Goal: Task Accomplishment & Management: Use online tool/utility

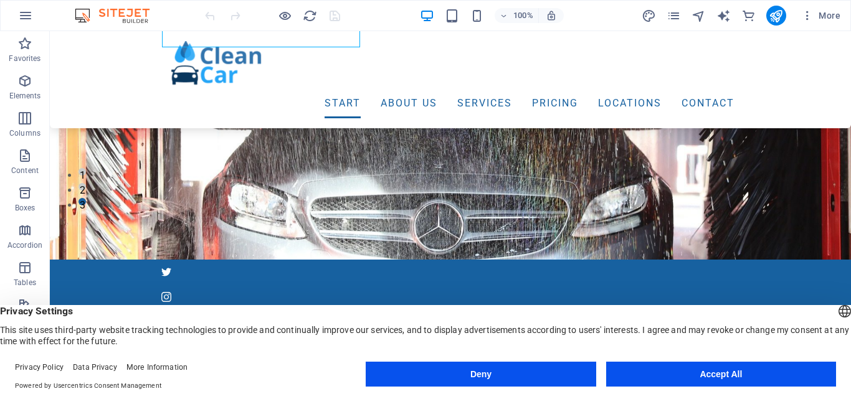
scroll to position [198, 0]
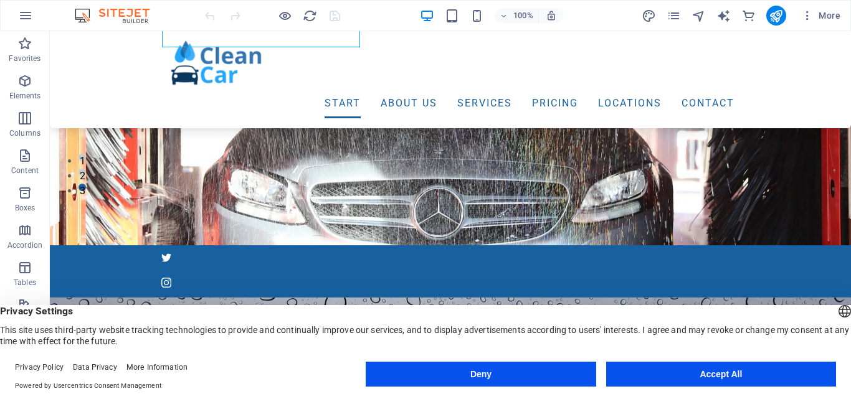
click at [727, 367] on button "Accept All" at bounding box center [721, 374] width 230 height 25
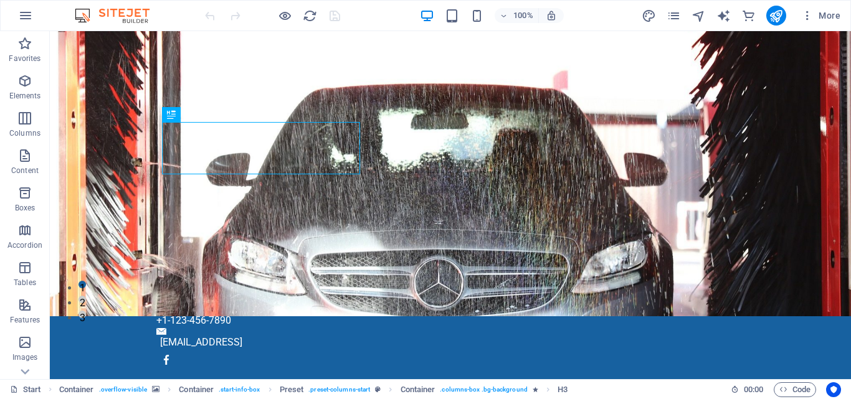
scroll to position [85, 0]
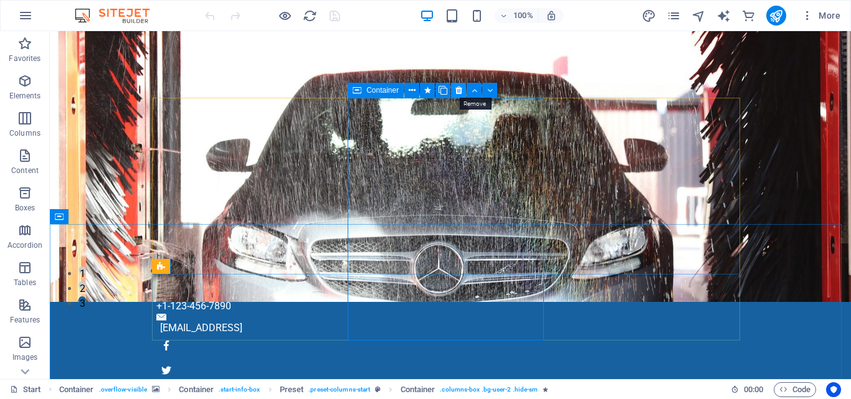
click at [458, 94] on icon at bounding box center [458, 90] width 7 height 13
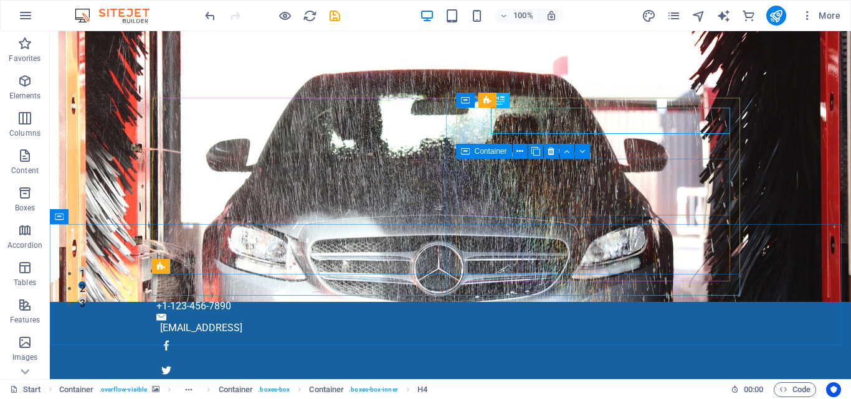
click at [463, 159] on icon at bounding box center [465, 151] width 9 height 15
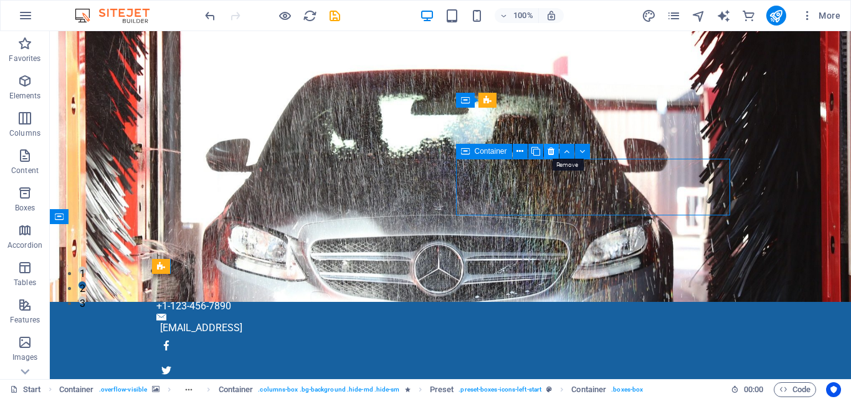
click at [551, 153] on icon at bounding box center [550, 151] width 7 height 13
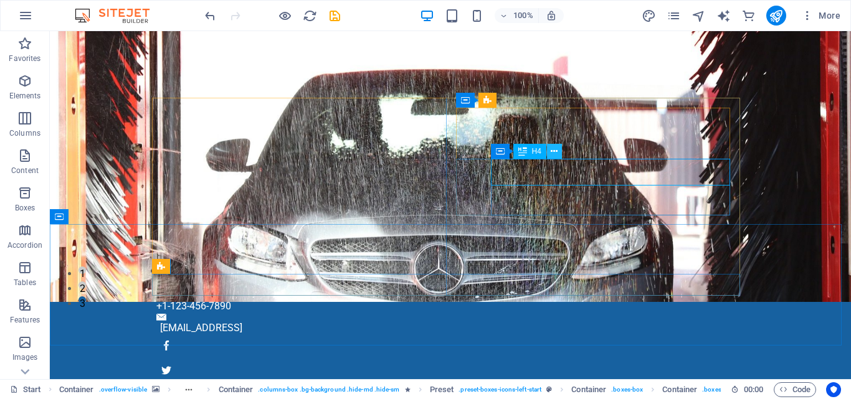
click at [551, 156] on icon at bounding box center [554, 151] width 7 height 13
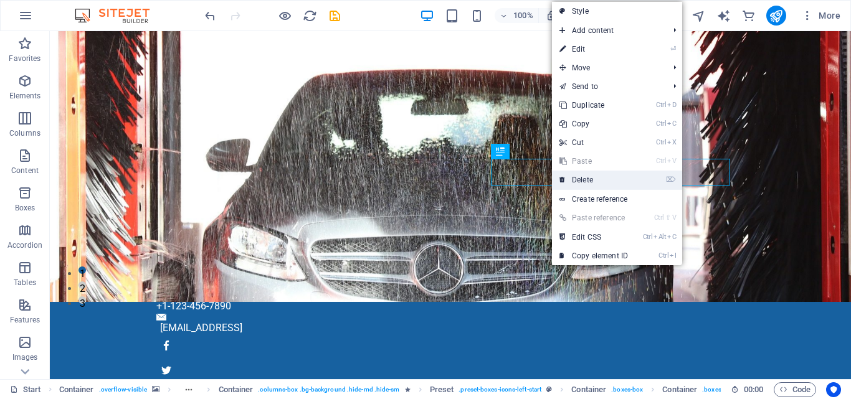
click at [584, 177] on link "⌦ Delete" at bounding box center [593, 180] width 83 height 19
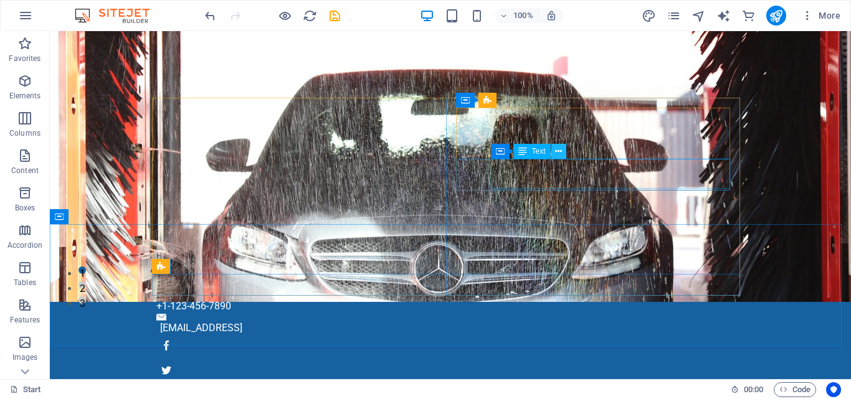
click at [561, 156] on icon at bounding box center [558, 151] width 7 height 13
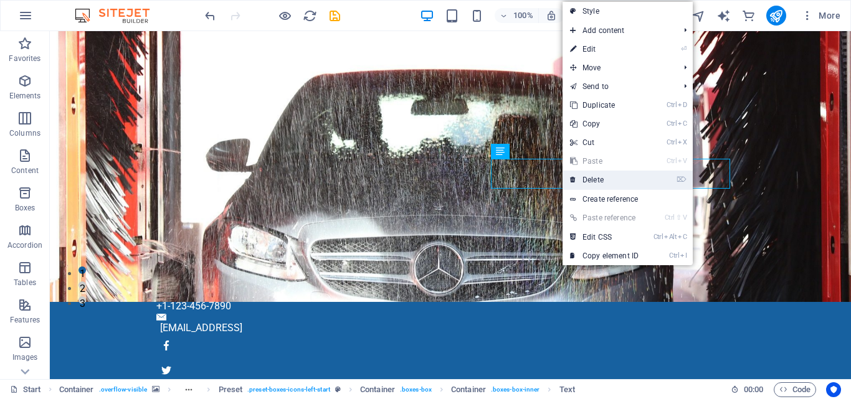
click at [608, 185] on link "⌦ Delete" at bounding box center [603, 180] width 83 height 19
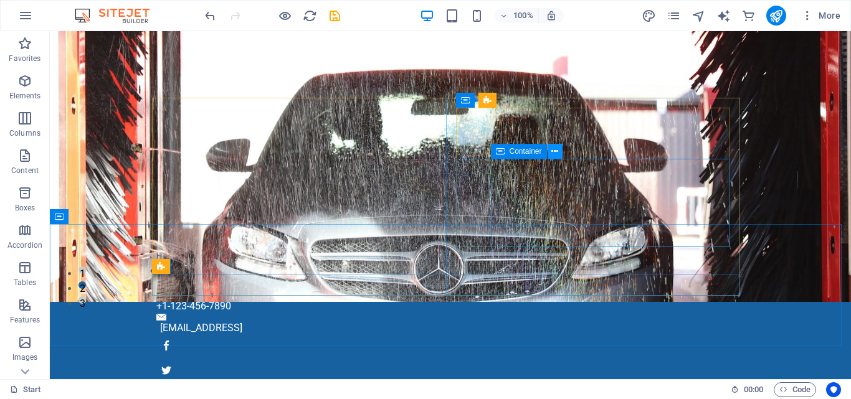
click at [556, 157] on icon at bounding box center [554, 151] width 7 height 13
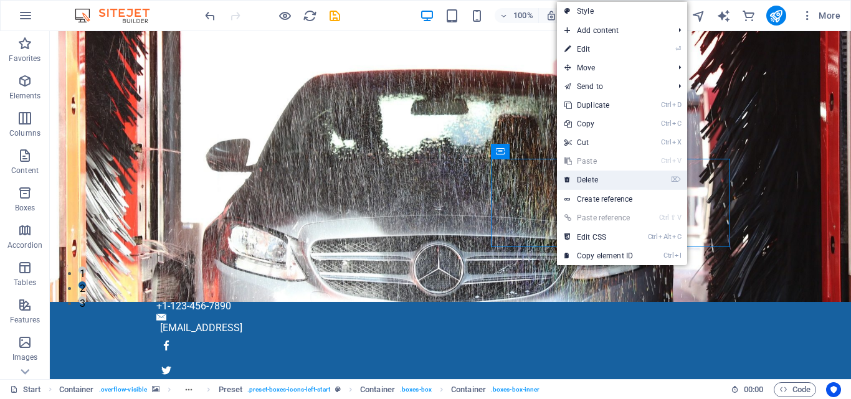
click at [592, 178] on link "⌦ Delete" at bounding box center [598, 180] width 83 height 19
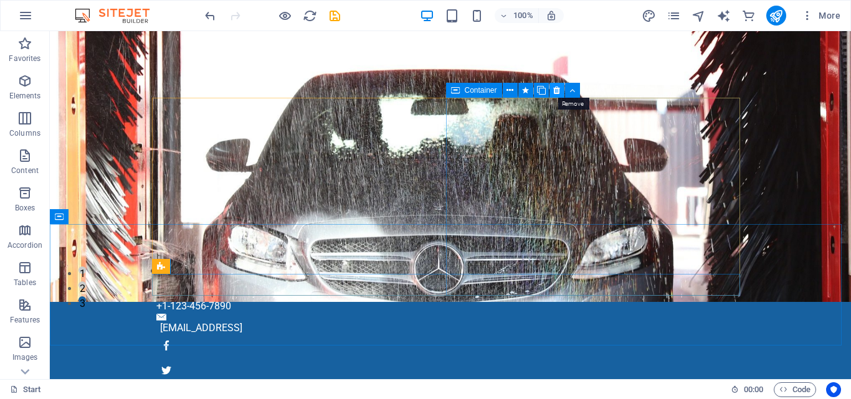
click at [559, 90] on icon at bounding box center [556, 90] width 7 height 13
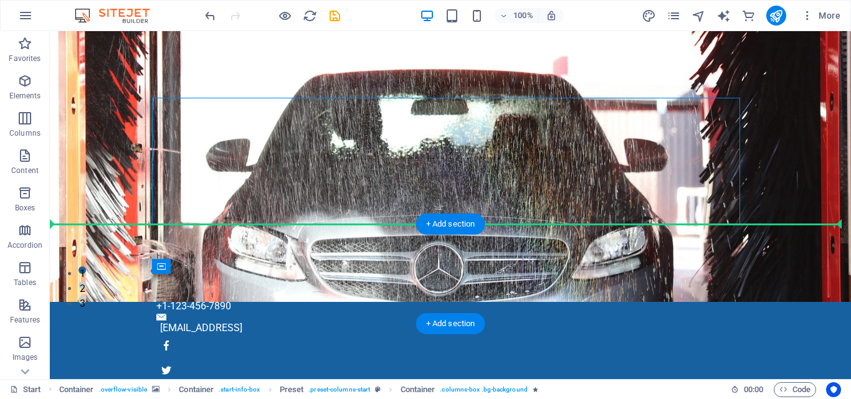
drag, startPoint x: 565, startPoint y: 105, endPoint x: 543, endPoint y: 239, distance: 135.7
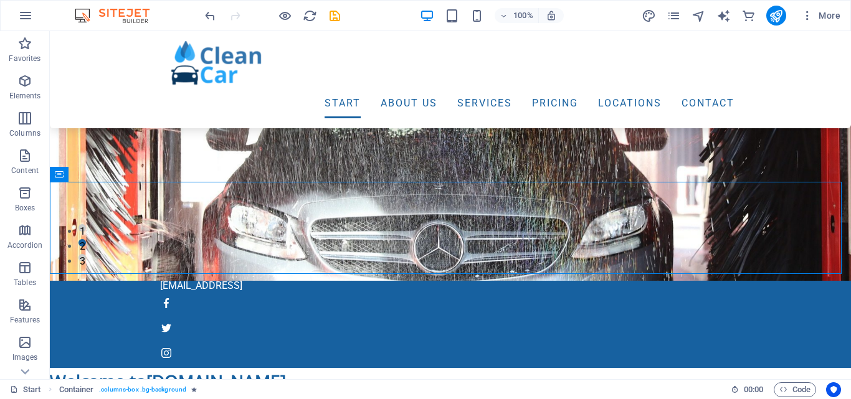
scroll to position [128, 0]
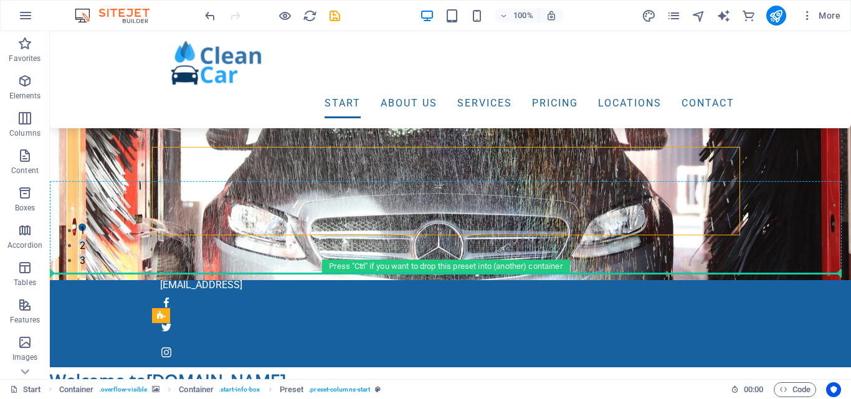
drag, startPoint x: 544, startPoint y: 175, endPoint x: 415, endPoint y: 243, distance: 145.7
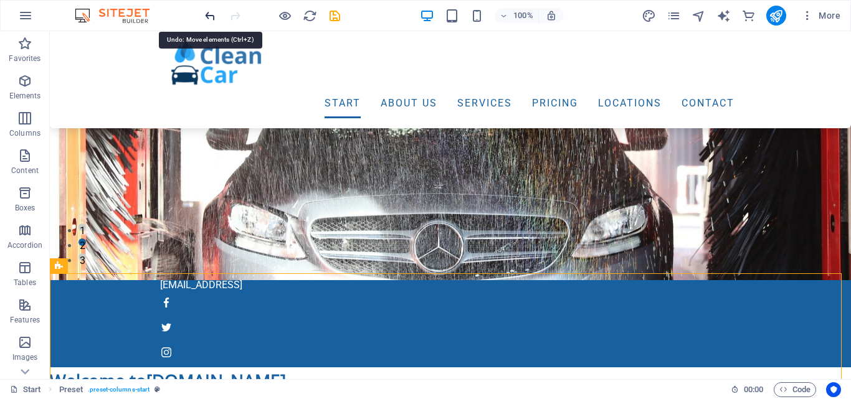
click at [210, 16] on icon "undo" at bounding box center [210, 16] width 14 height 14
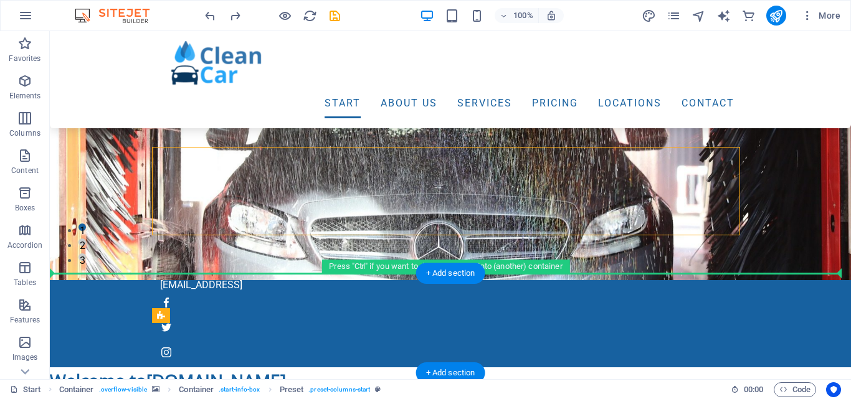
drag, startPoint x: 419, startPoint y: 157, endPoint x: 399, endPoint y: 304, distance: 148.3
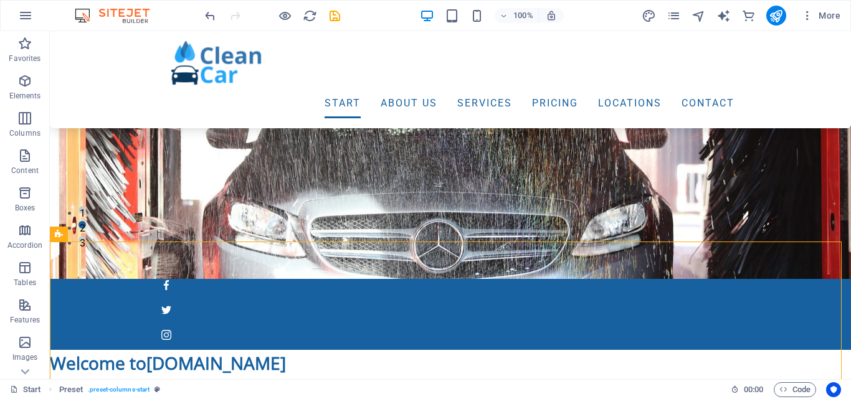
scroll to position [160, 0]
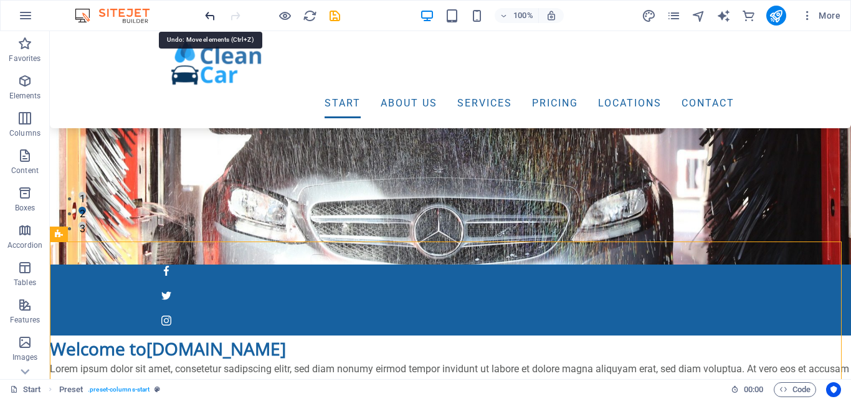
click at [206, 17] on icon "undo" at bounding box center [210, 16] width 14 height 14
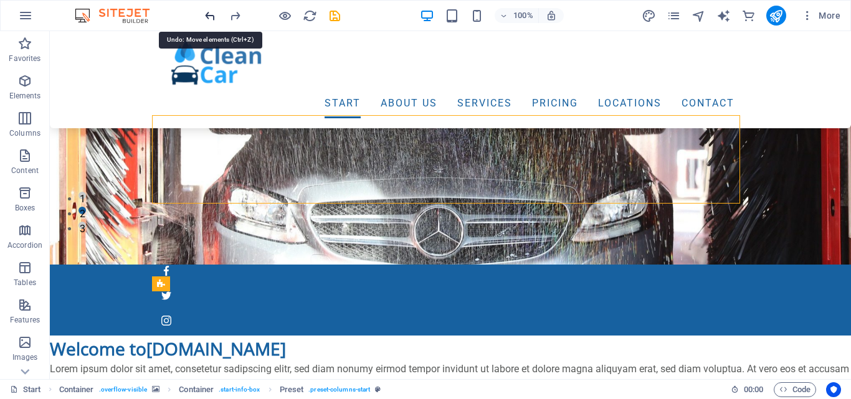
click at [209, 19] on icon "undo" at bounding box center [210, 16] width 14 height 14
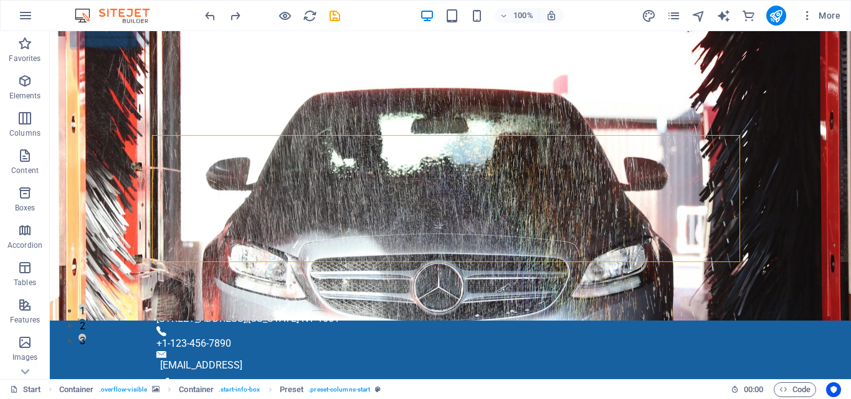
scroll to position [76, 0]
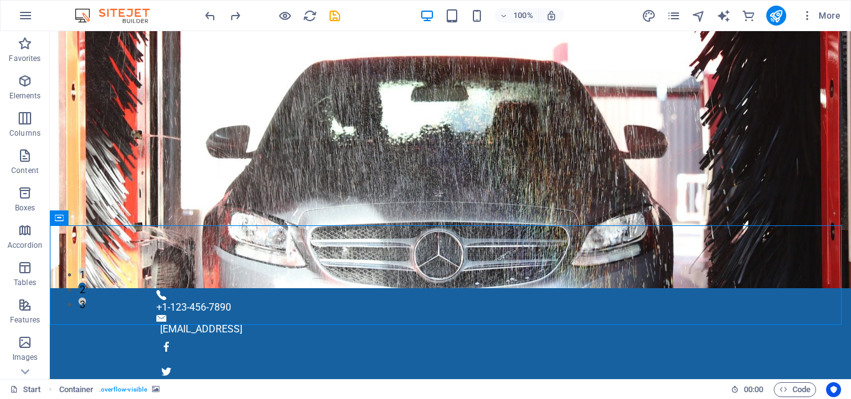
scroll to position [56, 0]
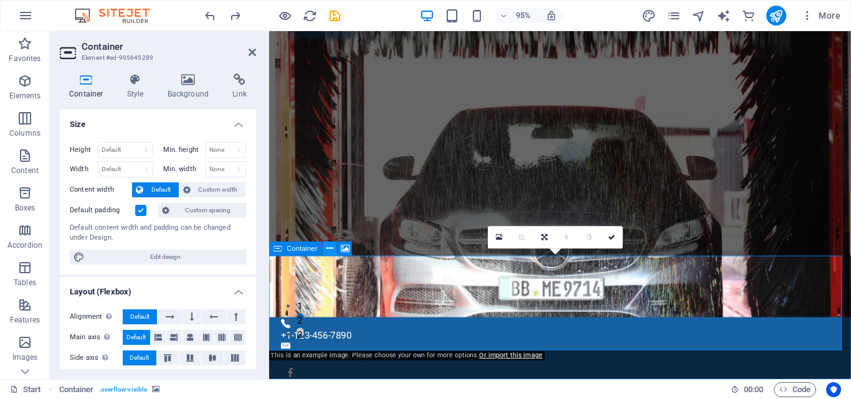
click at [333, 250] on icon at bounding box center [330, 249] width 6 height 12
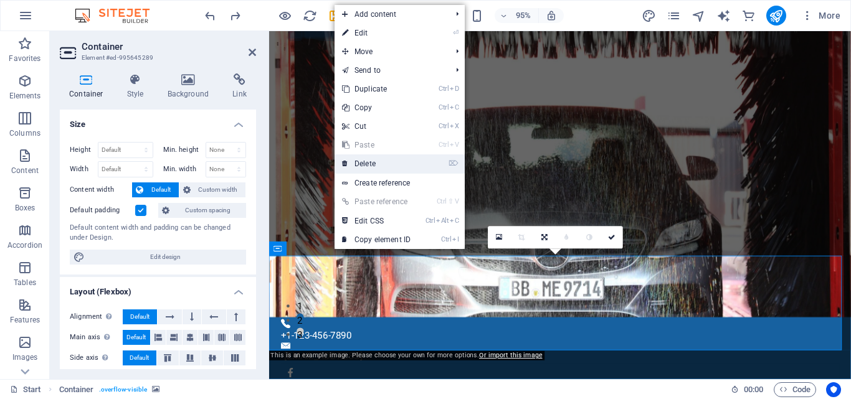
click at [384, 163] on link "⌦ Delete" at bounding box center [375, 163] width 83 height 19
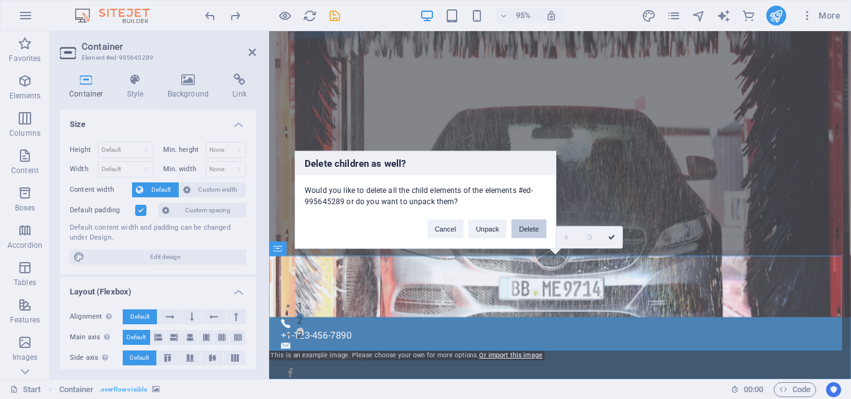
click at [528, 225] on button "Delete" at bounding box center [528, 228] width 35 height 19
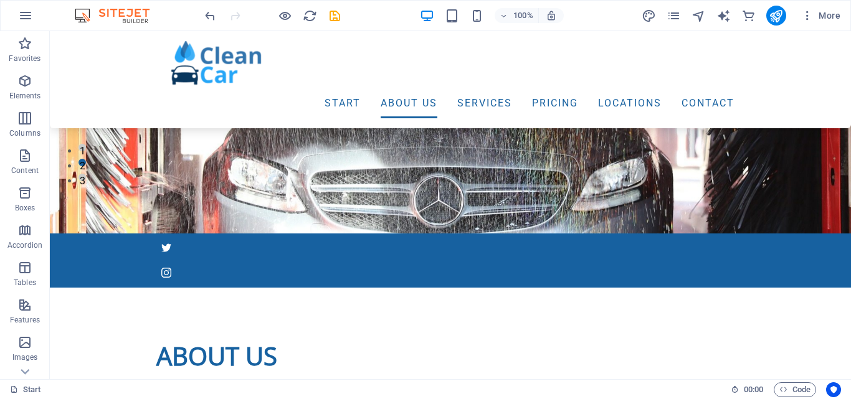
scroll to position [194, 0]
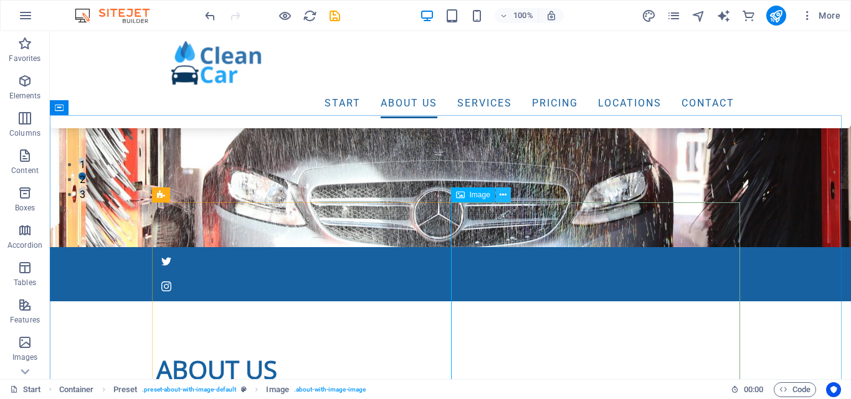
click at [506, 197] on icon at bounding box center [502, 195] width 7 height 13
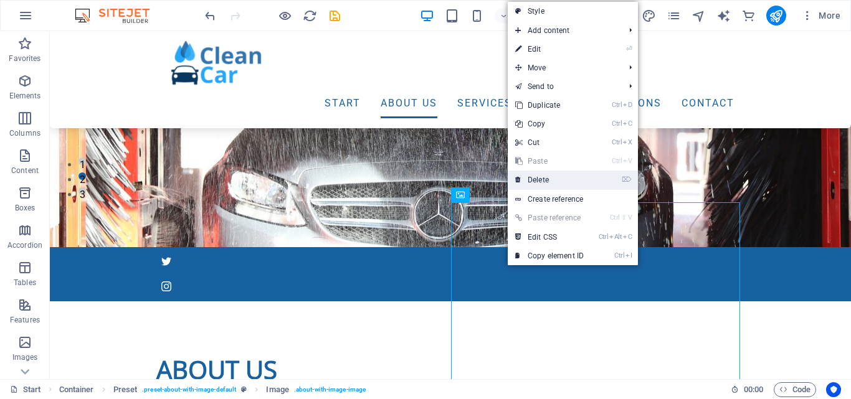
click at [544, 176] on link "⌦ Delete" at bounding box center [549, 180] width 83 height 19
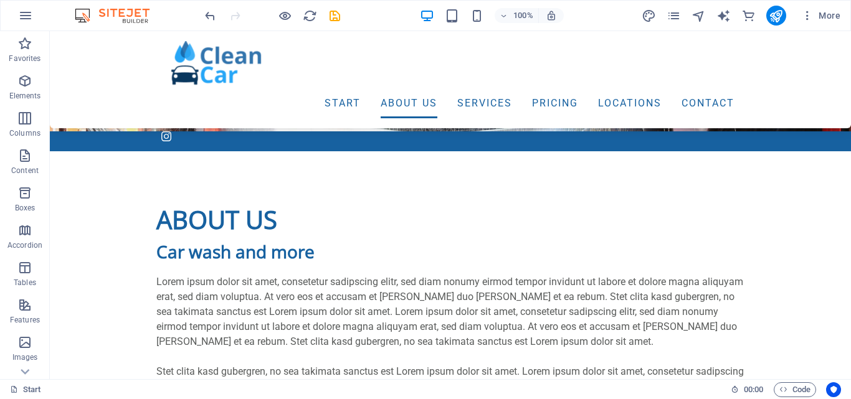
scroll to position [357, 0]
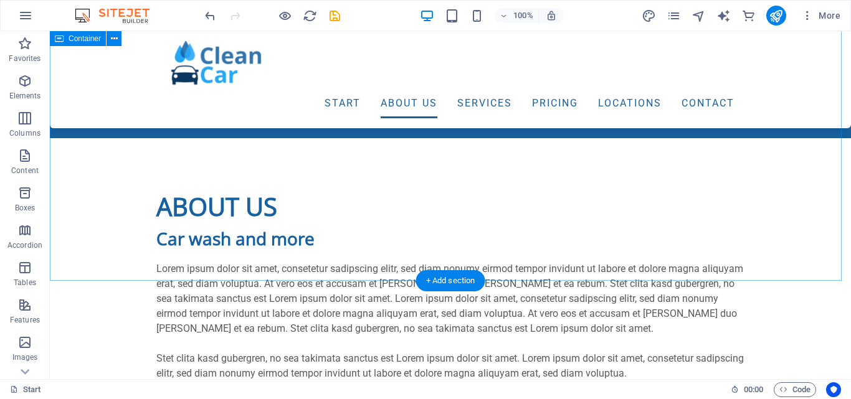
click at [780, 207] on div "About us Car wash and more Lorem ipsum dolor sit amet, consetetur sadipscing el…" at bounding box center [450, 302] width 801 height 329
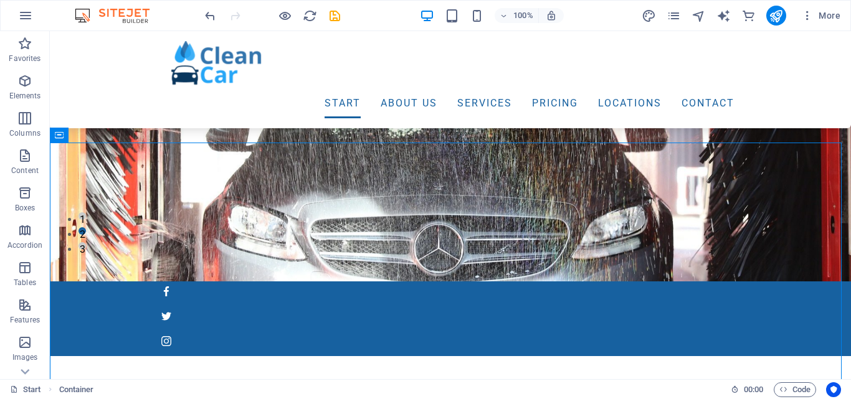
scroll to position [126, 0]
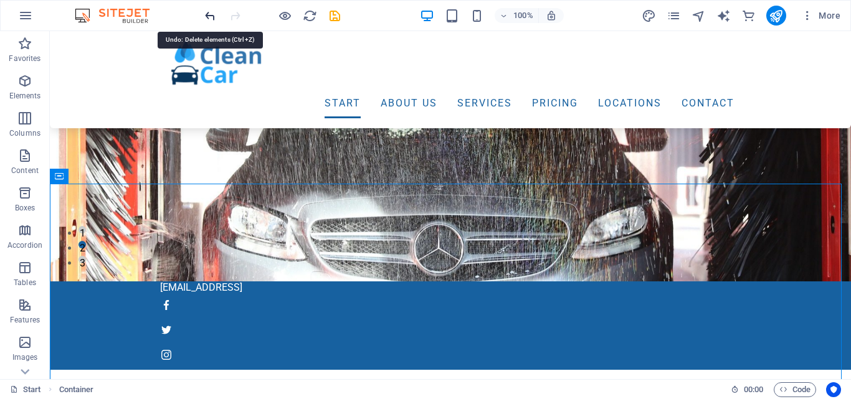
click at [214, 15] on icon "undo" at bounding box center [210, 16] width 14 height 14
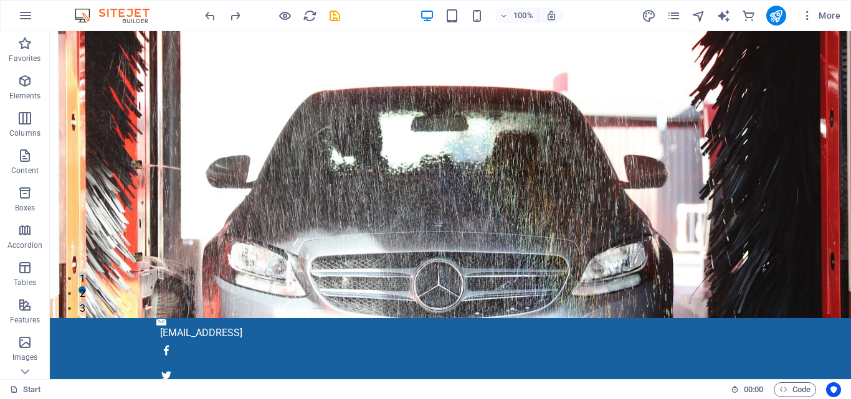
scroll to position [122, 0]
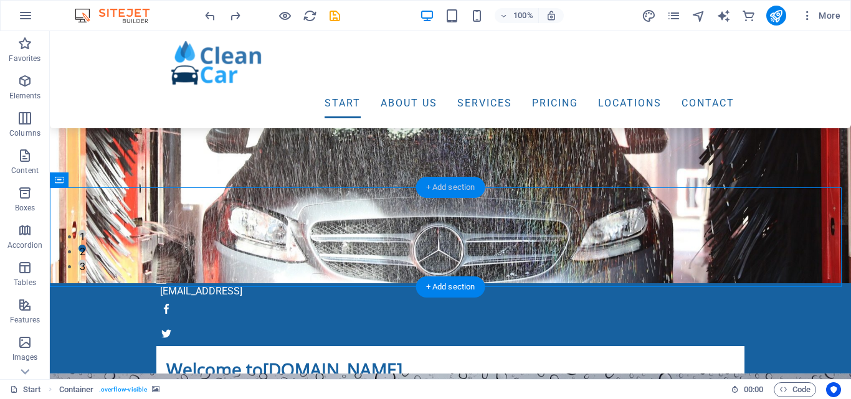
click at [452, 197] on div "+ Add section" at bounding box center [450, 187] width 69 height 21
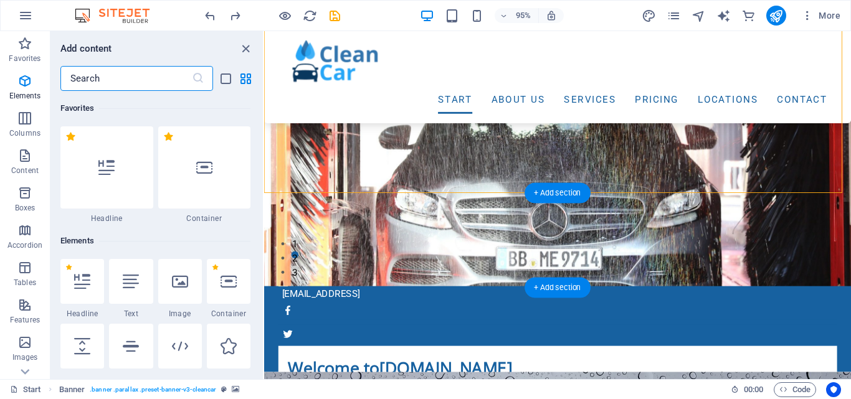
scroll to position [2179, 0]
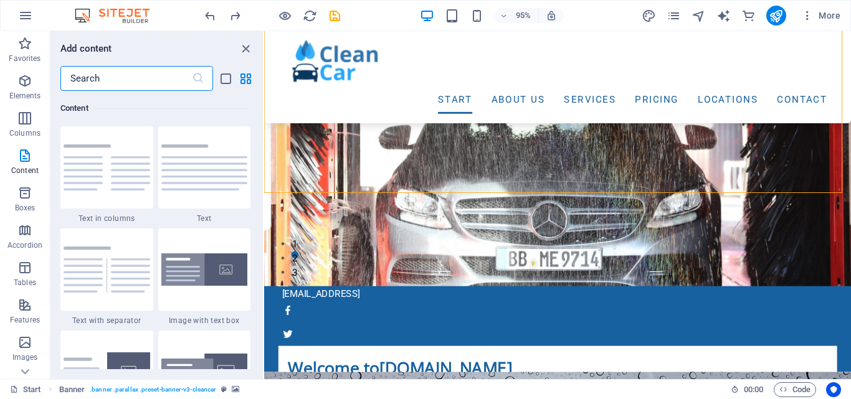
click at [121, 82] on input "text" at bounding box center [125, 78] width 131 height 25
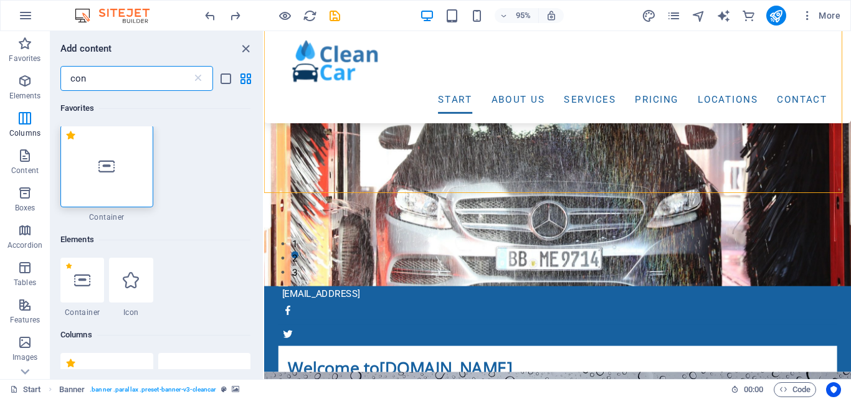
scroll to position [0, 0]
type input "con"
click at [111, 164] on icon at bounding box center [106, 167] width 16 height 16
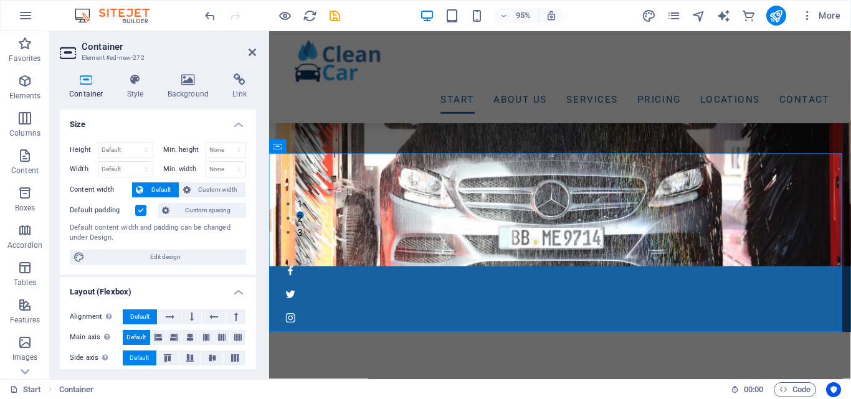
scroll to position [218, 0]
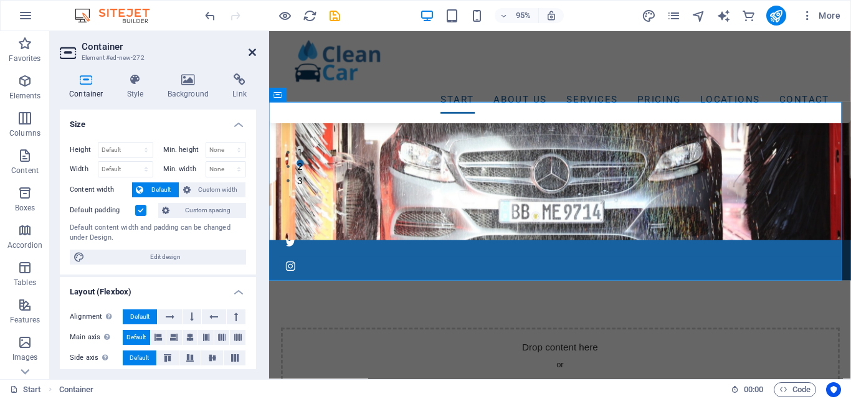
click at [250, 50] on icon at bounding box center [251, 52] width 7 height 10
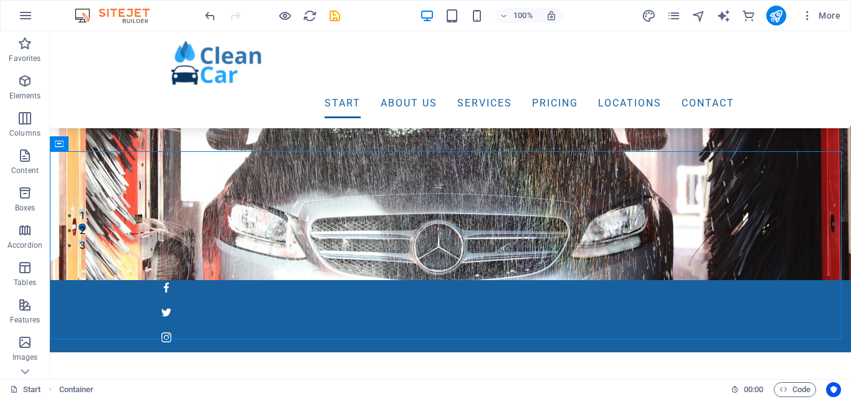
scroll to position [173, 0]
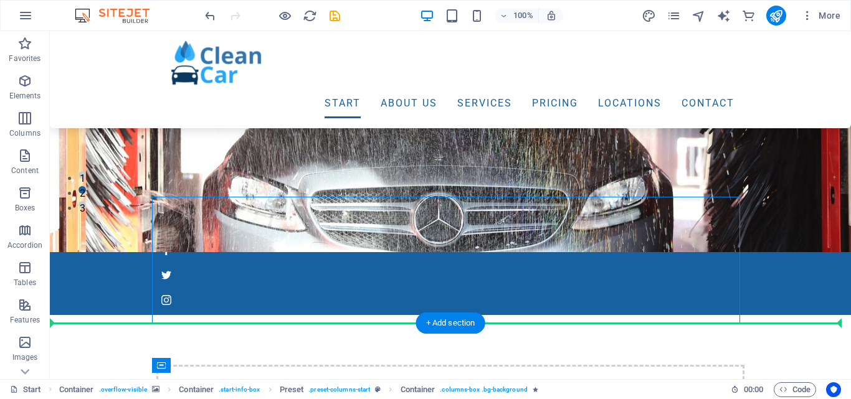
drag, startPoint x: 622, startPoint y: 204, endPoint x: 612, endPoint y: 339, distance: 134.9
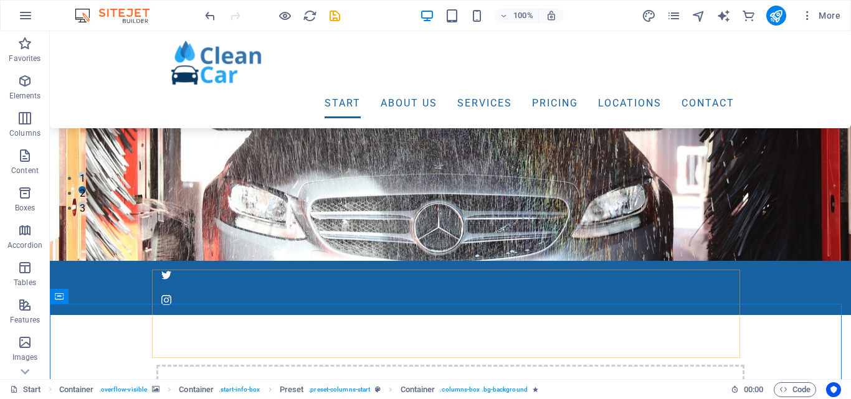
scroll to position [194, 0]
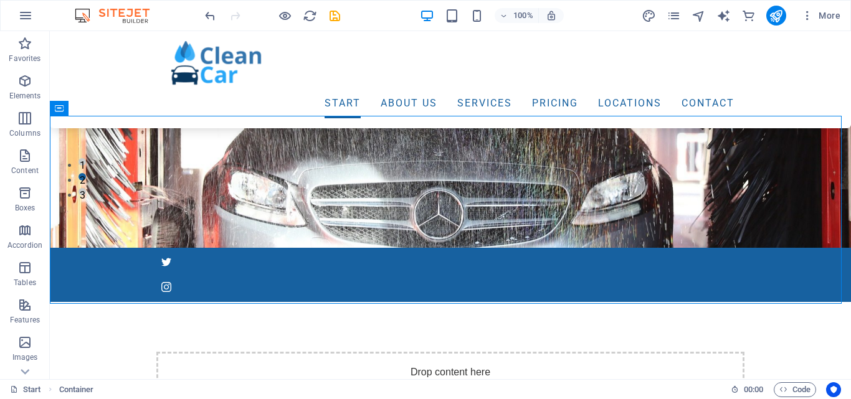
drag, startPoint x: 679, startPoint y: 189, endPoint x: 686, endPoint y: 314, distance: 124.8
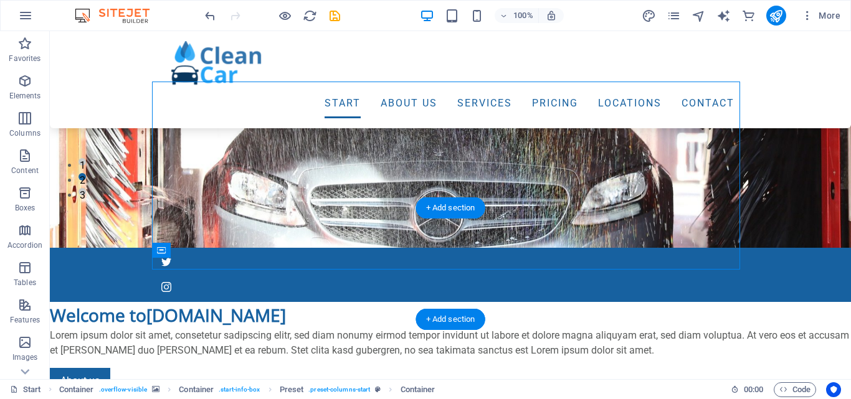
drag, startPoint x: 719, startPoint y: 173, endPoint x: 712, endPoint y: 254, distance: 81.3
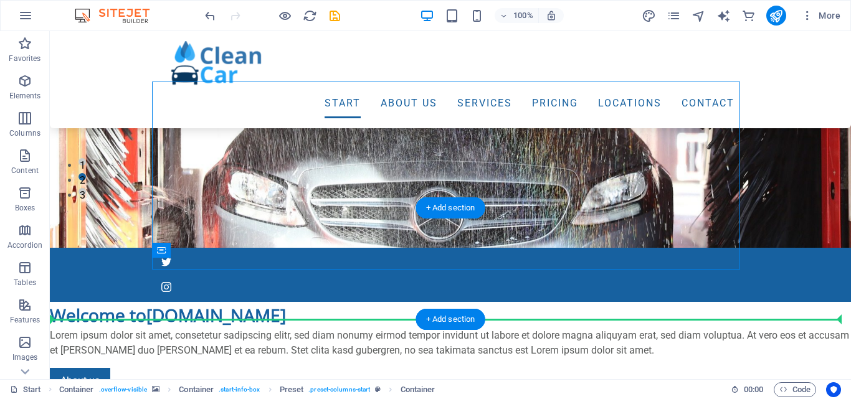
drag, startPoint x: 657, startPoint y: 176, endPoint x: 534, endPoint y: 286, distance: 165.4
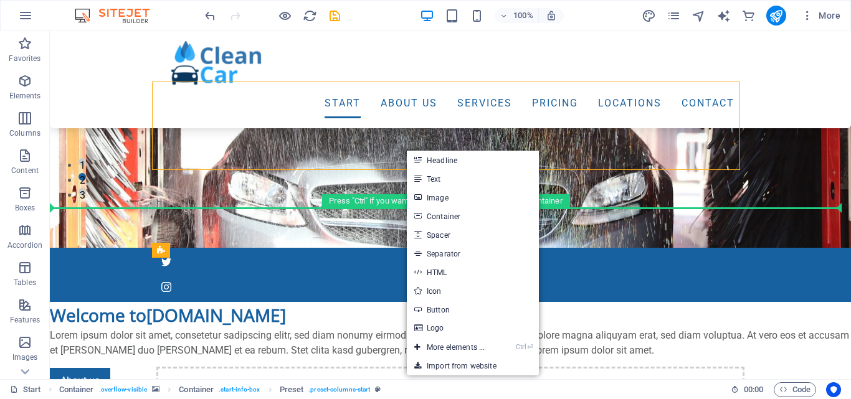
drag, startPoint x: 235, startPoint y: 122, endPoint x: 280, endPoint y: 236, distance: 122.2
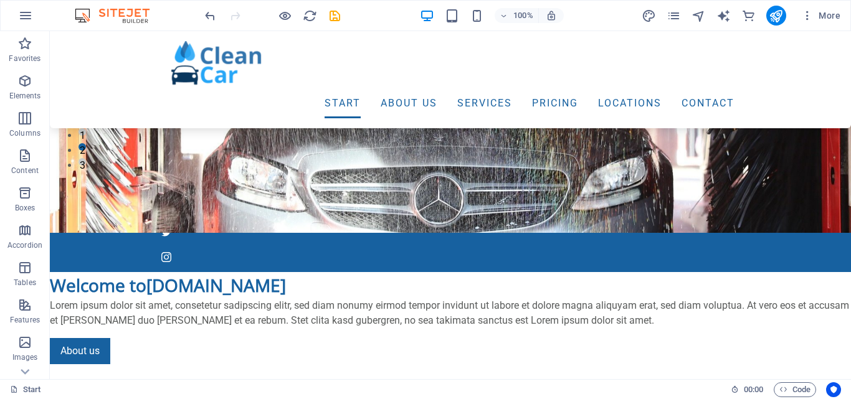
scroll to position [0, 0]
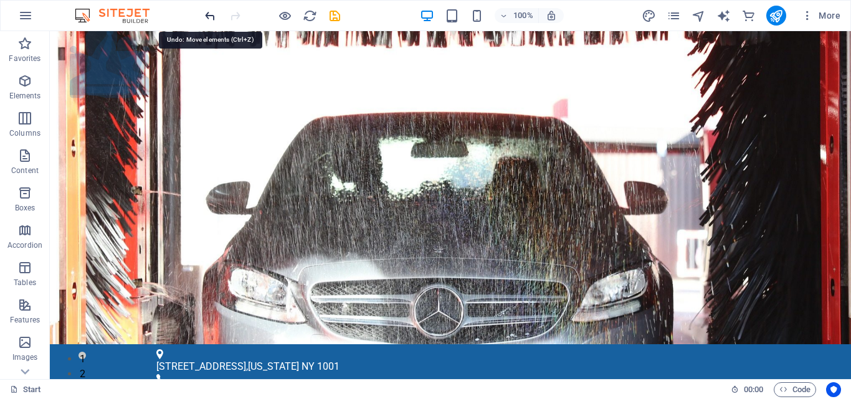
click at [207, 17] on icon "undo" at bounding box center [210, 16] width 14 height 14
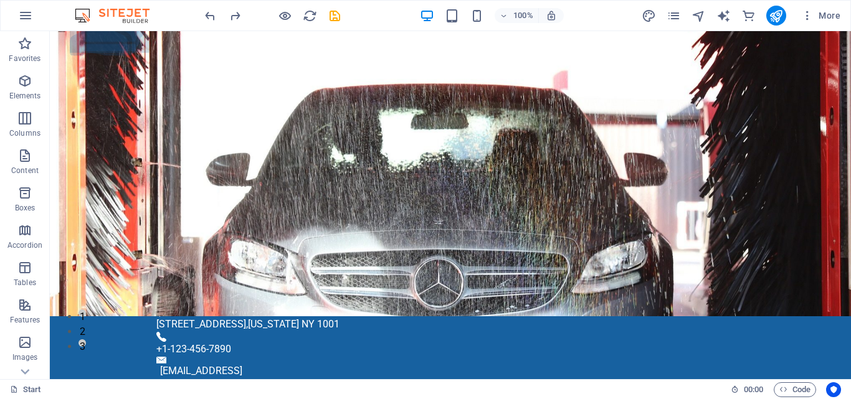
scroll to position [14, 0]
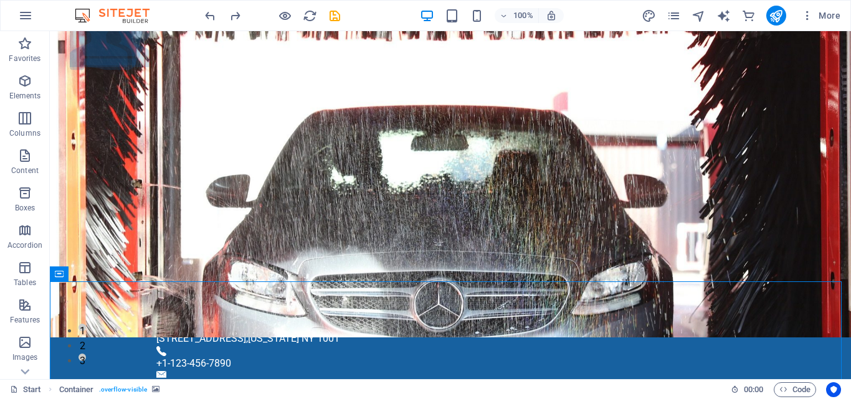
scroll to position [42, 0]
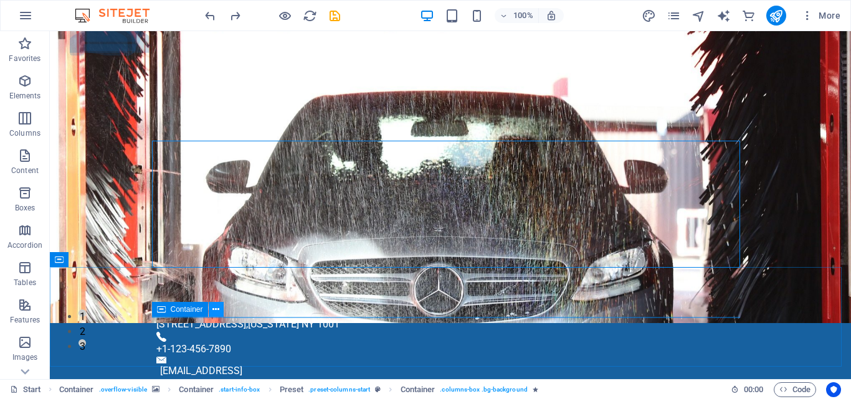
click at [215, 308] on icon at bounding box center [215, 309] width 7 height 13
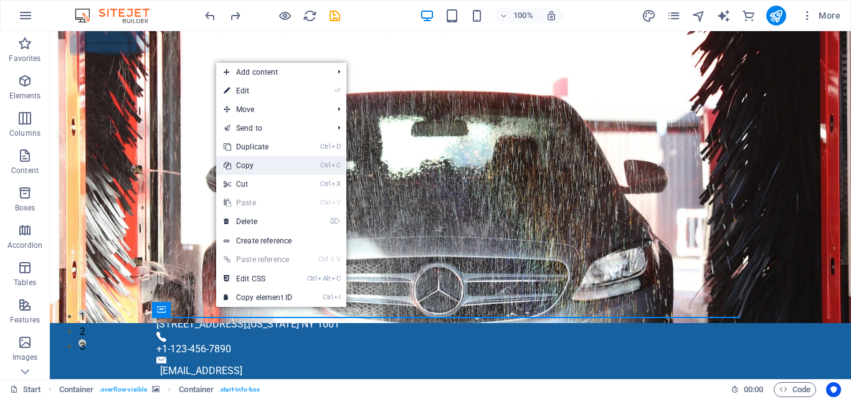
click at [255, 166] on link "Ctrl C Copy" at bounding box center [257, 165] width 83 height 19
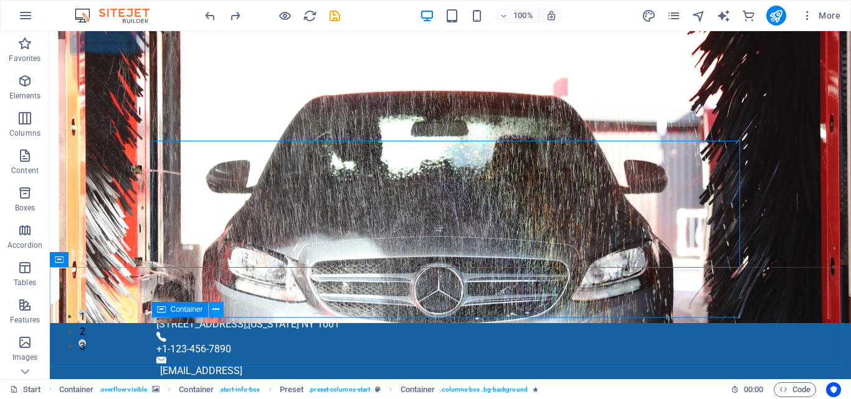
click at [214, 310] on icon at bounding box center [215, 309] width 7 height 13
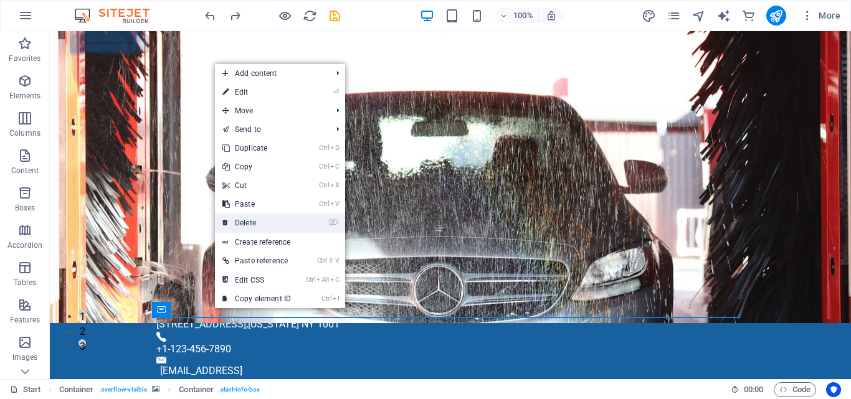
click at [260, 225] on link "⌦ Delete" at bounding box center [256, 223] width 83 height 19
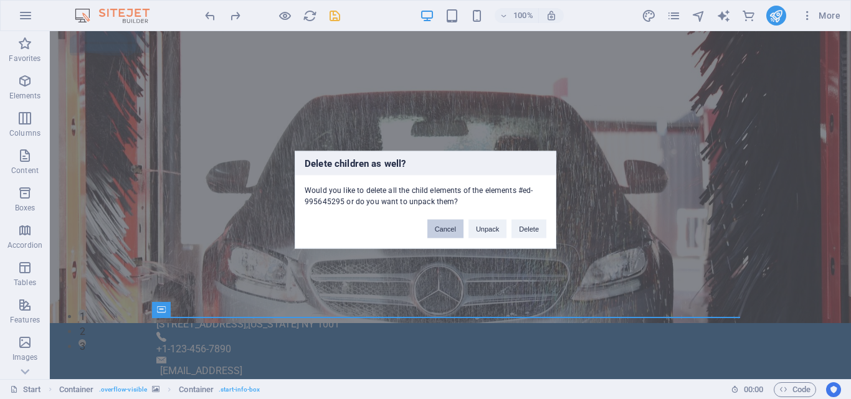
click at [442, 231] on button "Cancel" at bounding box center [445, 228] width 36 height 19
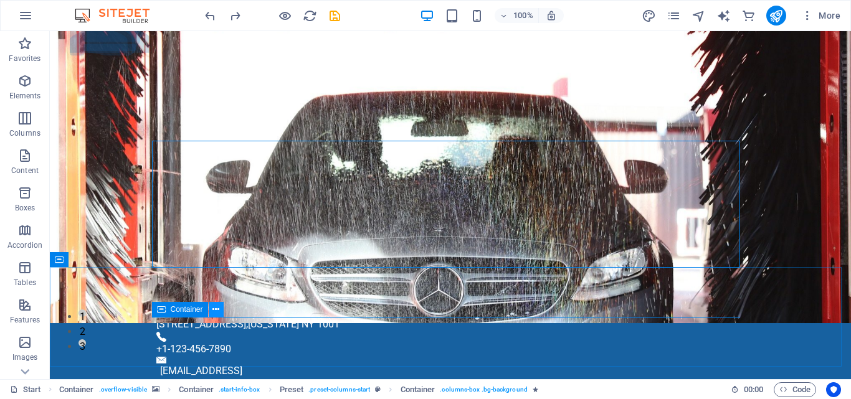
click at [220, 308] on button at bounding box center [216, 309] width 15 height 15
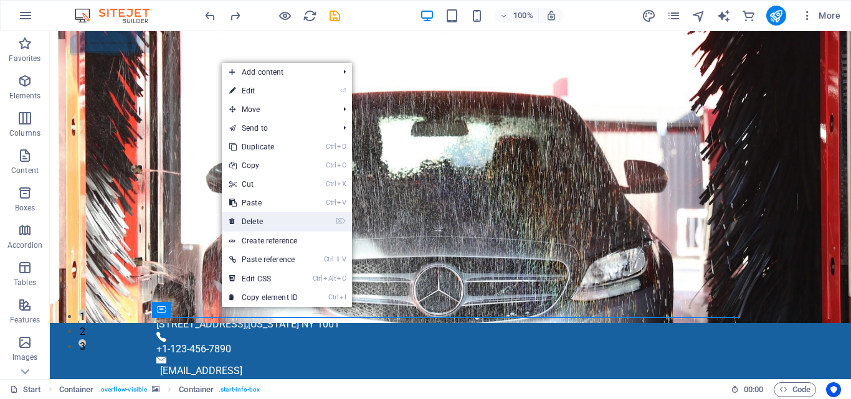
click at [270, 218] on link "⌦ Delete" at bounding box center [263, 221] width 83 height 19
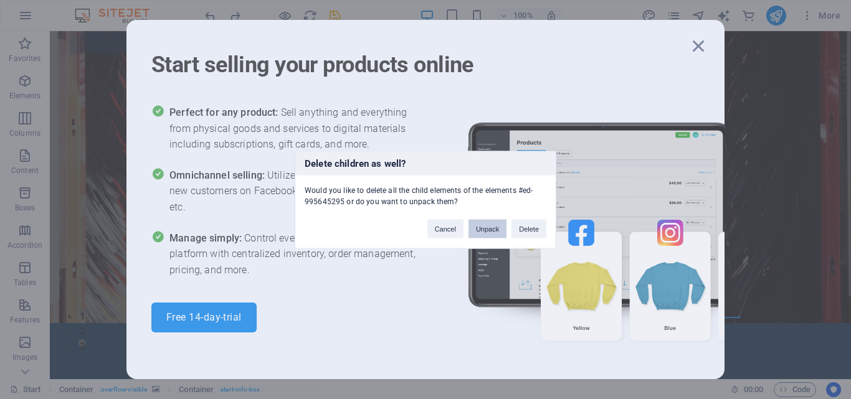
click at [484, 236] on button "Unpack" at bounding box center [487, 228] width 38 height 19
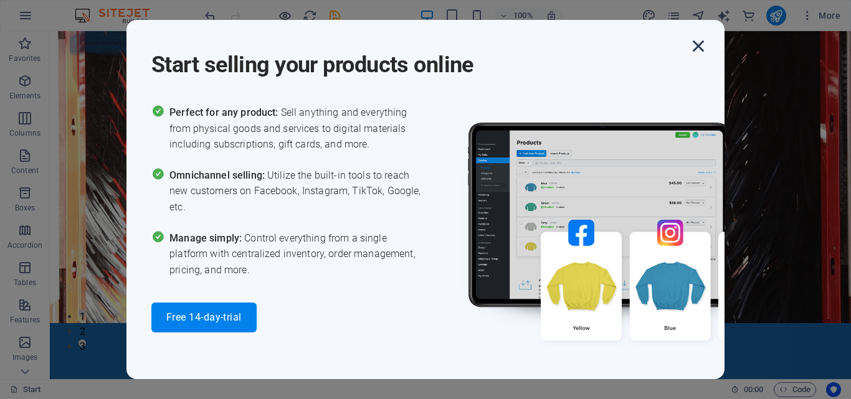
click at [700, 45] on icon "button" at bounding box center [698, 46] width 22 height 22
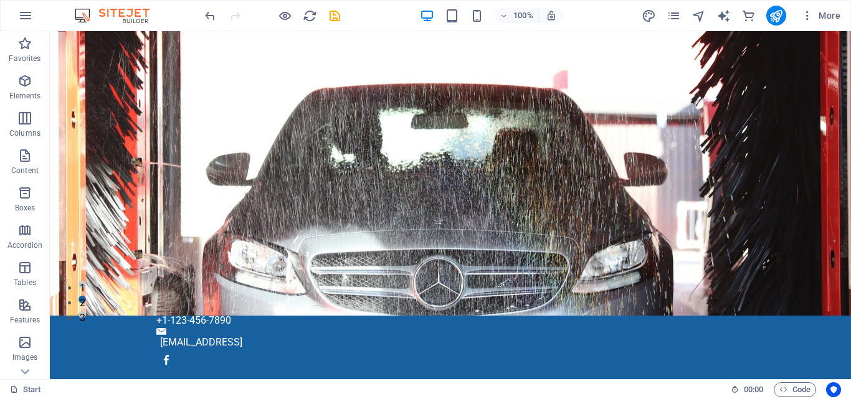
scroll to position [113, 0]
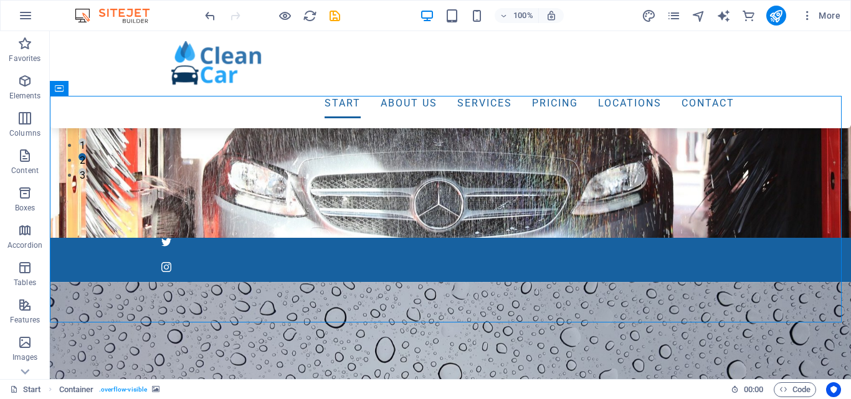
scroll to position [186, 0]
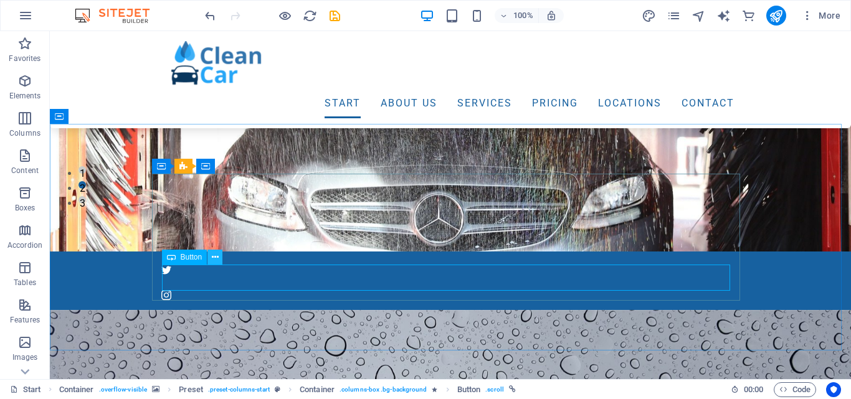
click at [213, 258] on icon at bounding box center [215, 257] width 7 height 13
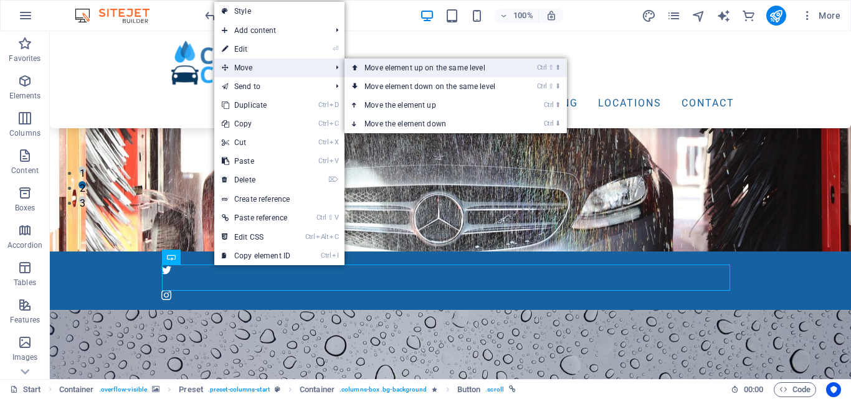
click at [399, 70] on link "Ctrl ⇧ ⬆ Move element up on the same level" at bounding box center [432, 68] width 176 height 19
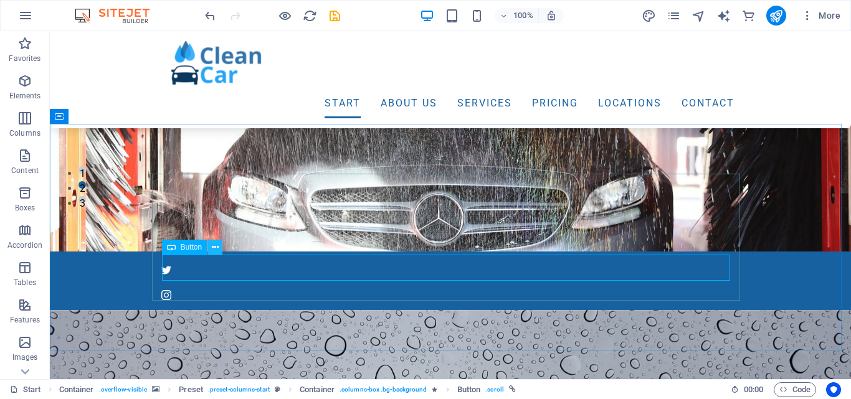
click at [212, 247] on icon at bounding box center [215, 247] width 7 height 13
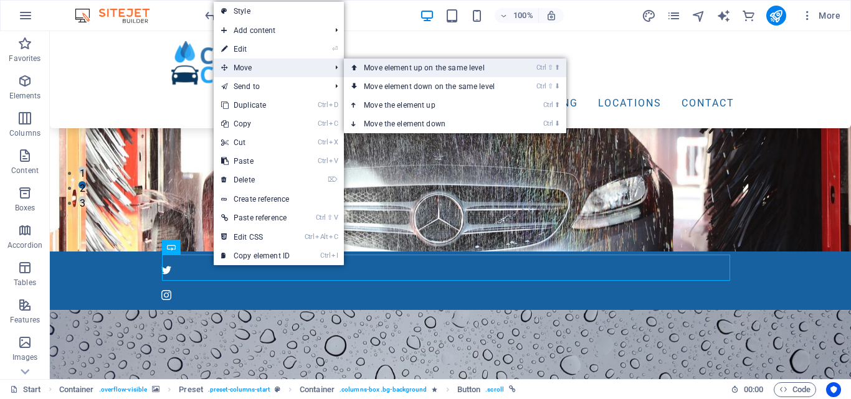
click at [379, 73] on link "Ctrl ⇧ ⬆ Move element up on the same level" at bounding box center [432, 68] width 176 height 19
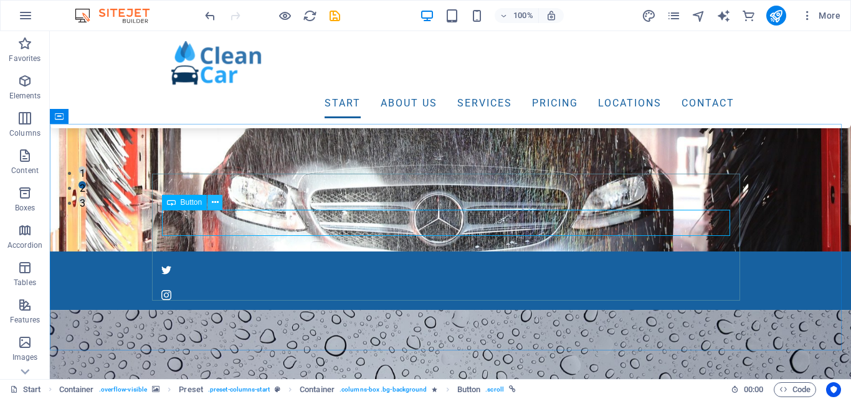
click at [217, 204] on icon at bounding box center [215, 202] width 7 height 13
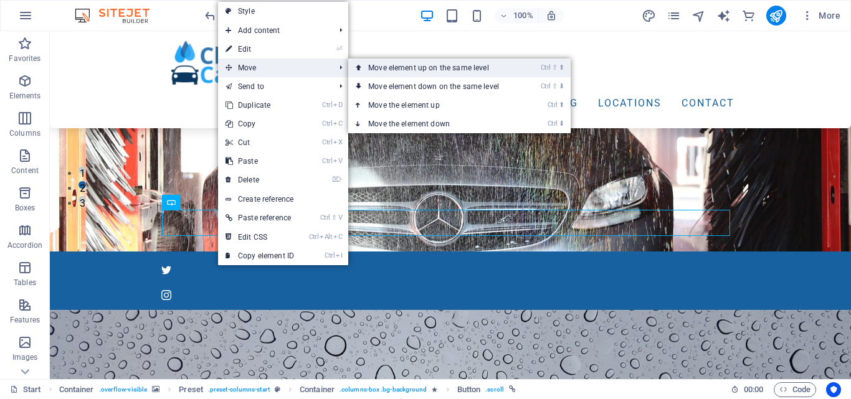
click at [387, 68] on link "Ctrl ⇧ ⬆ Move element up on the same level" at bounding box center [436, 68] width 176 height 19
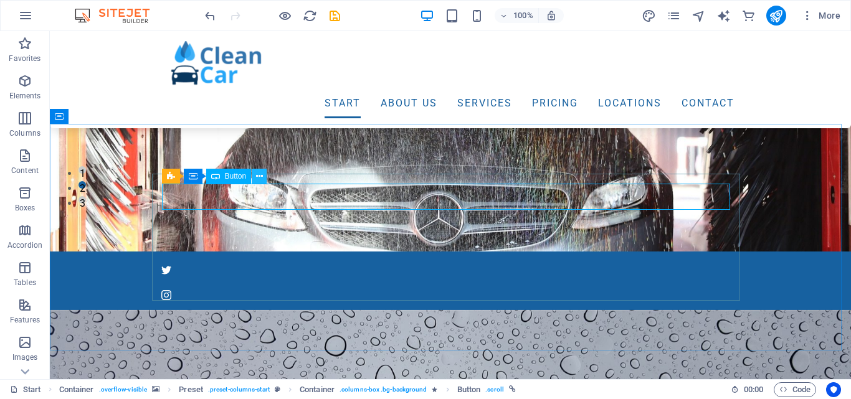
click at [259, 181] on icon at bounding box center [259, 176] width 7 height 13
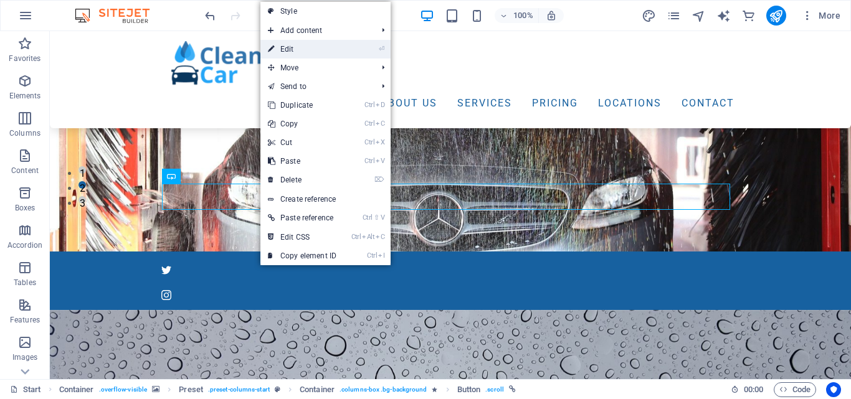
click at [354, 54] on li "⏎ Edit" at bounding box center [325, 49] width 130 height 19
click at [335, 47] on link "⏎ Edit" at bounding box center [301, 49] width 83 height 19
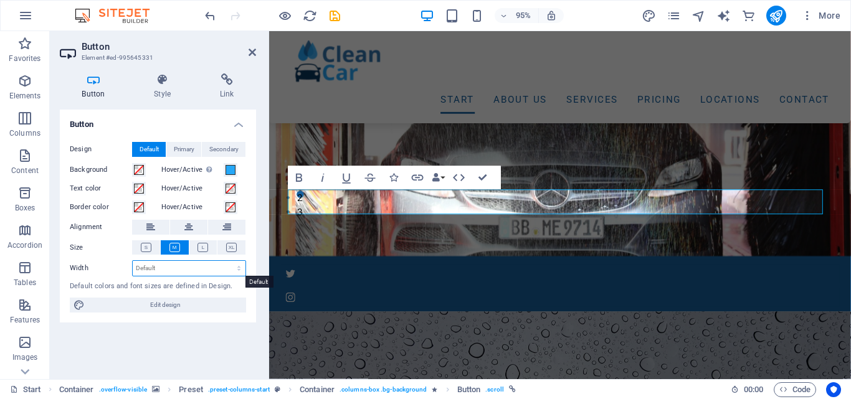
click at [238, 267] on select "Default px rem % em vh vw" at bounding box center [189, 268] width 113 height 15
click at [184, 146] on span "Primary" at bounding box center [184, 149] width 21 height 15
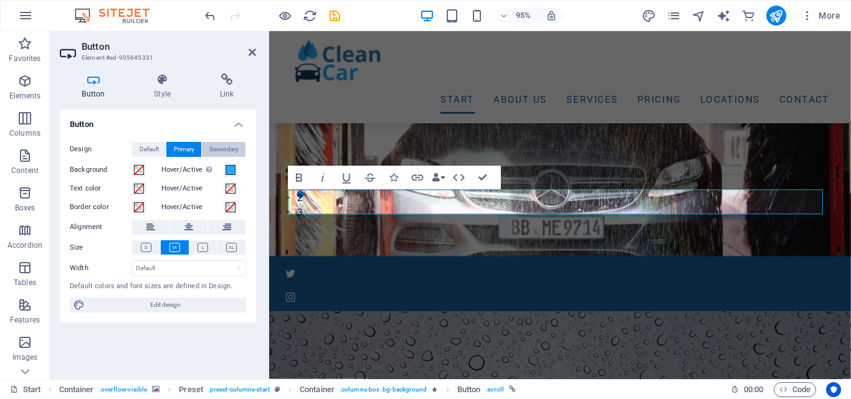
click at [220, 147] on span "Secondary" at bounding box center [223, 149] width 29 height 15
click at [146, 146] on span "Default" at bounding box center [149, 149] width 19 height 15
click at [169, 88] on h4 "Style" at bounding box center [165, 86] width 66 height 26
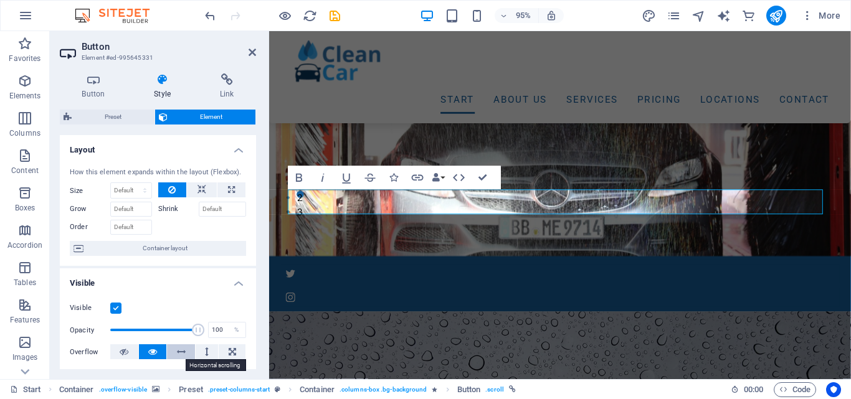
click at [180, 355] on icon at bounding box center [181, 351] width 9 height 15
click at [154, 356] on icon at bounding box center [152, 351] width 9 height 15
click at [205, 352] on icon at bounding box center [207, 351] width 4 height 15
click at [232, 346] on icon at bounding box center [232, 351] width 7 height 15
click at [157, 351] on button at bounding box center [153, 351] width 28 height 15
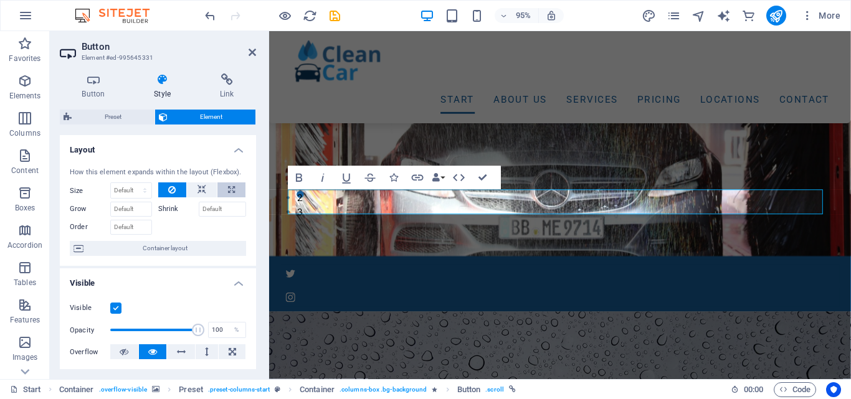
click at [229, 196] on icon at bounding box center [231, 189] width 7 height 15
type input "100"
select select "%"
click at [181, 190] on button at bounding box center [172, 189] width 29 height 15
select select "DISABLED_OPTION_VALUE"
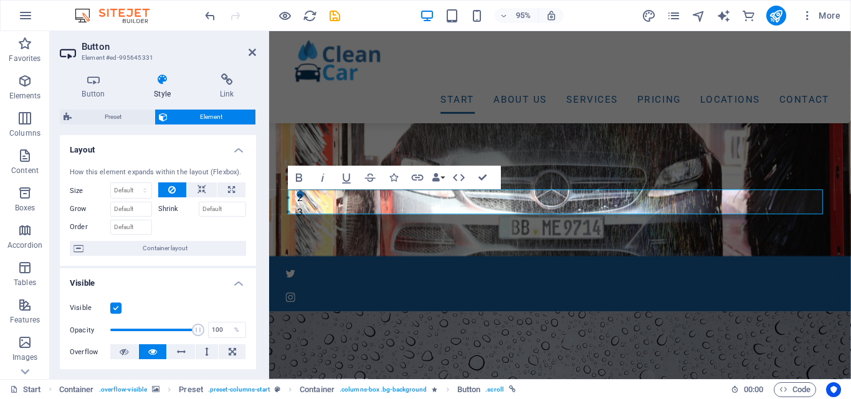
drag, startPoint x: 256, startPoint y: 169, endPoint x: 254, endPoint y: 191, distance: 21.9
click at [254, 191] on div "Button Style Link Button Design Default Primary Secondary Background Hover/Acti…" at bounding box center [158, 222] width 216 height 316
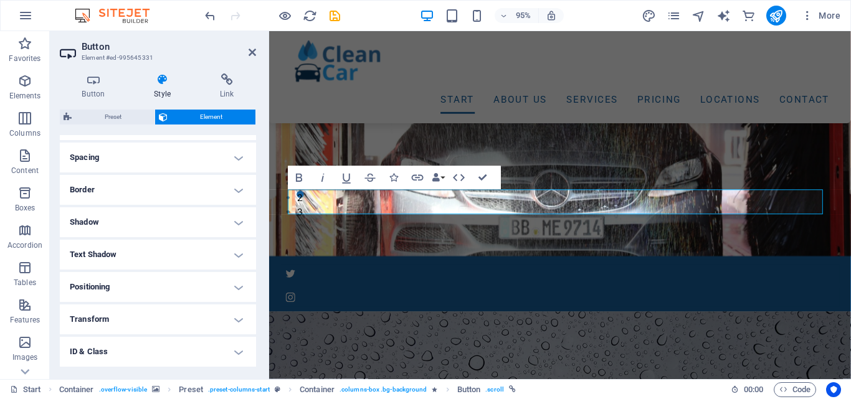
scroll to position [237, 0]
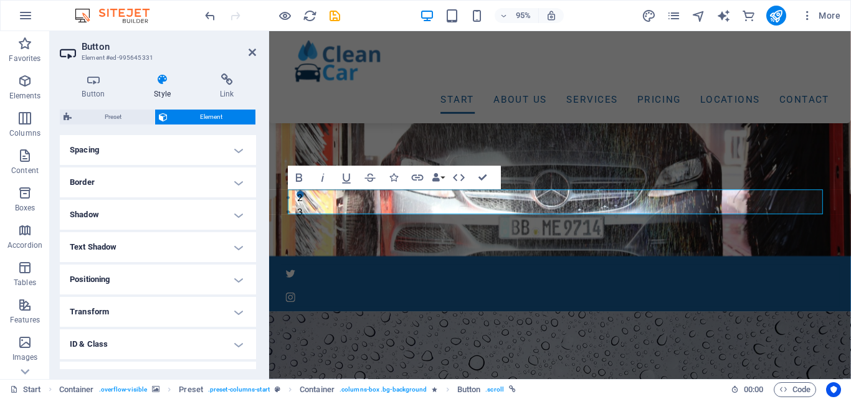
click at [235, 278] on h4 "Positioning" at bounding box center [158, 280] width 196 height 30
click at [115, 307] on span "Static" at bounding box center [112, 304] width 15 height 15
click at [144, 298] on span "Relative" at bounding box center [141, 304] width 21 height 15
click at [169, 303] on span "Absolute" at bounding box center [175, 304] width 25 height 15
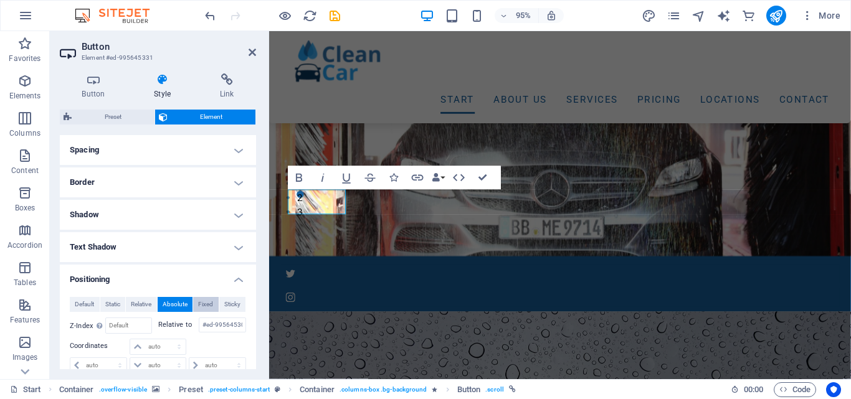
click at [195, 305] on button "Fixed" at bounding box center [206, 304] width 26 height 15
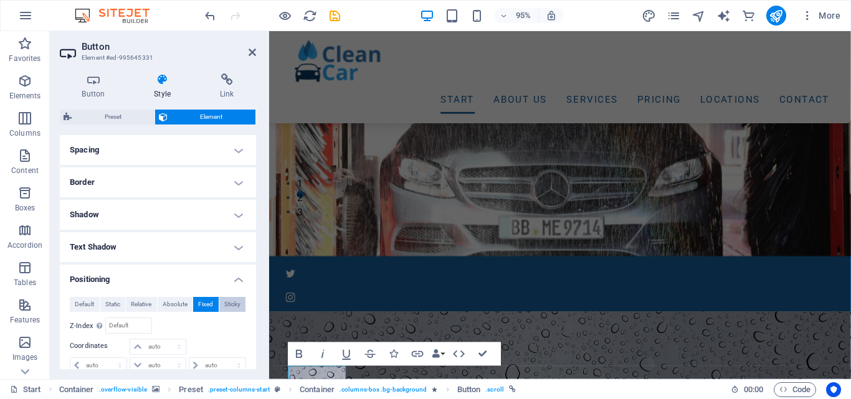
click at [224, 306] on span "Sticky" at bounding box center [232, 304] width 16 height 15
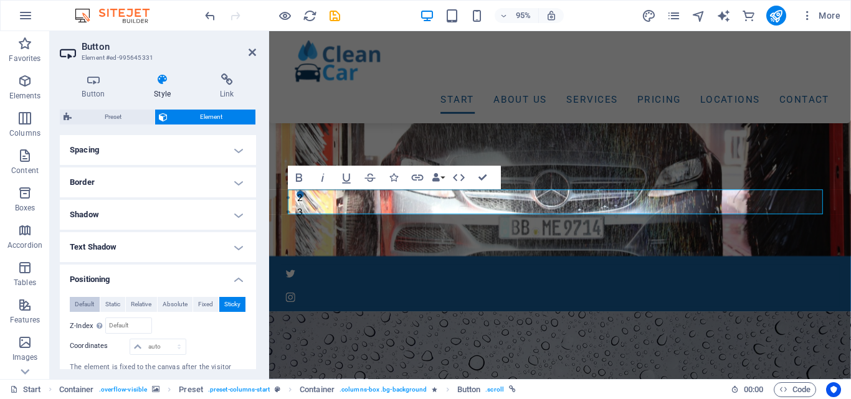
click at [83, 308] on span "Default" at bounding box center [84, 304] width 19 height 15
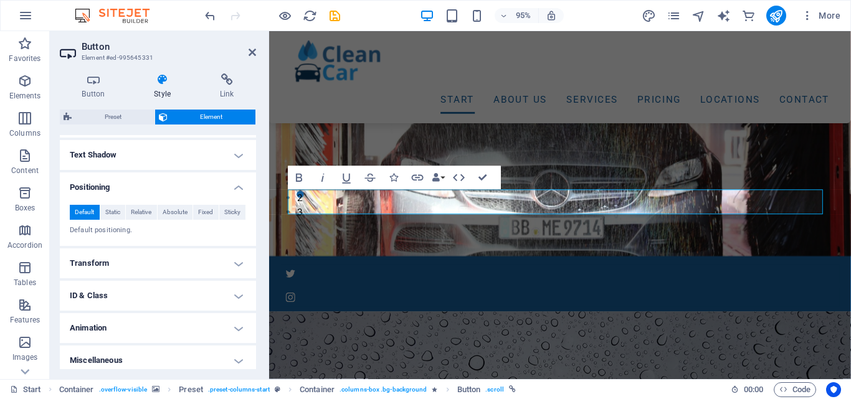
scroll to position [334, 0]
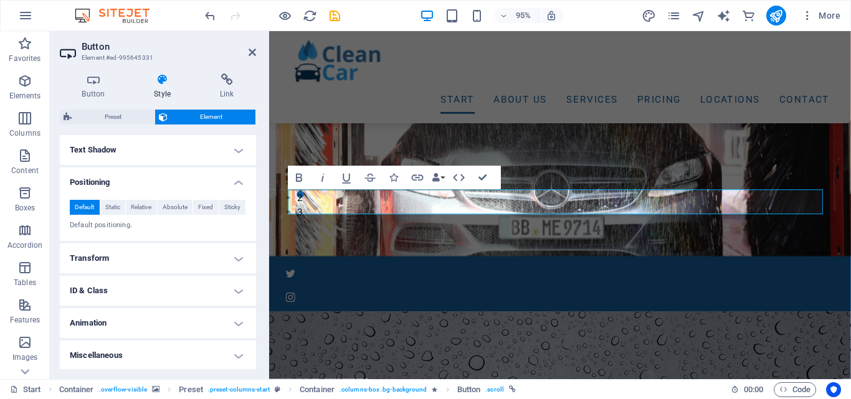
click at [235, 262] on h4 "Transform" at bounding box center [158, 259] width 196 height 30
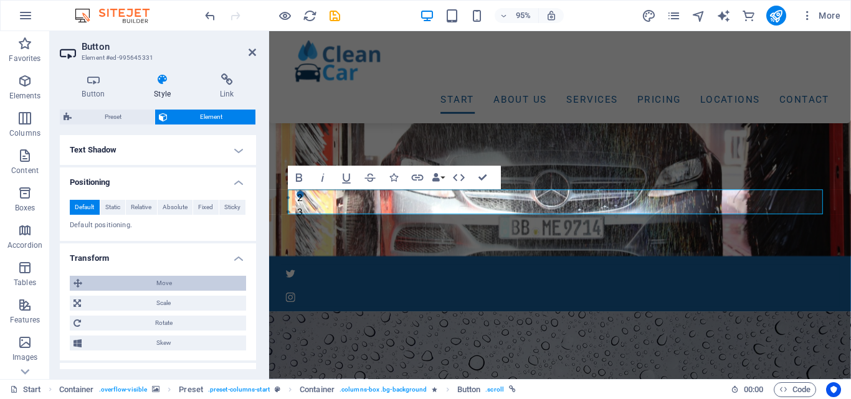
click at [199, 281] on span "Move" at bounding box center [164, 283] width 156 height 15
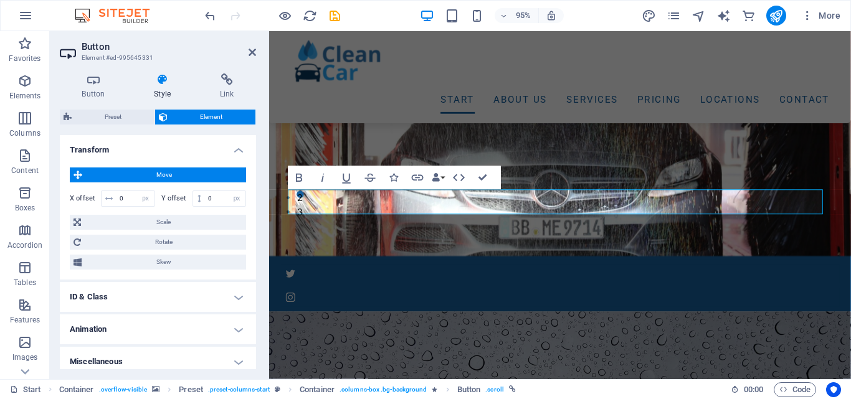
scroll to position [450, 0]
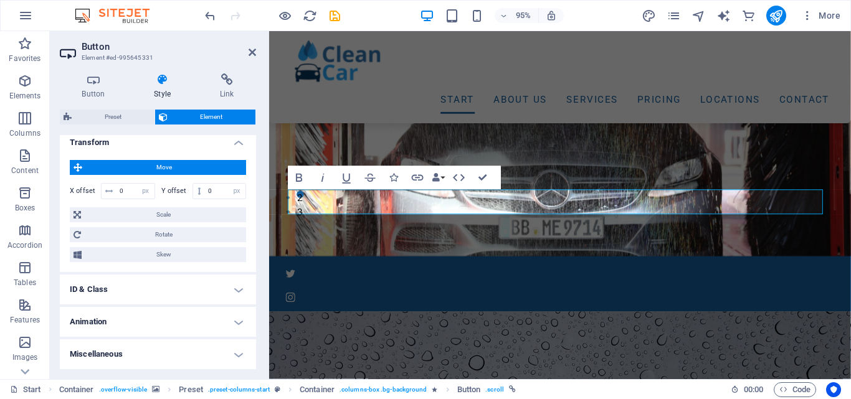
click at [230, 322] on h4 "Animation" at bounding box center [158, 322] width 196 height 30
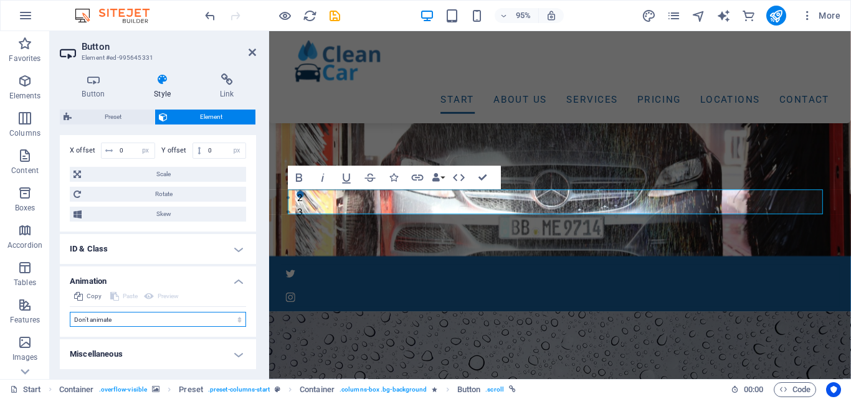
click at [167, 319] on select "Don't animate Show / Hide Slide up/down Zoom in/out Slide left to right Slide r…" at bounding box center [158, 319] width 176 height 15
select select "shrink"
click at [70, 312] on select "Don't animate Show / Hide Slide up/down Zoom in/out Slide left to right Slide r…" at bounding box center [158, 319] width 176 height 15
select select "scroll"
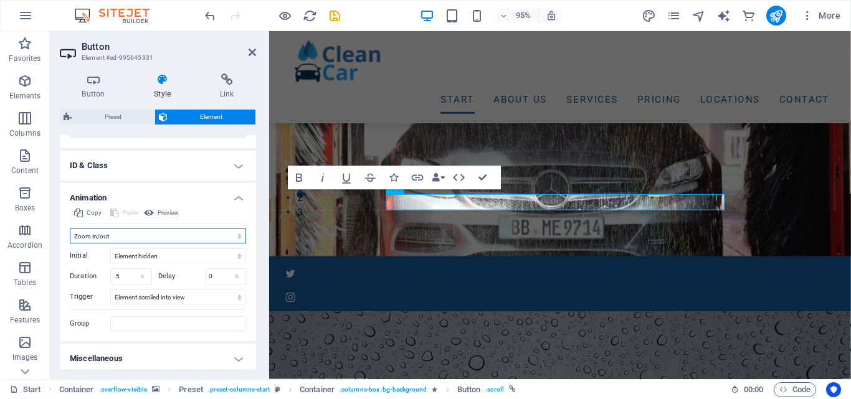
scroll to position [579, 0]
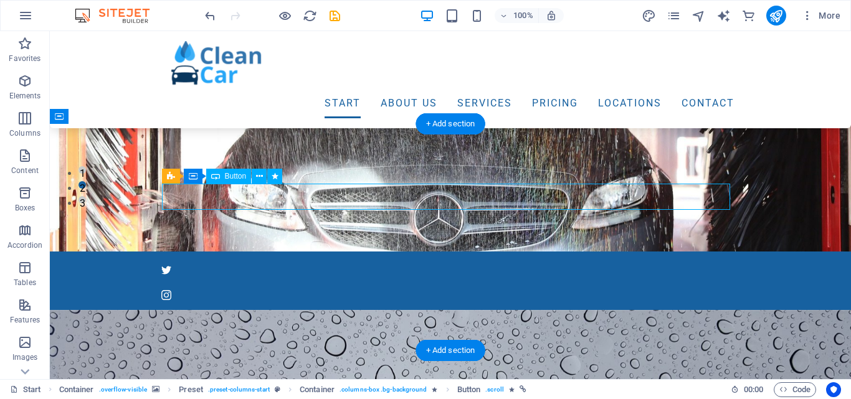
select select "px"
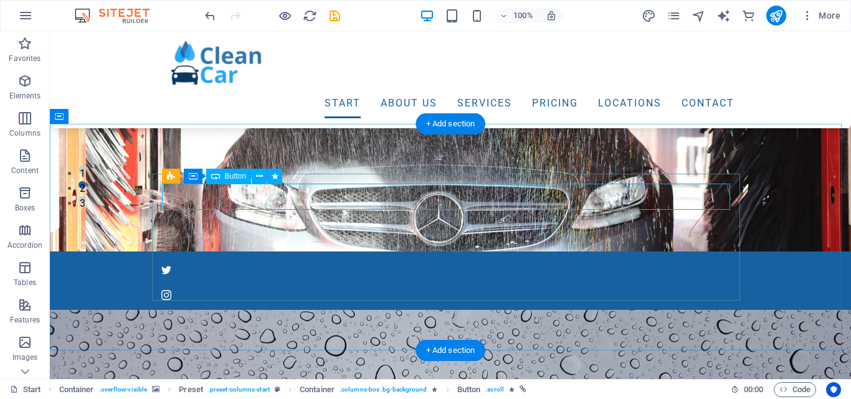
select select "px"
select select "shrink"
select select "s"
select select "scroll"
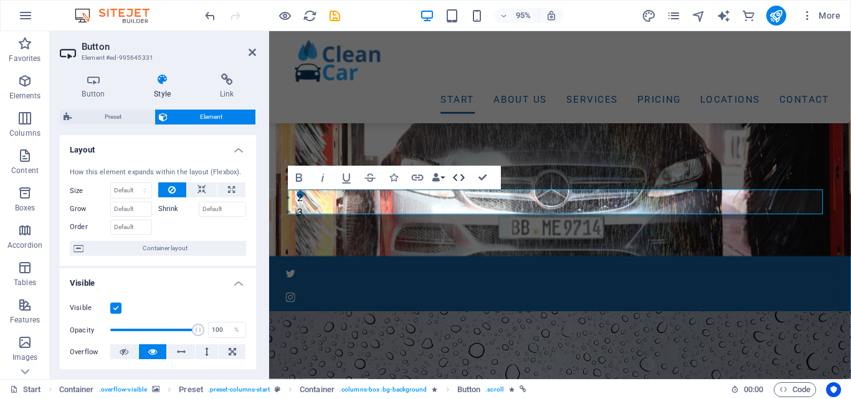
click at [463, 177] on icon "button" at bounding box center [459, 177] width 12 height 7
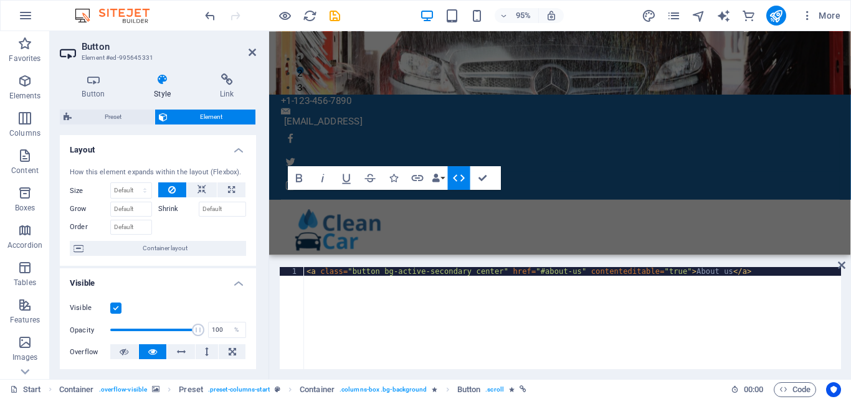
scroll to position [81, 0]
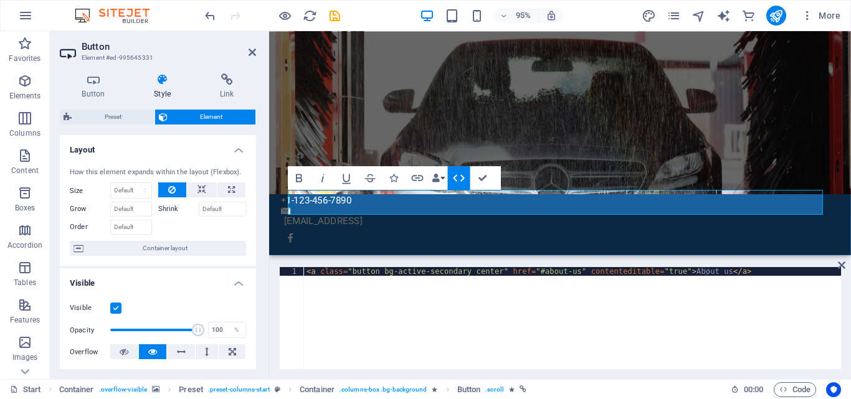
click at [463, 177] on icon "button" at bounding box center [459, 177] width 12 height 7
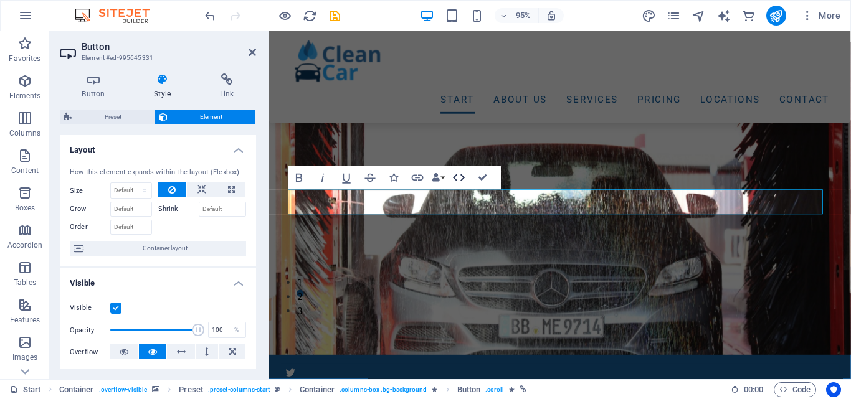
scroll to position [186, 0]
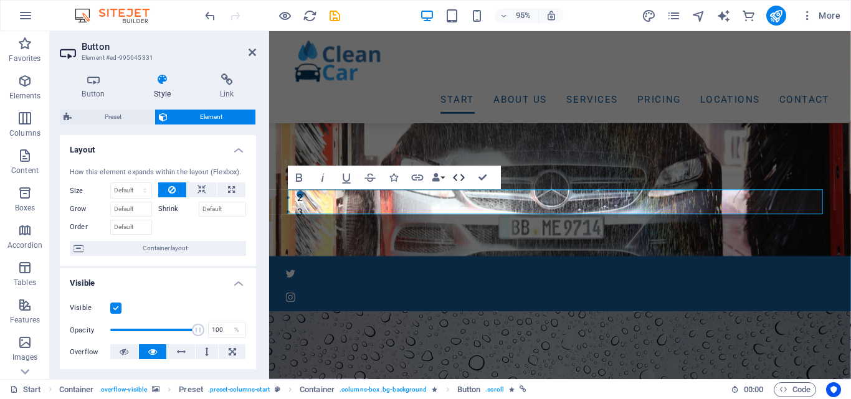
click at [463, 177] on icon "button" at bounding box center [459, 177] width 12 height 7
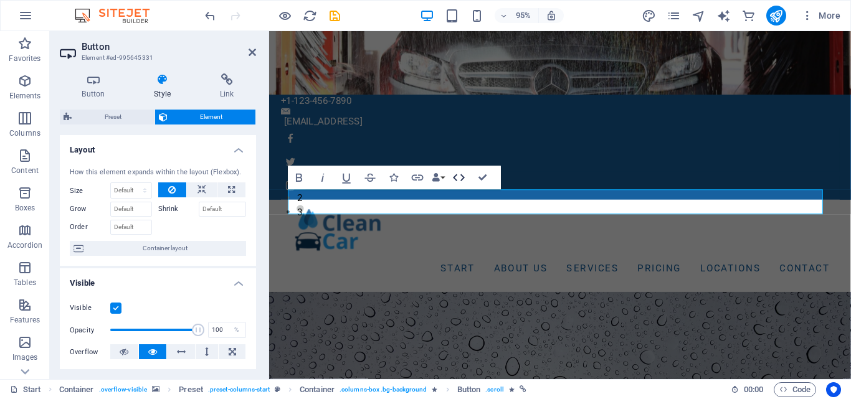
scroll to position [81, 0]
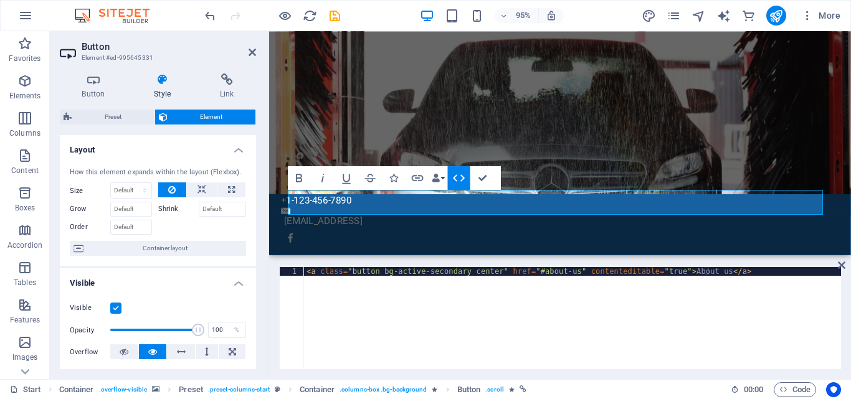
click at [463, 177] on icon "button" at bounding box center [459, 177] width 12 height 7
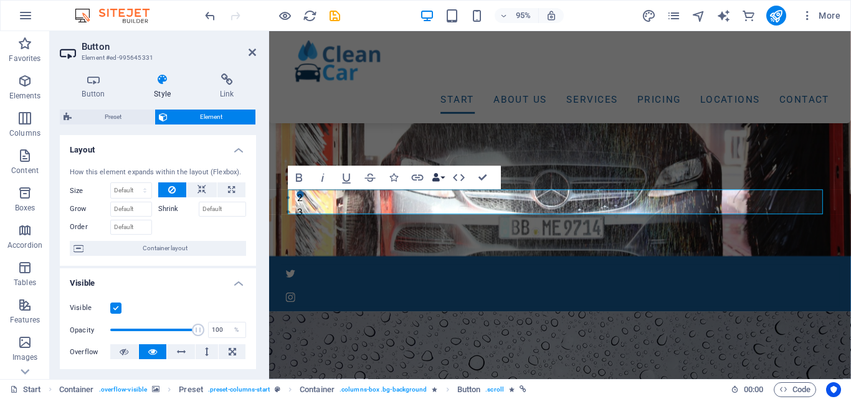
click at [442, 178] on button "Data Bindings" at bounding box center [438, 178] width 17 height 24
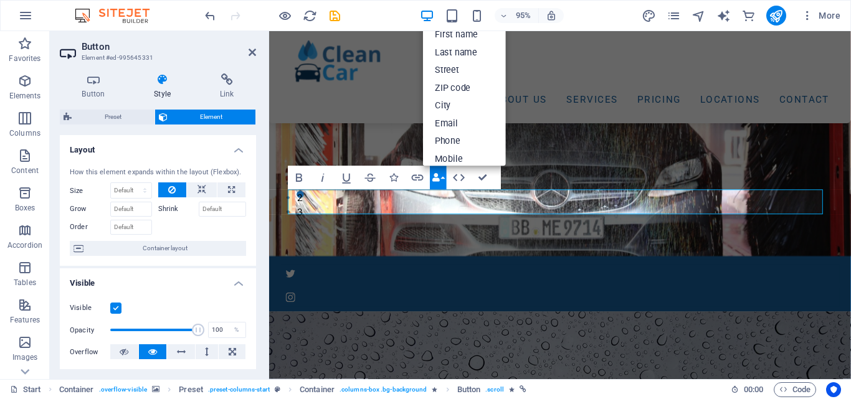
click at [442, 178] on button "Data Bindings" at bounding box center [438, 178] width 17 height 24
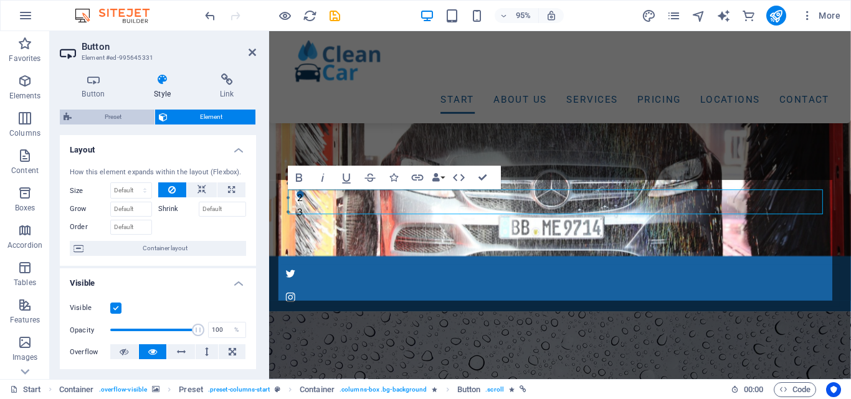
click at [130, 116] on span "Preset" at bounding box center [112, 117] width 75 height 15
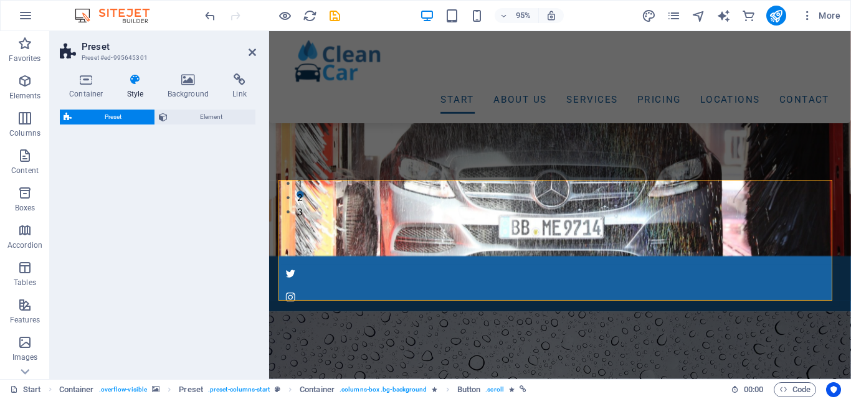
select select "px"
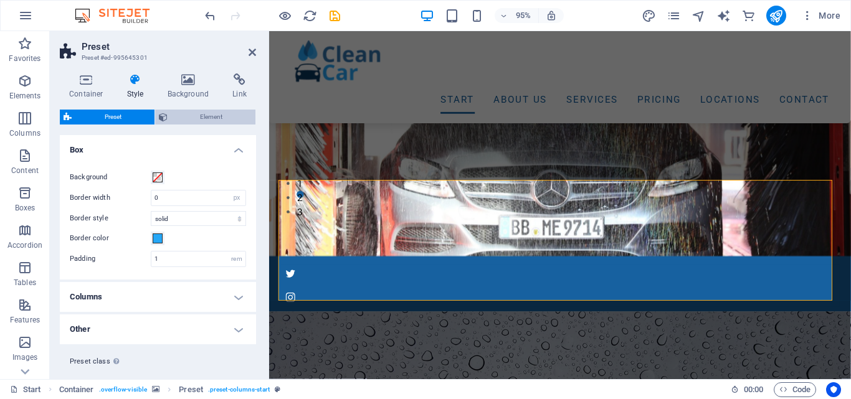
click at [202, 112] on span "Element" at bounding box center [211, 117] width 81 height 15
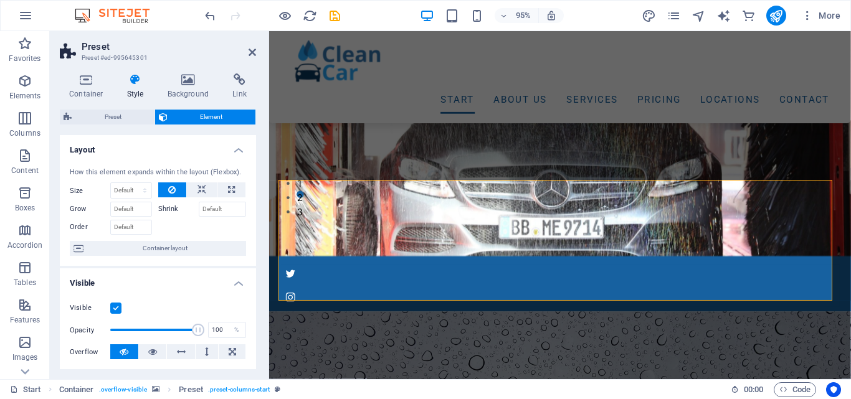
drag, startPoint x: 253, startPoint y: 173, endPoint x: 250, endPoint y: 210, distance: 37.4
click at [250, 210] on div "How this element expands within the layout (Flexbox). Size Default auto px % 1/…" at bounding box center [158, 212] width 196 height 109
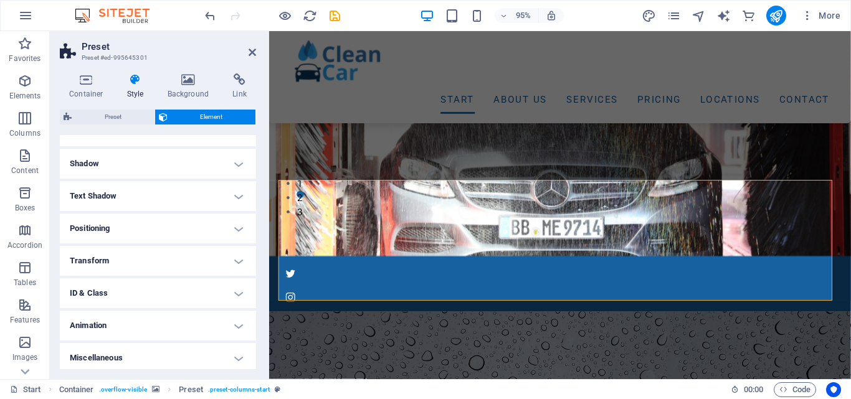
scroll to position [292, 0]
click at [235, 359] on h4 "Miscellaneous" at bounding box center [158, 354] width 196 height 30
drag, startPoint x: 256, startPoint y: 308, endPoint x: 256, endPoint y: 356, distance: 48.0
click at [256, 356] on div "Container Style Background Link Size Height Default px rem % vh vw Min. height …" at bounding box center [158, 222] width 216 height 316
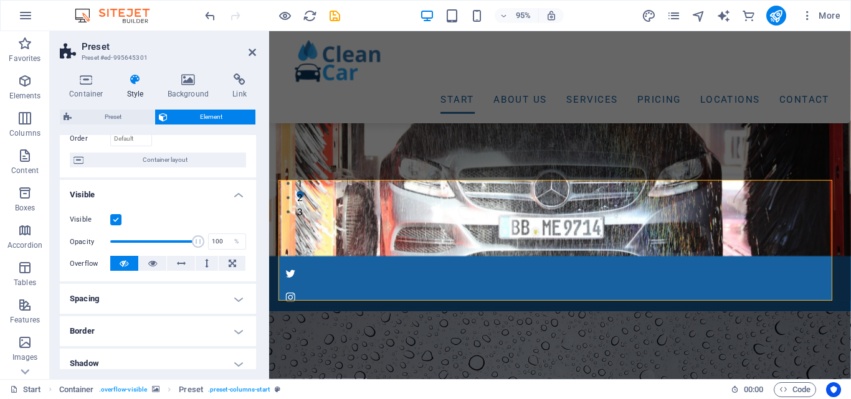
scroll to position [0, 0]
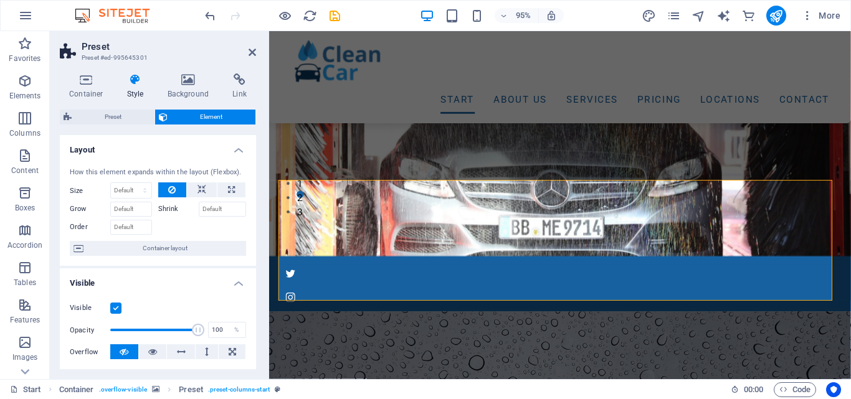
click at [127, 93] on h4 "Style" at bounding box center [138, 86] width 40 height 26
click at [82, 78] on icon at bounding box center [86, 79] width 53 height 12
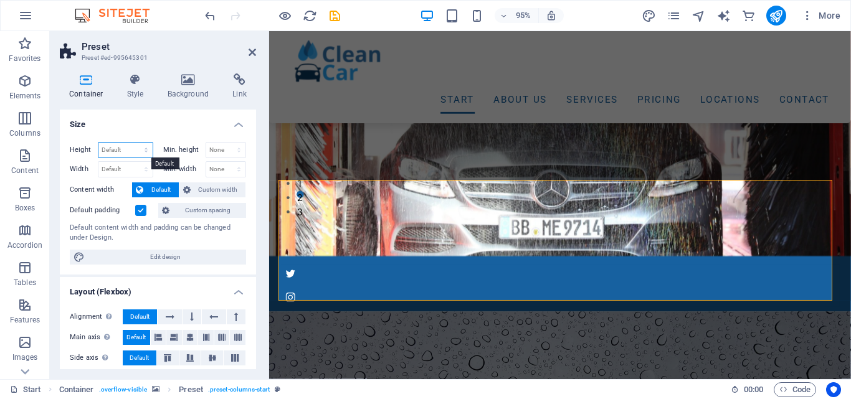
click at [148, 149] on select "Default px rem % vh vw" at bounding box center [125, 150] width 54 height 15
select select "px"
click at [133, 143] on select "Default px rem % vh vw" at bounding box center [125, 150] width 54 height 15
type input "204"
click at [143, 150] on select "Default px rem % vh vw" at bounding box center [143, 150] width 17 height 15
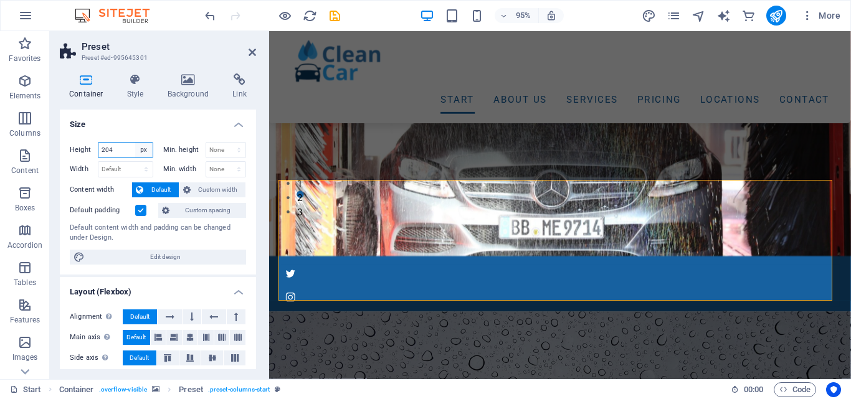
select select "default"
click at [135, 143] on select "Default px rem % vh vw" at bounding box center [143, 150] width 17 height 15
select select "DISABLED_OPTION_VALUE"
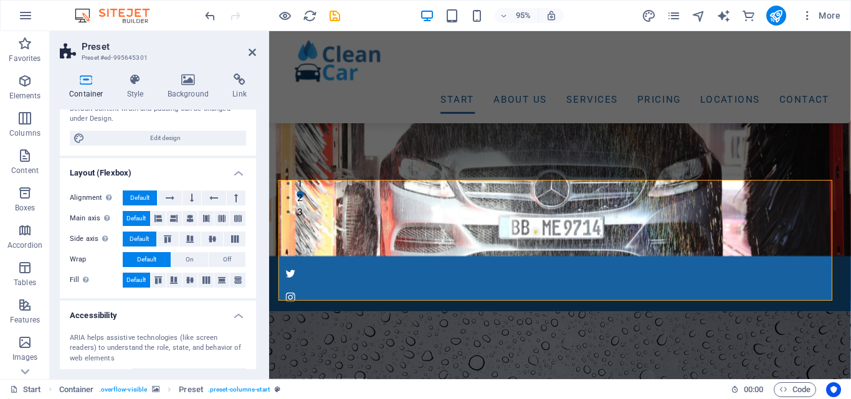
scroll to position [121, 0]
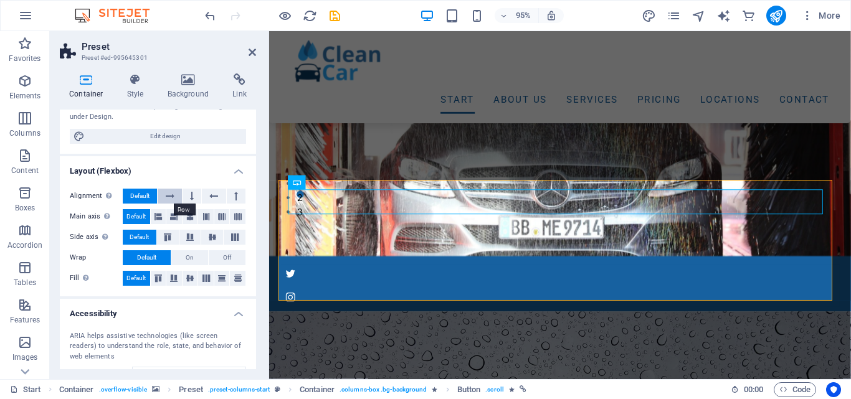
click at [173, 197] on icon at bounding box center [170, 196] width 9 height 15
click at [187, 199] on button at bounding box center [191, 196] width 19 height 15
click at [217, 198] on button at bounding box center [214, 196] width 24 height 15
click at [148, 199] on span "Default" at bounding box center [139, 196] width 19 height 15
click at [186, 217] on icon at bounding box center [189, 216] width 7 height 15
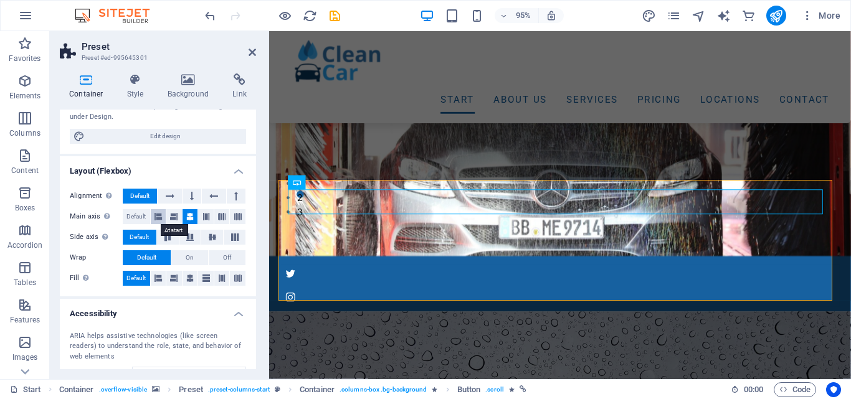
click at [158, 217] on icon at bounding box center [157, 216] width 7 height 15
click at [206, 234] on icon at bounding box center [212, 237] width 15 height 7
click at [186, 258] on span "On" at bounding box center [190, 257] width 8 height 15
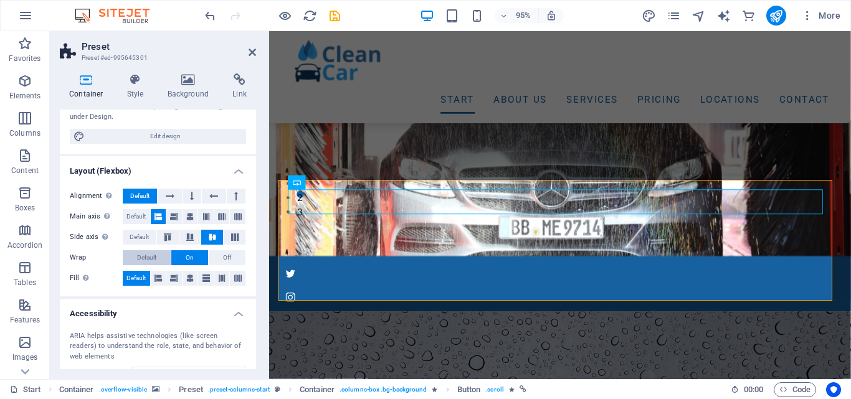
click at [161, 258] on button "Default" at bounding box center [147, 257] width 48 height 15
click at [184, 278] on button at bounding box center [190, 278] width 16 height 15
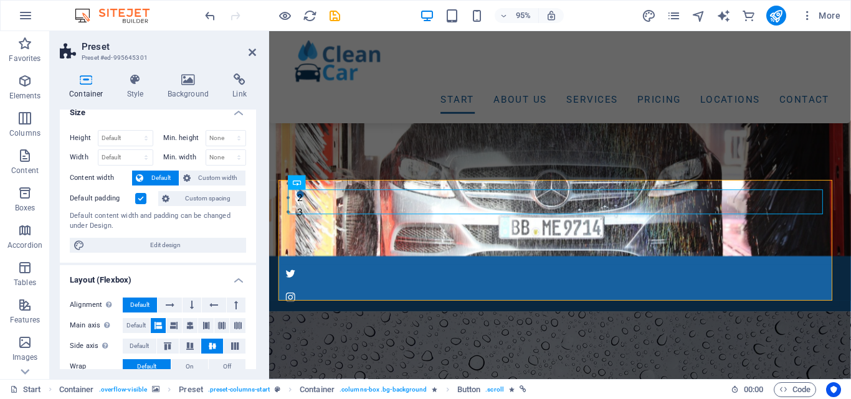
scroll to position [0, 0]
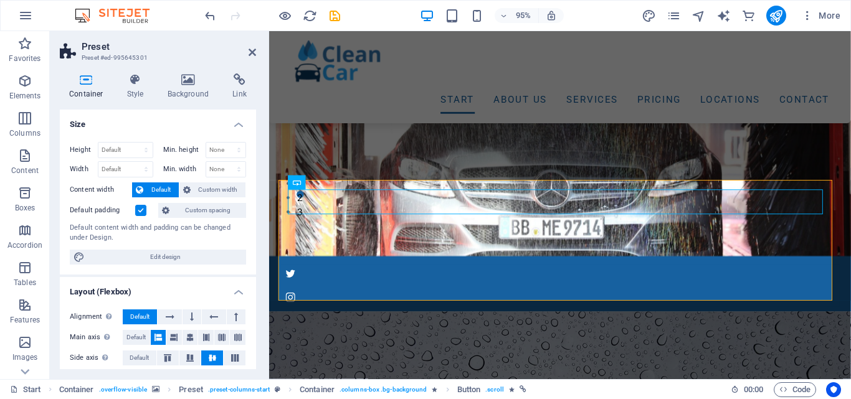
click at [142, 211] on label at bounding box center [140, 210] width 11 height 11
click at [0, 0] on input "Default padding" at bounding box center [0, 0] width 0 height 0
click at [142, 211] on label at bounding box center [140, 210] width 11 height 11
click at [0, 0] on input "Default padding" at bounding box center [0, 0] width 0 height 0
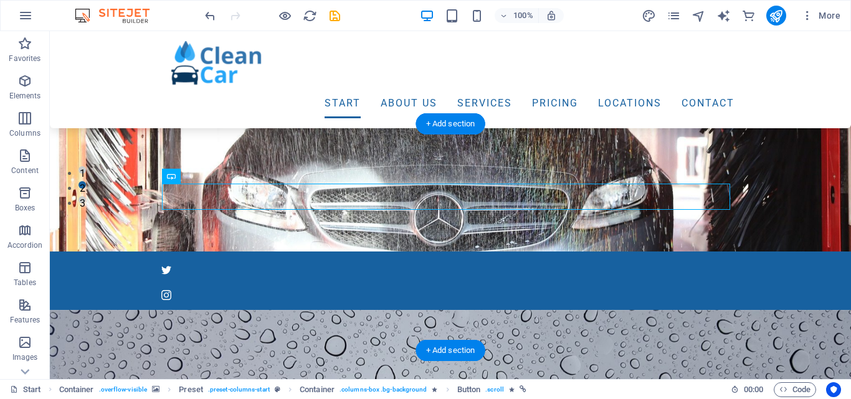
drag, startPoint x: 189, startPoint y: 194, endPoint x: 470, endPoint y: 197, distance: 281.5
drag, startPoint x: 285, startPoint y: 206, endPoint x: 394, endPoint y: 191, distance: 109.4
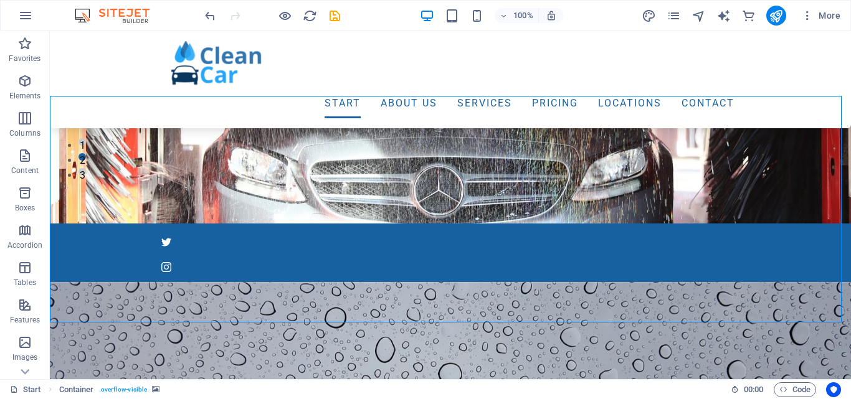
scroll to position [186, 0]
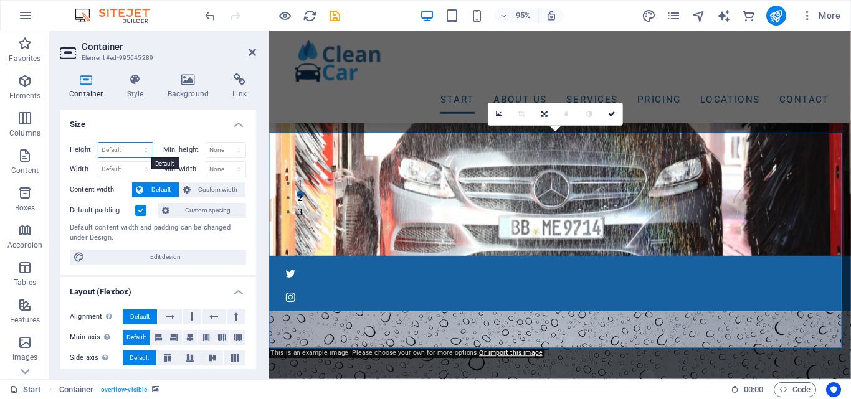
click at [147, 149] on select "Default px rem % vh vw" at bounding box center [125, 150] width 54 height 15
select select "rem"
click at [133, 143] on select "Default px rem % vh vw" at bounding box center [125, 150] width 54 height 15
type input "22.75"
click at [147, 153] on select "Default px rem % vh vw" at bounding box center [143, 150] width 17 height 15
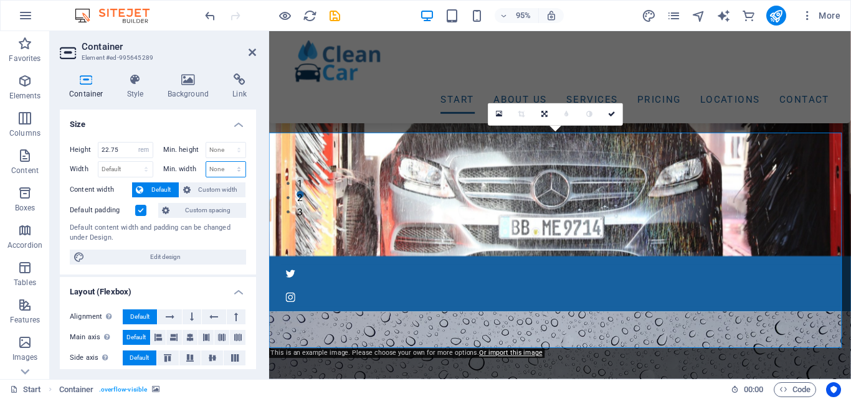
click at [228, 175] on select "None px rem % vh vw" at bounding box center [226, 169] width 40 height 15
click at [144, 146] on select "Default px rem % vh vw" at bounding box center [143, 150] width 17 height 15
select select "default"
click at [135, 143] on select "Default px rem % vh vw" at bounding box center [143, 150] width 17 height 15
select select "DISABLED_OPTION_VALUE"
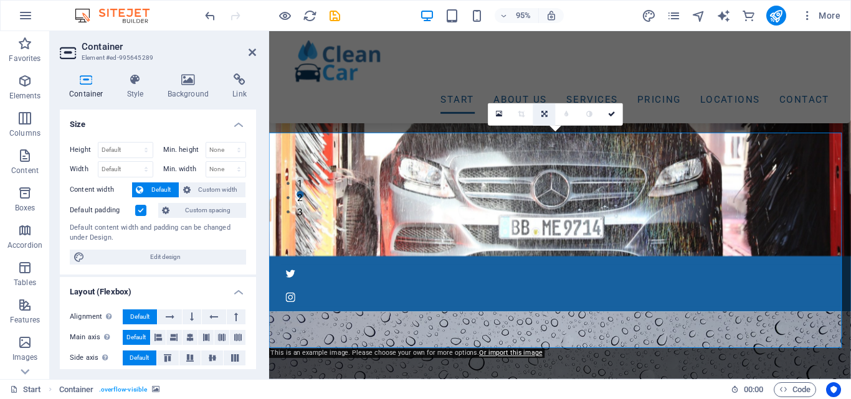
click at [545, 115] on icon at bounding box center [544, 114] width 6 height 7
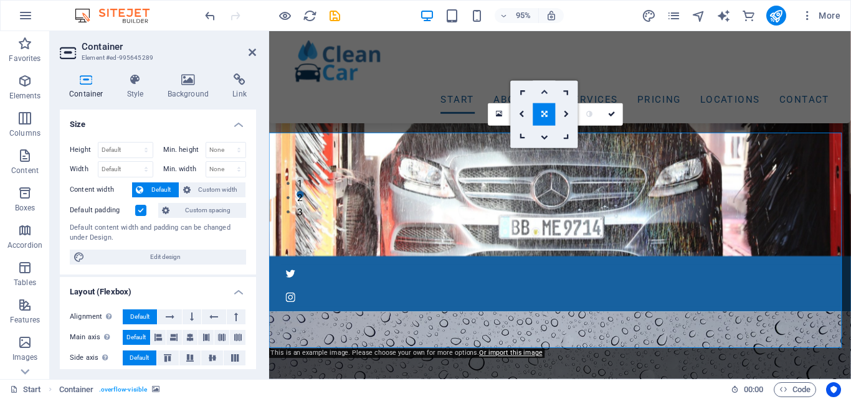
click at [546, 91] on icon at bounding box center [544, 92] width 7 height 7
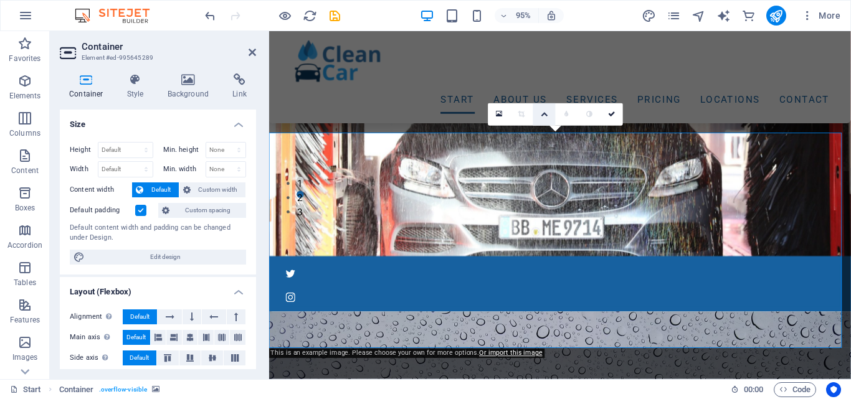
click at [539, 111] on link at bounding box center [544, 114] width 22 height 22
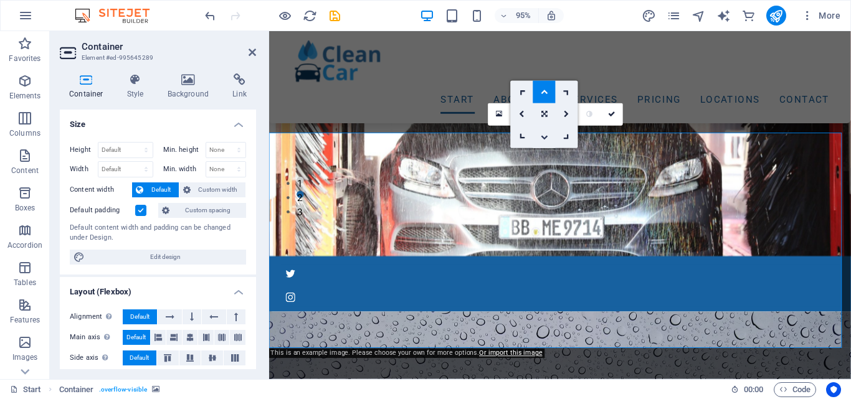
click at [542, 138] on icon at bounding box center [544, 137] width 7 height 7
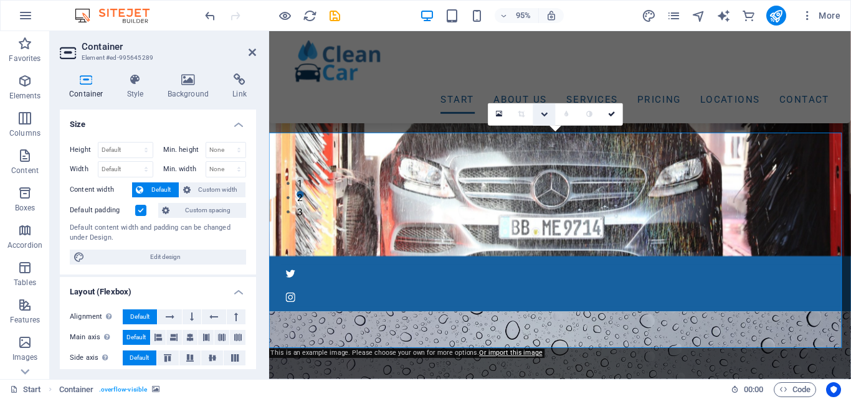
click at [543, 116] on icon at bounding box center [544, 114] width 7 height 7
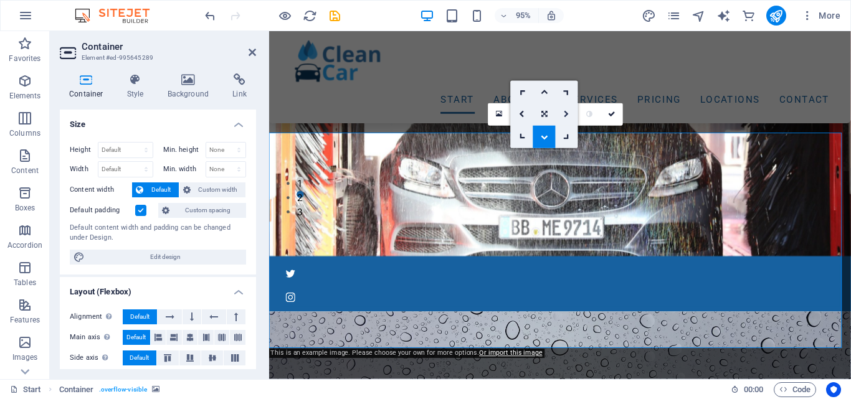
click at [564, 118] on icon at bounding box center [567, 114] width 6 height 7
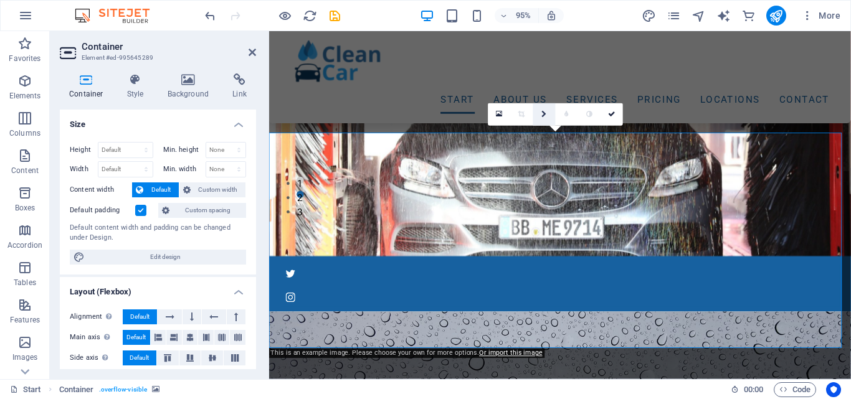
click at [544, 120] on link at bounding box center [544, 114] width 22 height 22
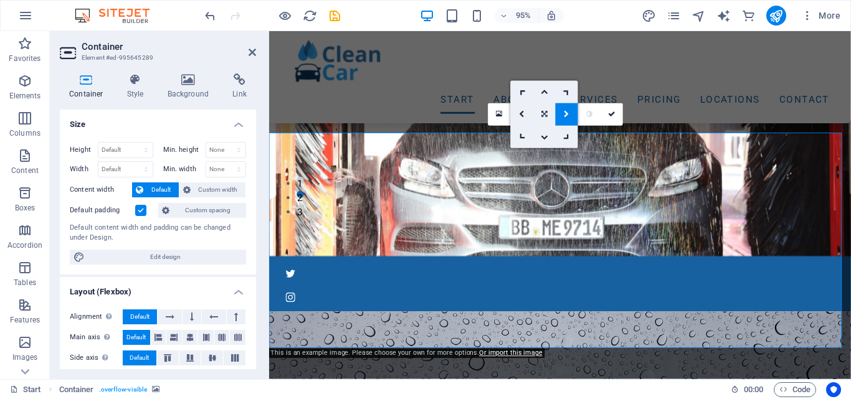
click at [544, 115] on icon at bounding box center [544, 114] width 6 height 7
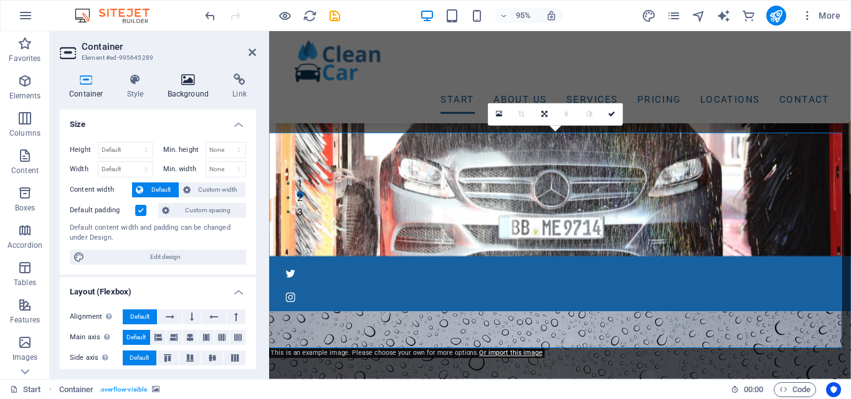
click at [202, 93] on h4 "Background" at bounding box center [190, 86] width 65 height 26
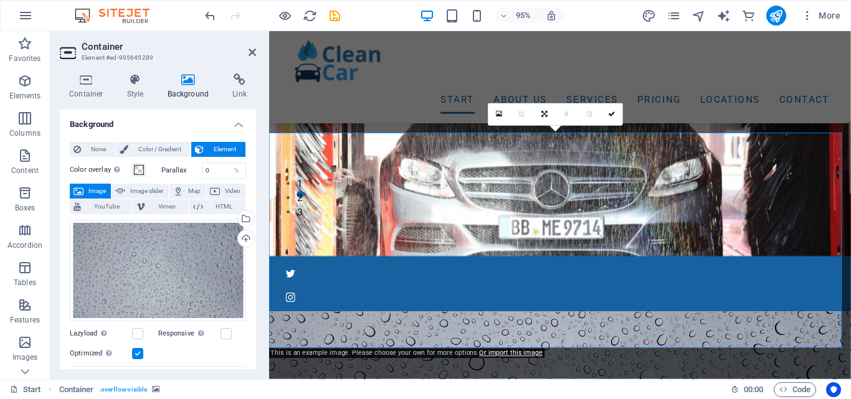
click at [202, 93] on h4 "Background" at bounding box center [190, 86] width 65 height 26
click at [218, 272] on div "Drag files here, click to choose files or select files from Files or our free s…" at bounding box center [158, 271] width 176 height 102
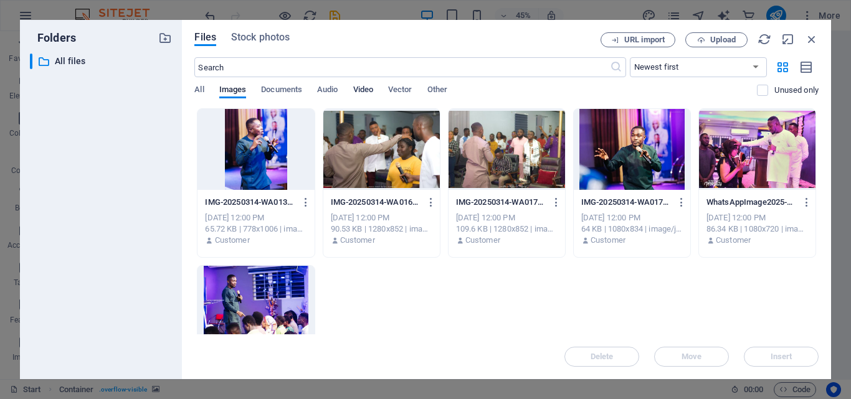
click at [370, 88] on span "Video" at bounding box center [363, 90] width 20 height 17
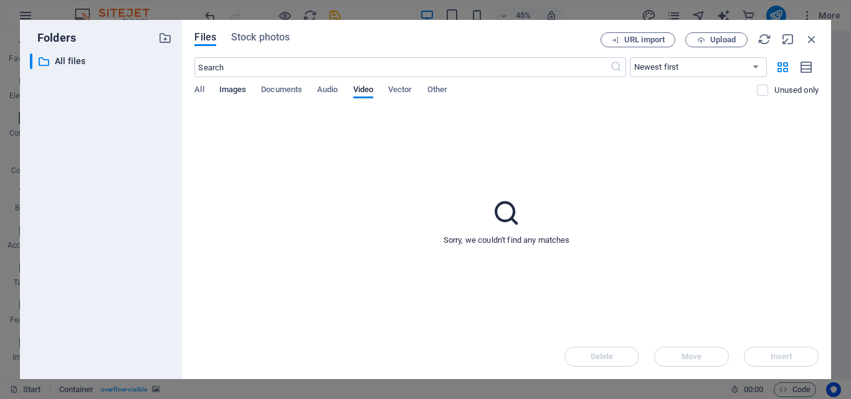
click at [245, 92] on span "Images" at bounding box center [232, 90] width 27 height 17
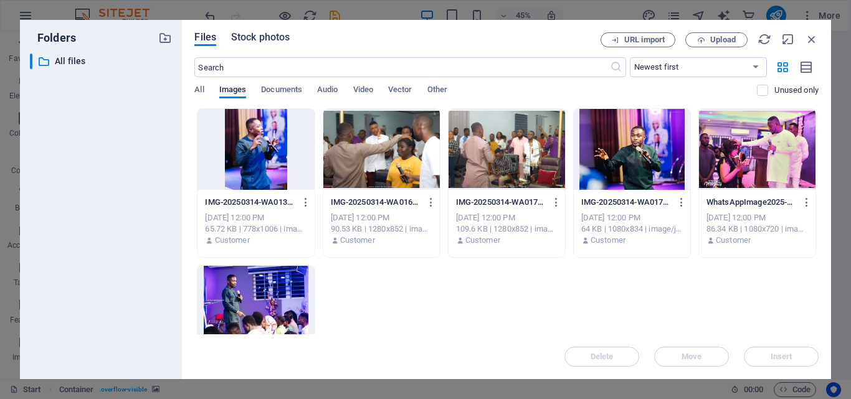
click at [280, 39] on span "Stock photos" at bounding box center [260, 37] width 59 height 15
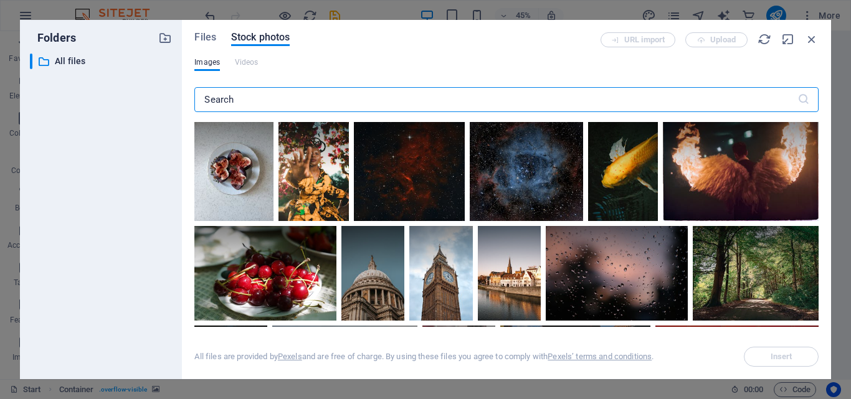
scroll to position [506, 0]
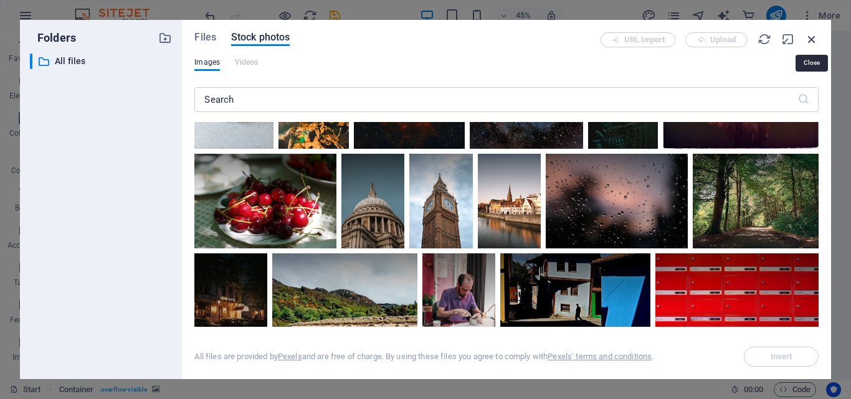
click at [811, 42] on icon "button" at bounding box center [812, 39] width 14 height 14
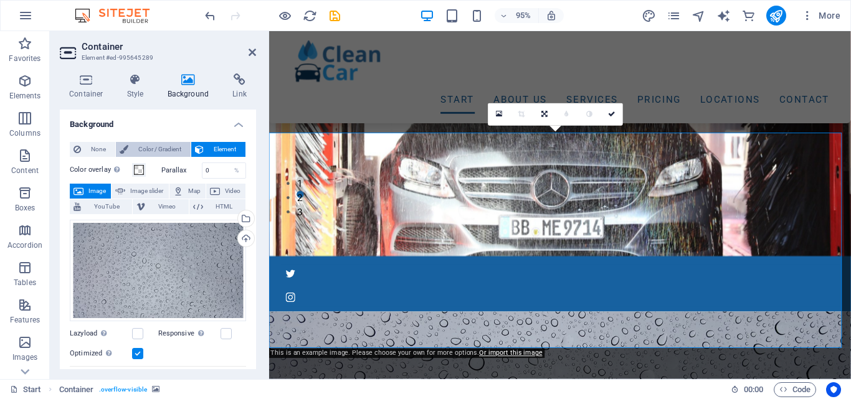
click at [163, 144] on span "Color / Gradient" at bounding box center [159, 149] width 55 height 15
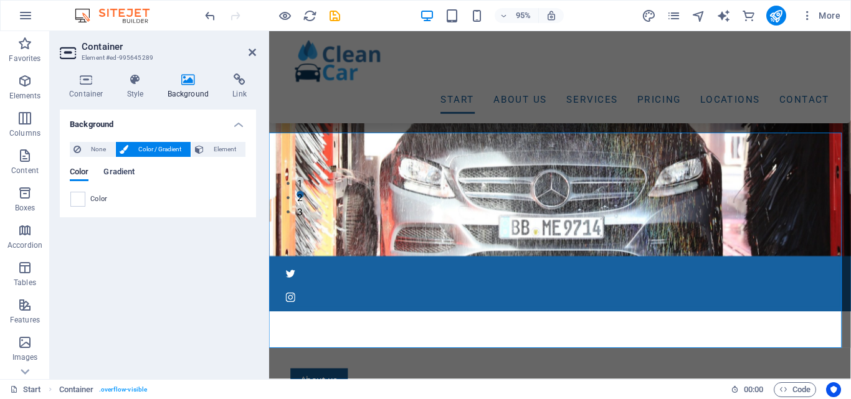
click at [116, 177] on span "Gradient" at bounding box center [118, 172] width 31 height 17
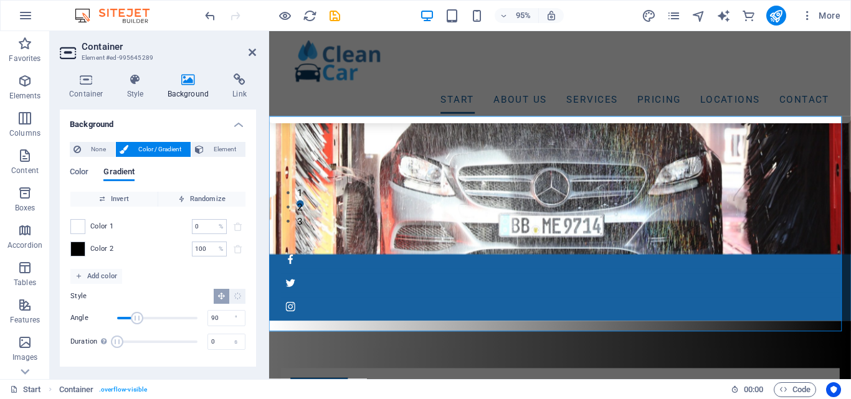
scroll to position [203, 0]
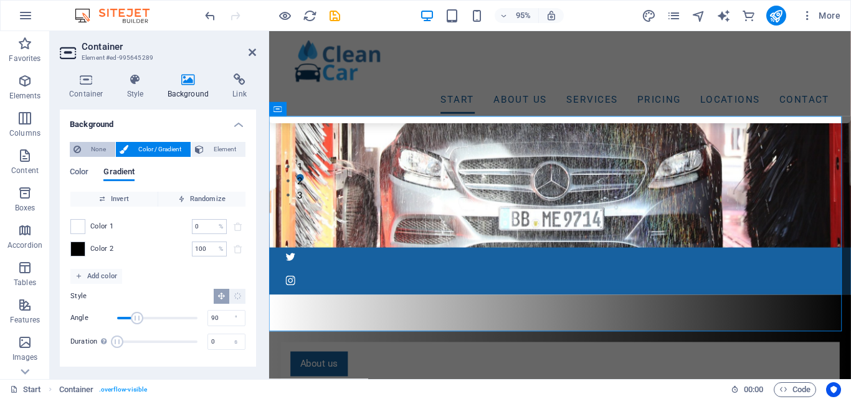
click at [105, 154] on span "None" at bounding box center [98, 149] width 27 height 15
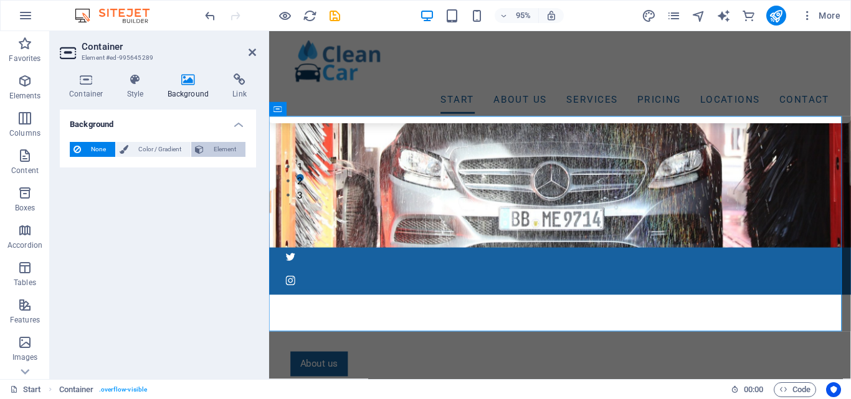
click at [229, 145] on span "Element" at bounding box center [224, 149] width 34 height 15
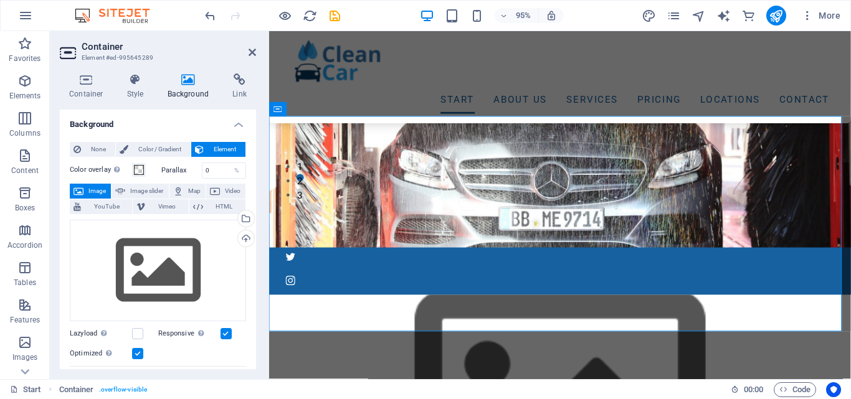
click at [229, 145] on span "Element" at bounding box center [224, 149] width 34 height 15
click at [257, 50] on aside "Container Element #ed-995645289 Container Style Background Link Size Height Def…" at bounding box center [159, 205] width 219 height 348
click at [101, 144] on span "None" at bounding box center [98, 149] width 27 height 15
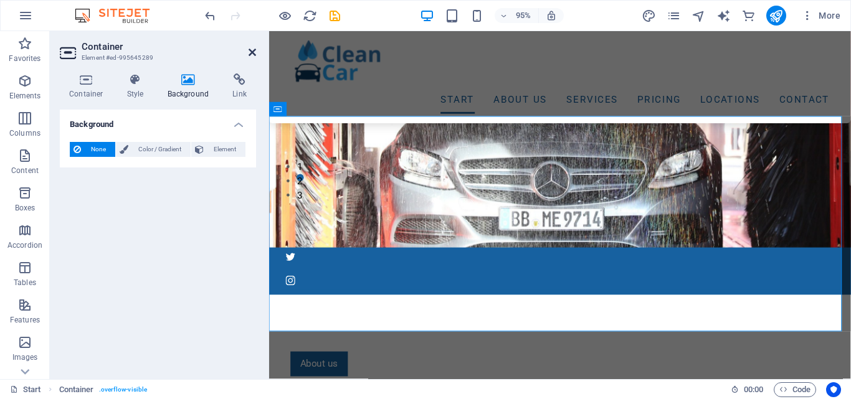
click at [253, 47] on icon at bounding box center [251, 52] width 7 height 10
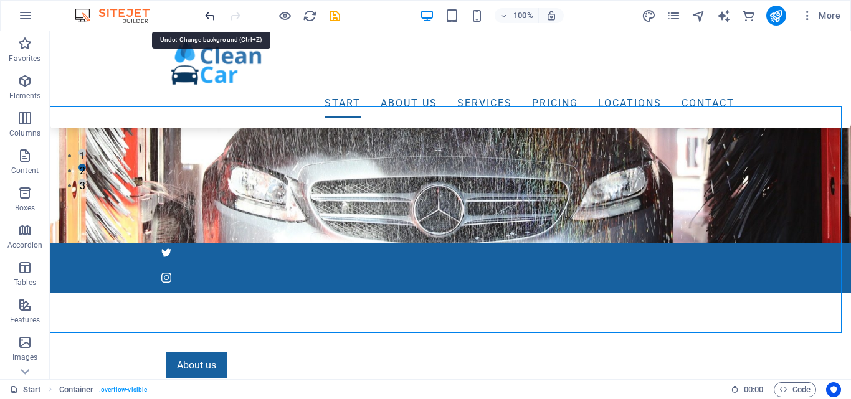
click at [206, 12] on icon "undo" at bounding box center [210, 16] width 14 height 14
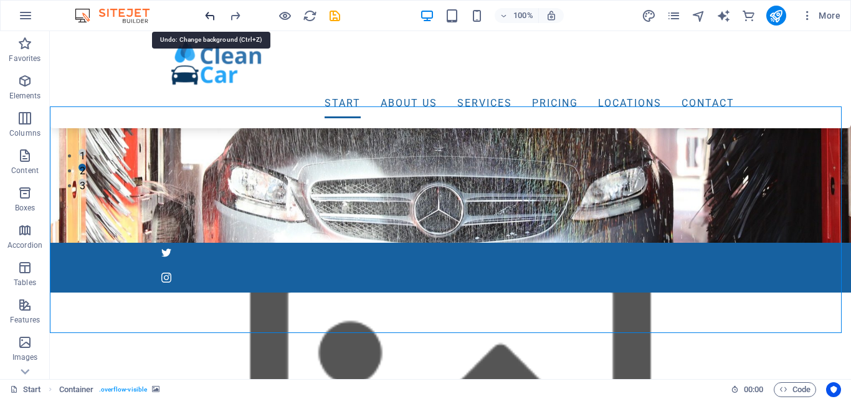
click at [206, 12] on icon "undo" at bounding box center [210, 16] width 14 height 14
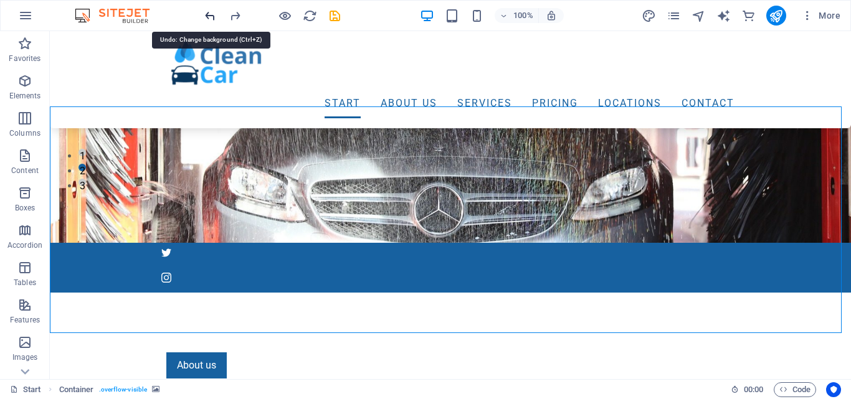
click at [206, 12] on icon "undo" at bounding box center [210, 16] width 14 height 14
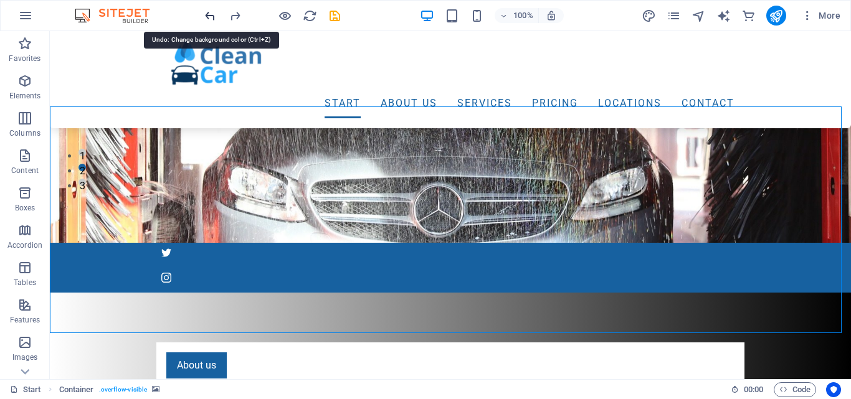
click at [206, 12] on icon "undo" at bounding box center [210, 16] width 14 height 14
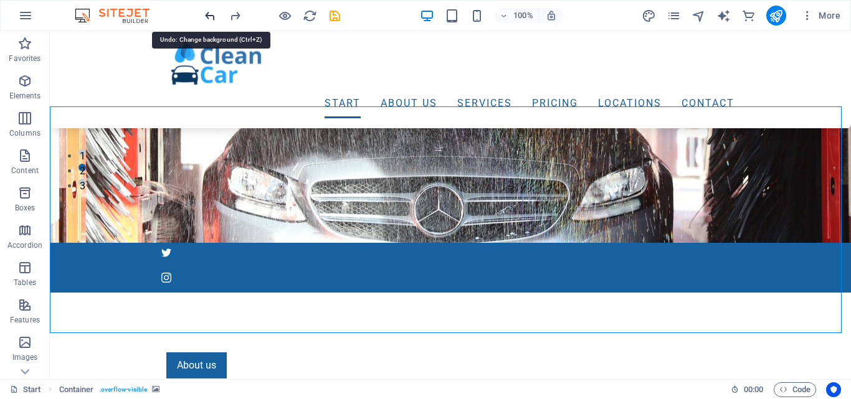
click at [206, 12] on icon "undo" at bounding box center [210, 16] width 14 height 14
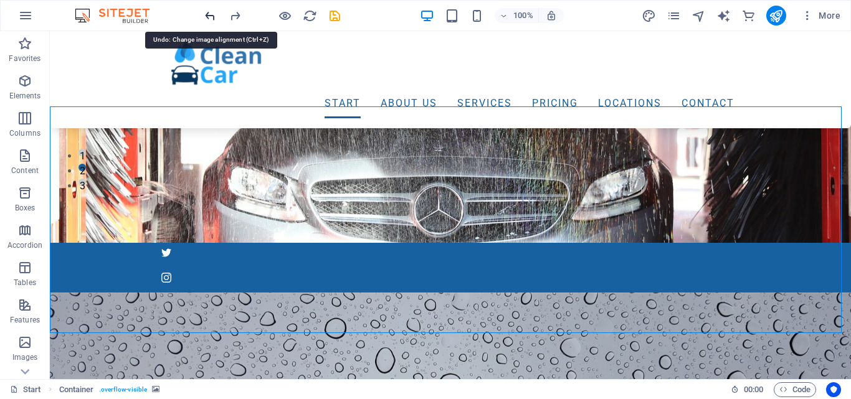
click at [206, 12] on icon "undo" at bounding box center [210, 16] width 14 height 14
click at [210, 15] on icon "undo" at bounding box center [210, 16] width 14 height 14
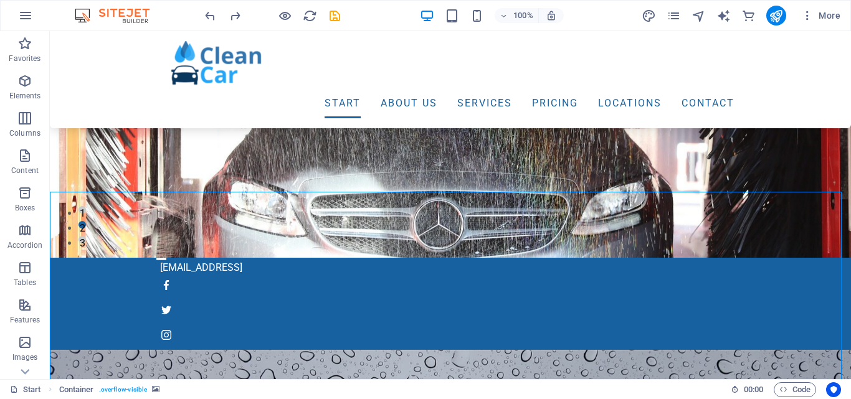
scroll to position [103, 0]
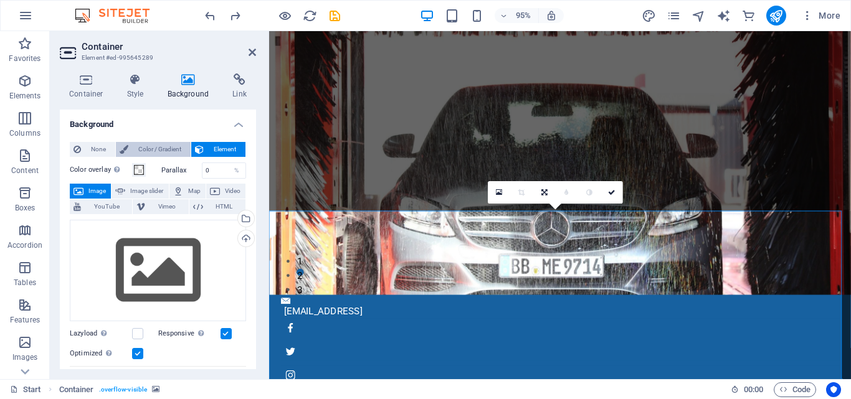
click at [150, 151] on span "Color / Gradient" at bounding box center [159, 149] width 55 height 15
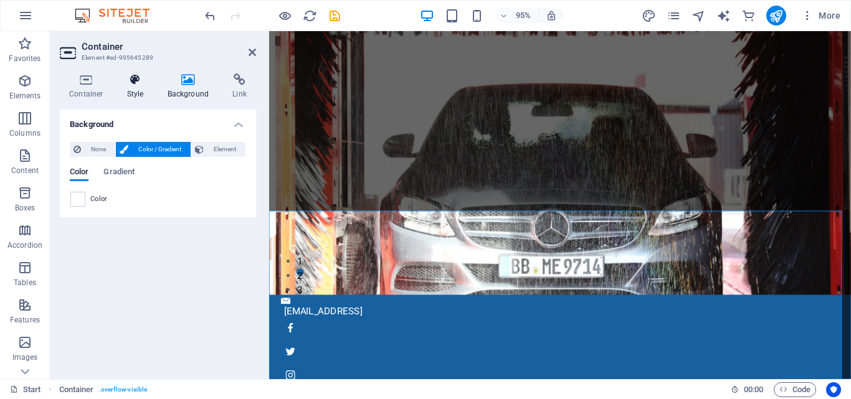
click at [129, 86] on h4 "Style" at bounding box center [138, 86] width 40 height 26
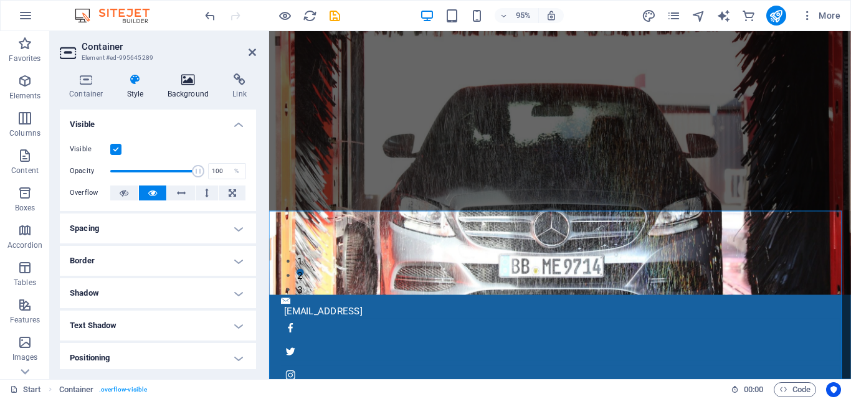
click at [175, 88] on h4 "Background" at bounding box center [190, 86] width 65 height 26
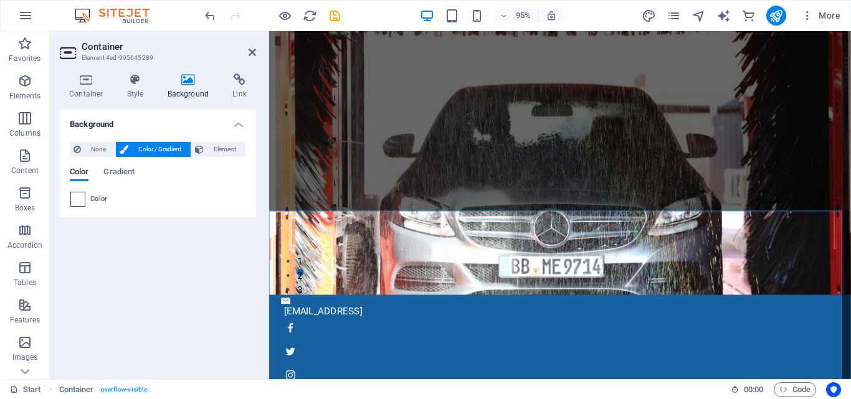
click at [73, 201] on span at bounding box center [78, 199] width 14 height 14
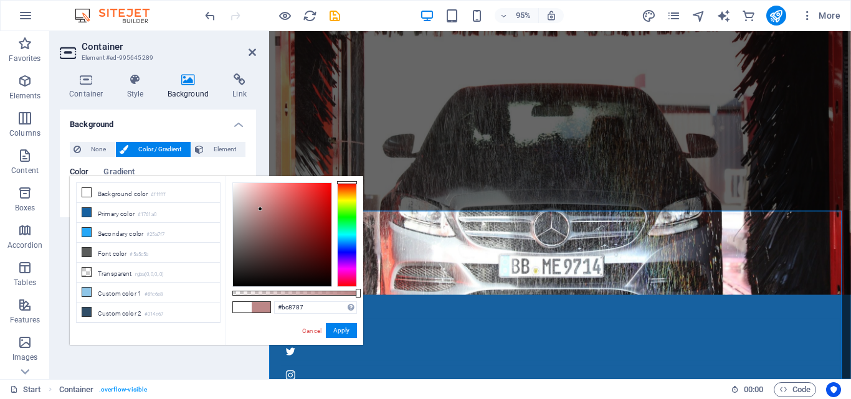
click at [260, 209] on div at bounding box center [282, 234] width 98 height 103
click at [321, 203] on div at bounding box center [282, 234] width 98 height 103
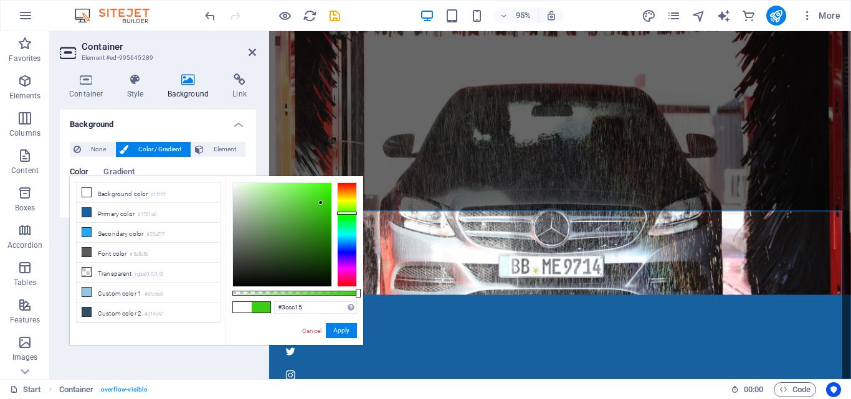
click at [343, 213] on div at bounding box center [347, 234] width 20 height 105
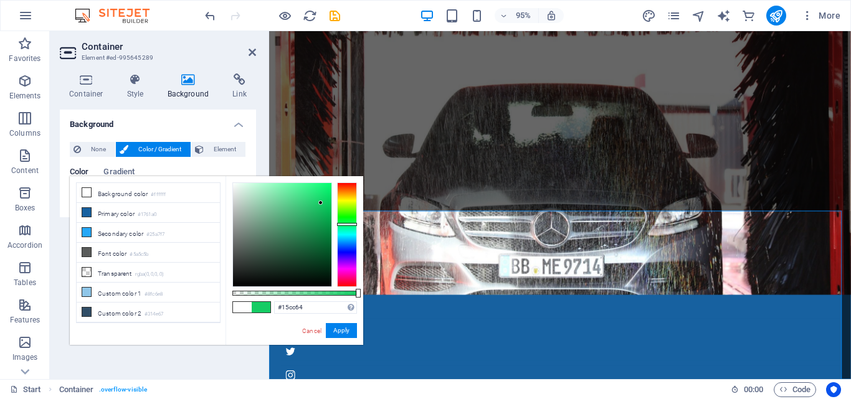
click at [344, 224] on div at bounding box center [347, 234] width 20 height 105
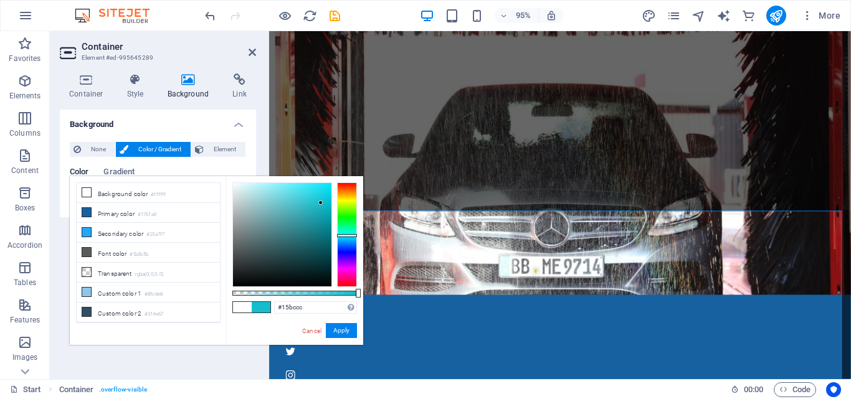
click at [345, 235] on div at bounding box center [347, 234] width 20 height 105
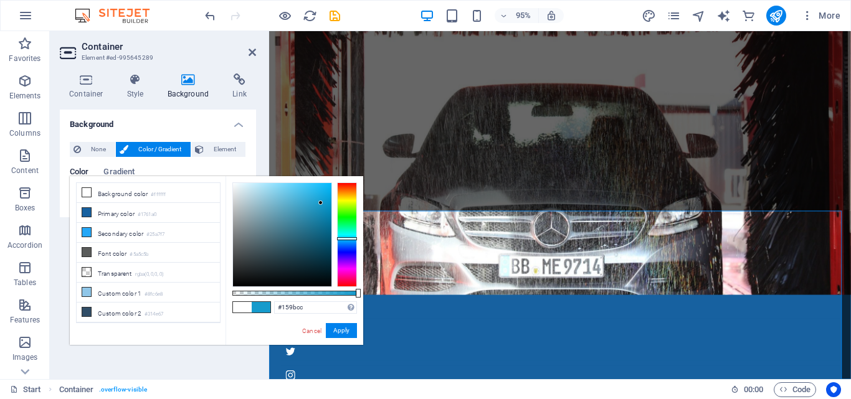
click at [345, 239] on div at bounding box center [347, 234] width 20 height 105
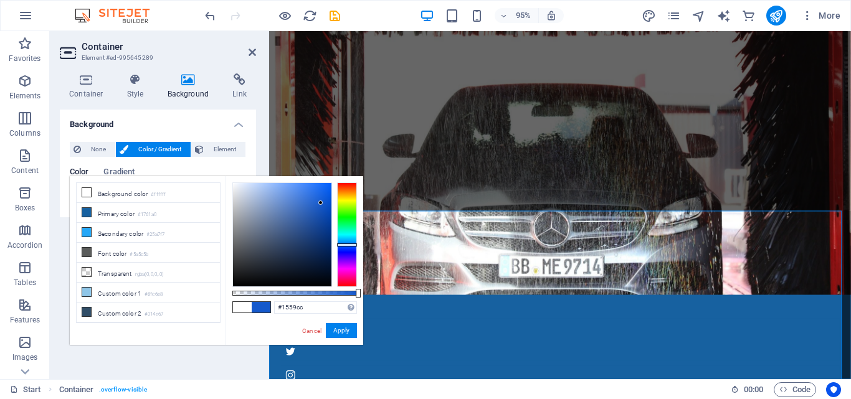
click at [346, 245] on div at bounding box center [347, 234] width 20 height 105
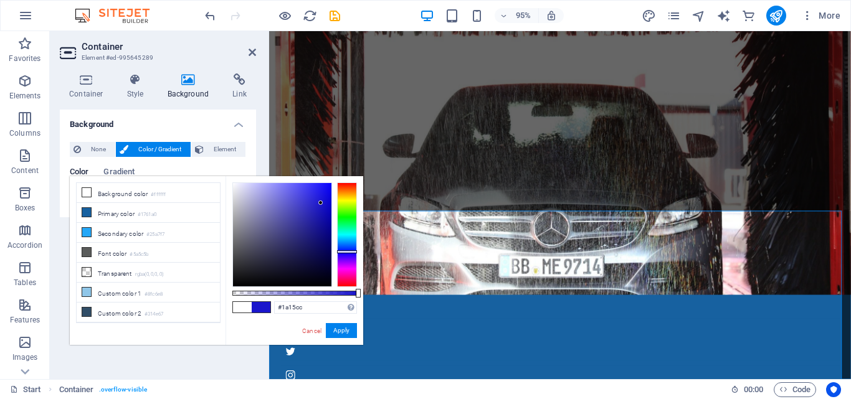
click at [348, 252] on div at bounding box center [347, 234] width 20 height 105
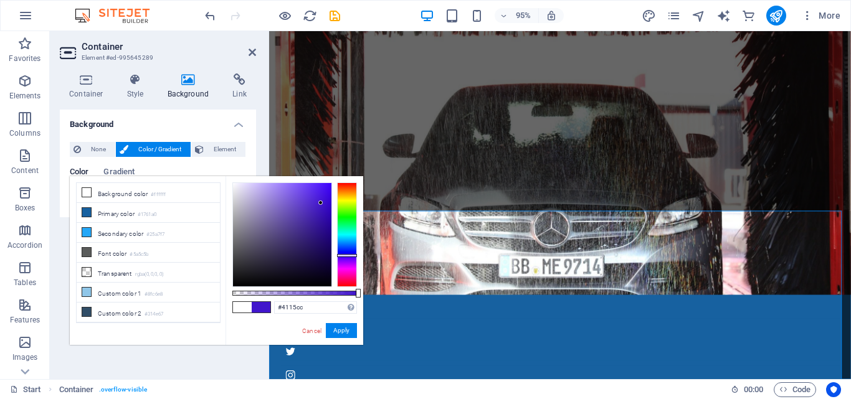
click at [348, 255] on div at bounding box center [347, 234] width 20 height 105
click at [325, 248] on div at bounding box center [282, 234] width 98 height 103
click at [316, 198] on div at bounding box center [282, 234] width 98 height 103
click at [285, 189] on div at bounding box center [282, 234] width 98 height 103
click at [261, 198] on div at bounding box center [282, 234] width 98 height 103
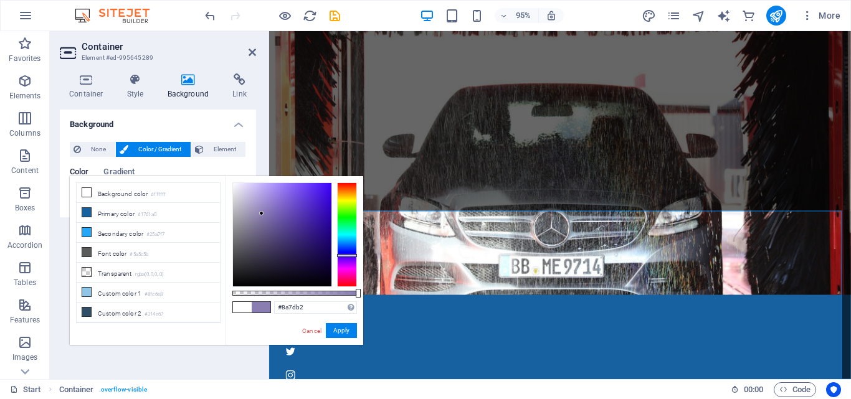
click at [262, 214] on div at bounding box center [282, 234] width 98 height 103
click at [283, 229] on div at bounding box center [282, 234] width 98 height 103
click at [300, 242] on div at bounding box center [282, 234] width 98 height 103
click at [321, 245] on div at bounding box center [282, 234] width 98 height 103
type input "#3911b6"
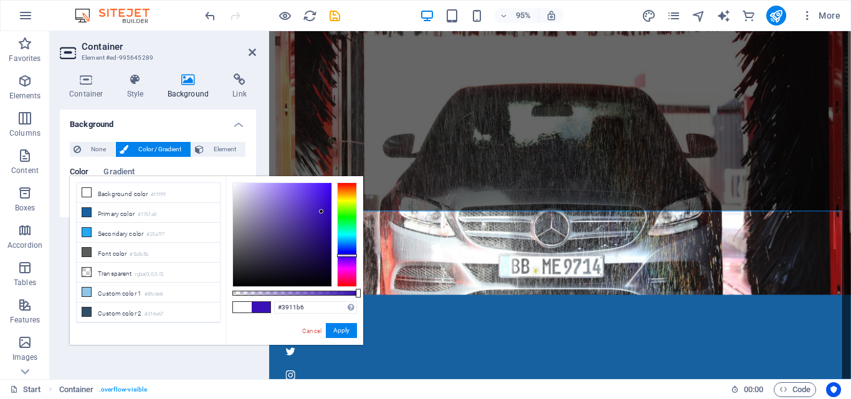
click at [321, 212] on div at bounding box center [282, 234] width 98 height 103
click at [253, 55] on icon at bounding box center [251, 52] width 7 height 10
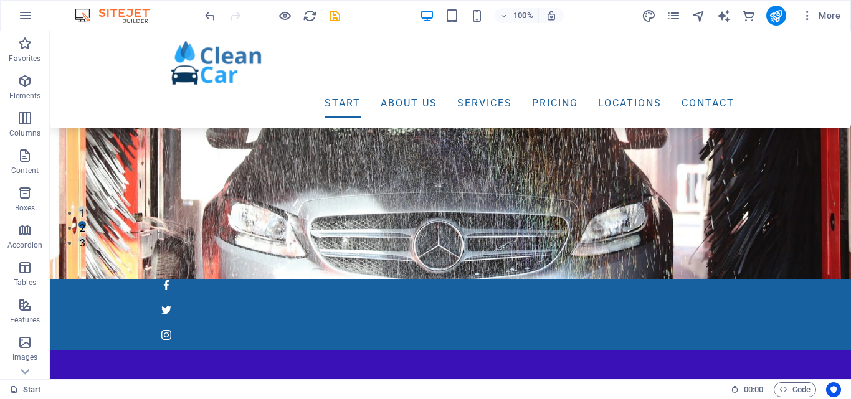
scroll to position [174, 0]
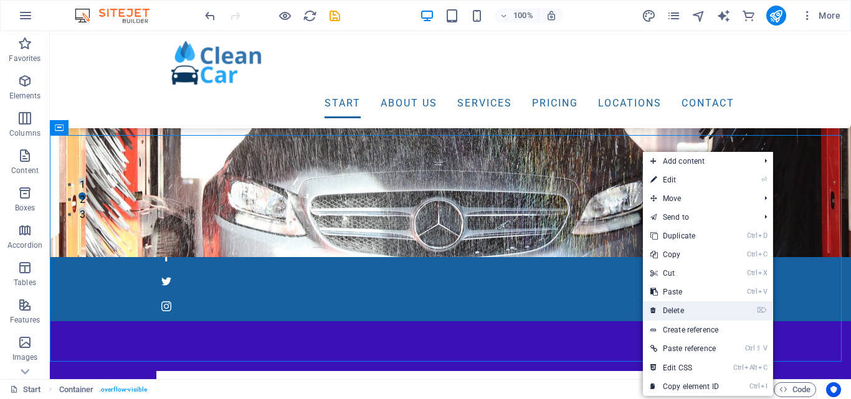
click at [669, 308] on link "⌦ Delete" at bounding box center [684, 310] width 83 height 19
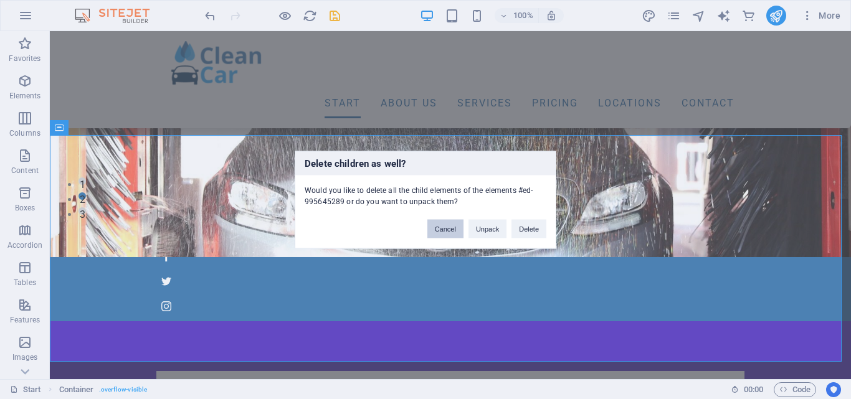
click at [447, 231] on button "Cancel" at bounding box center [445, 228] width 36 height 19
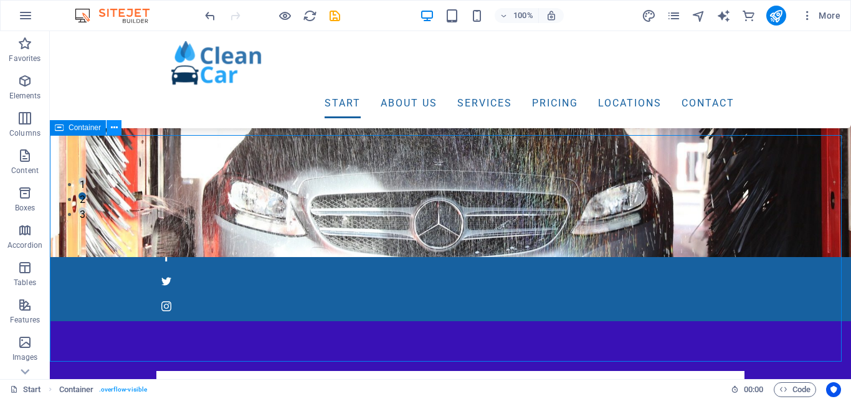
click at [113, 128] on icon at bounding box center [114, 127] width 7 height 13
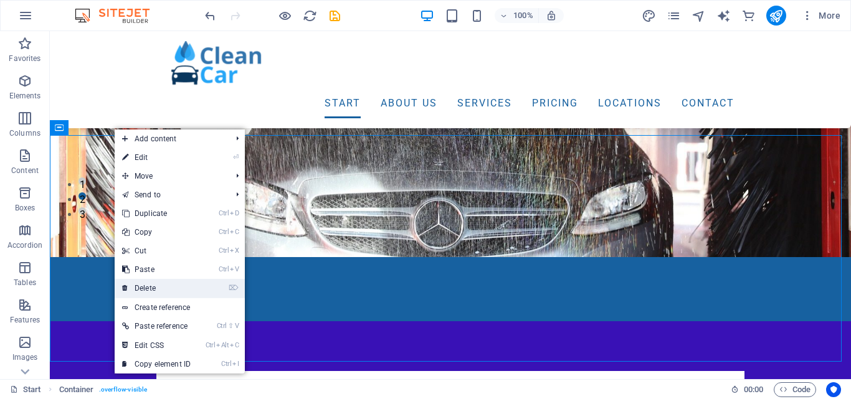
click at [153, 288] on link "⌦ Delete" at bounding box center [156, 288] width 83 height 19
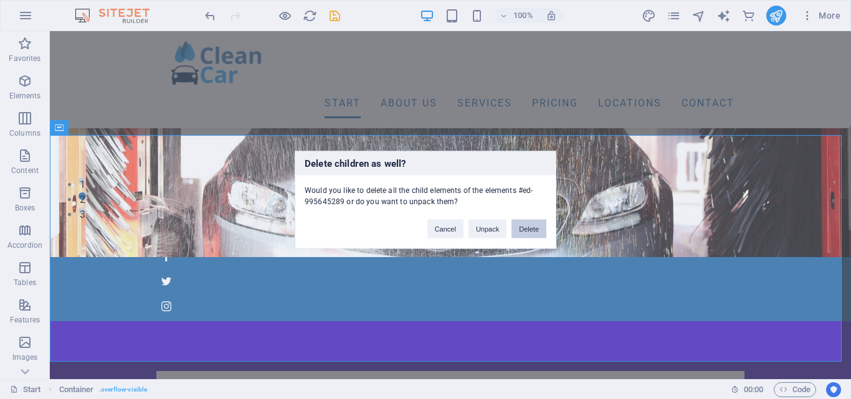
click at [519, 231] on button "Delete" at bounding box center [528, 228] width 35 height 19
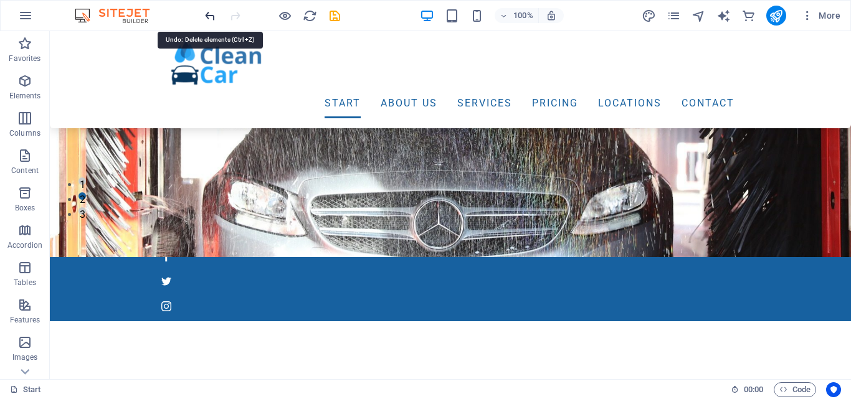
click at [204, 14] on icon "undo" at bounding box center [210, 16] width 14 height 14
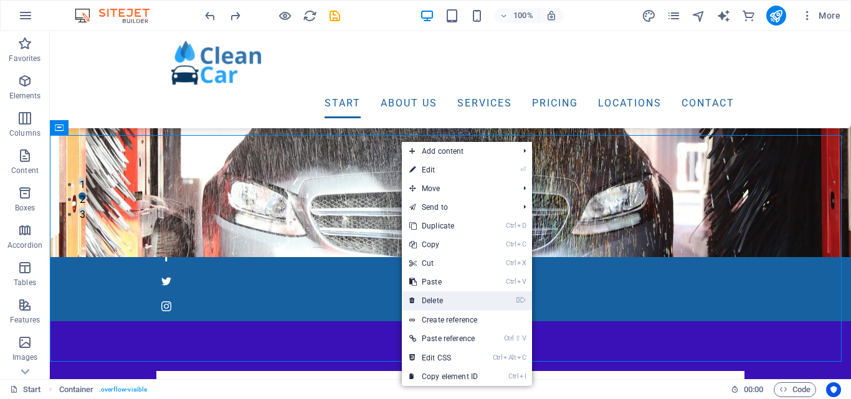
click at [437, 303] on link "⌦ Delete" at bounding box center [443, 300] width 83 height 19
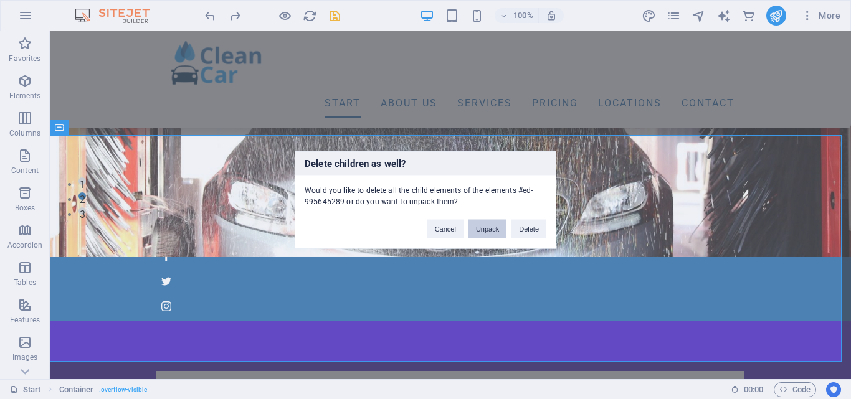
click at [498, 230] on button "Unpack" at bounding box center [487, 228] width 38 height 19
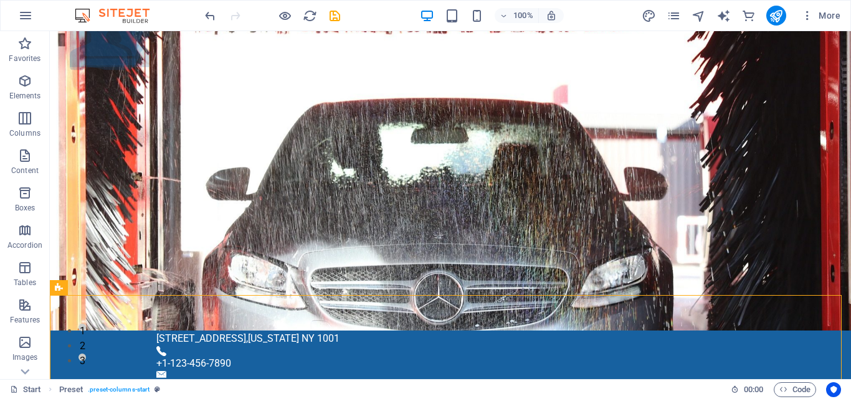
scroll to position [14, 0]
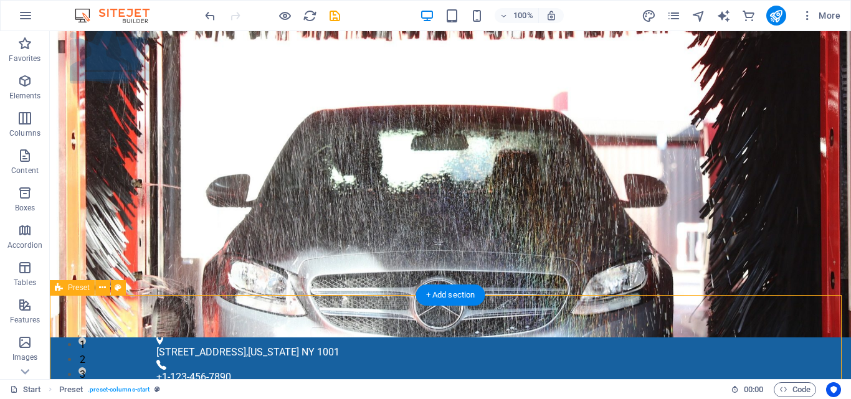
click at [100, 287] on icon at bounding box center [102, 287] width 7 height 13
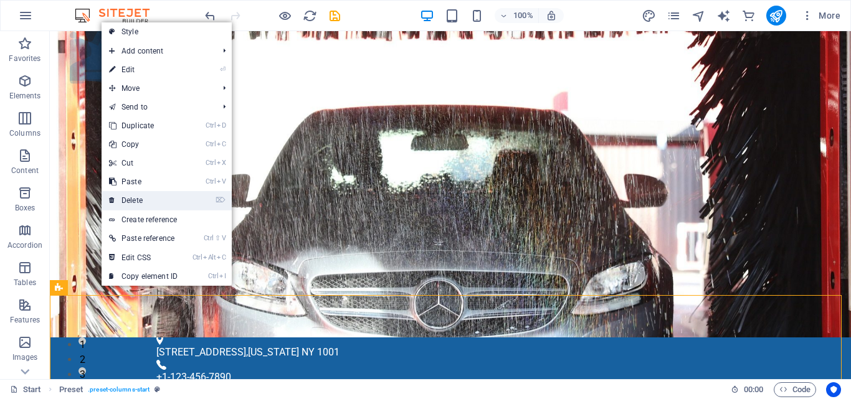
click at [157, 203] on link "⌦ Delete" at bounding box center [143, 200] width 83 height 19
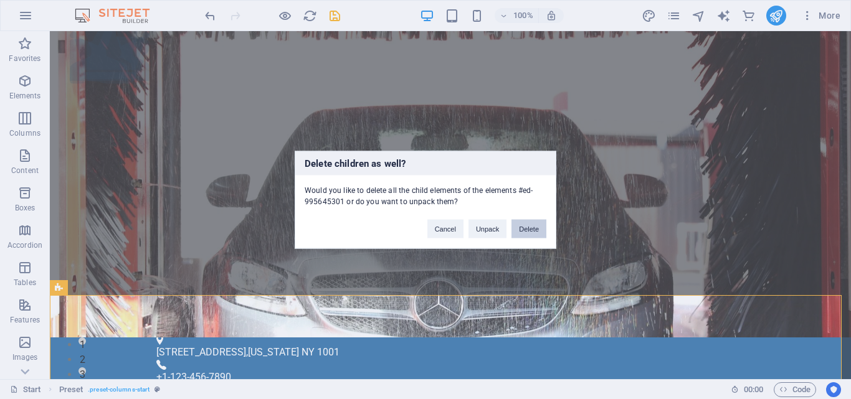
click at [533, 225] on button "Delete" at bounding box center [528, 228] width 35 height 19
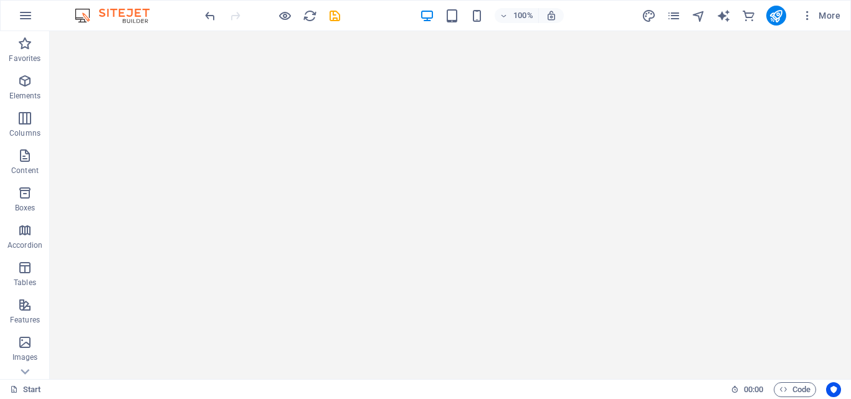
scroll to position [0, 0]
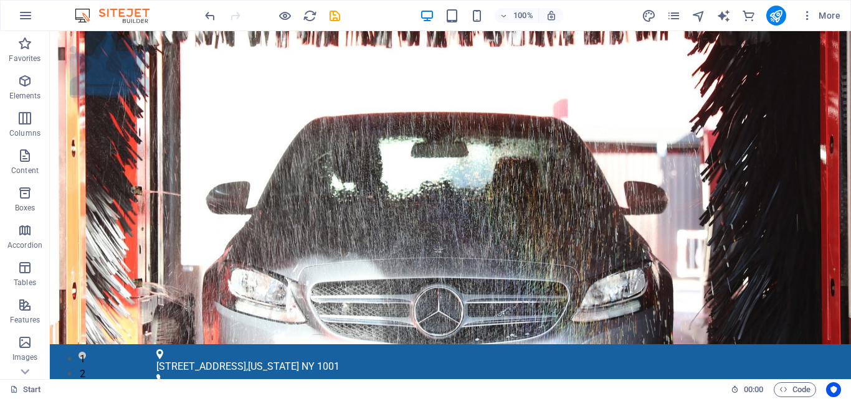
drag, startPoint x: 850, startPoint y: 350, endPoint x: 900, endPoint y: 40, distance: 313.5
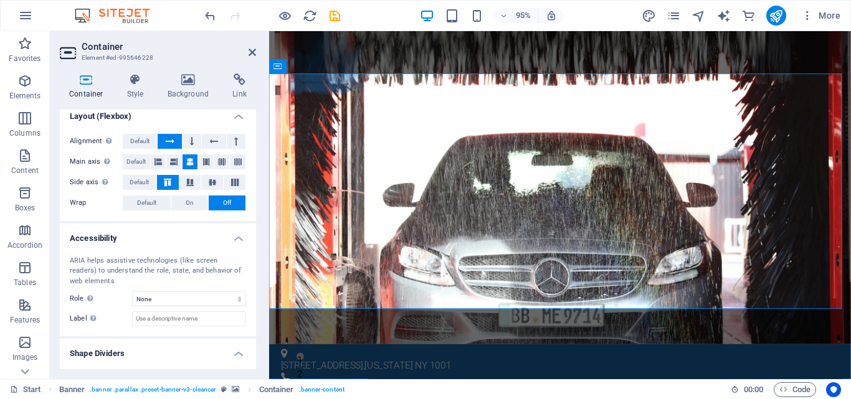
scroll to position [174, 0]
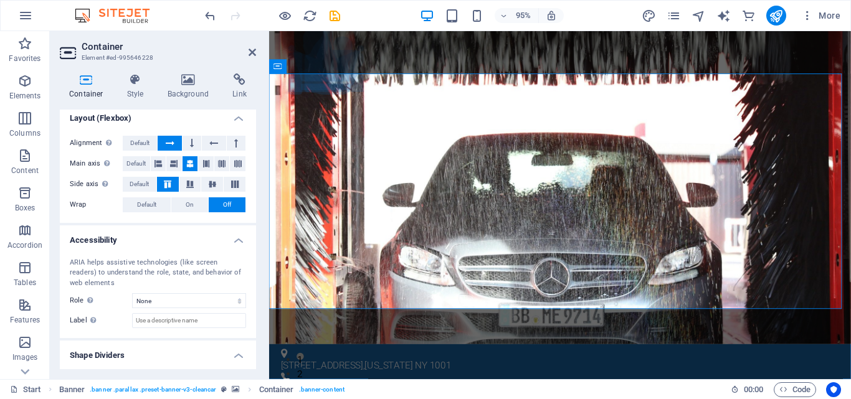
drag, startPoint x: 257, startPoint y: 287, endPoint x: 255, endPoint y: 239, distance: 48.6
click at [255, 239] on div "Container Style Background Link Size Height Default px rem % vh vw Min. height …" at bounding box center [158, 222] width 216 height 316
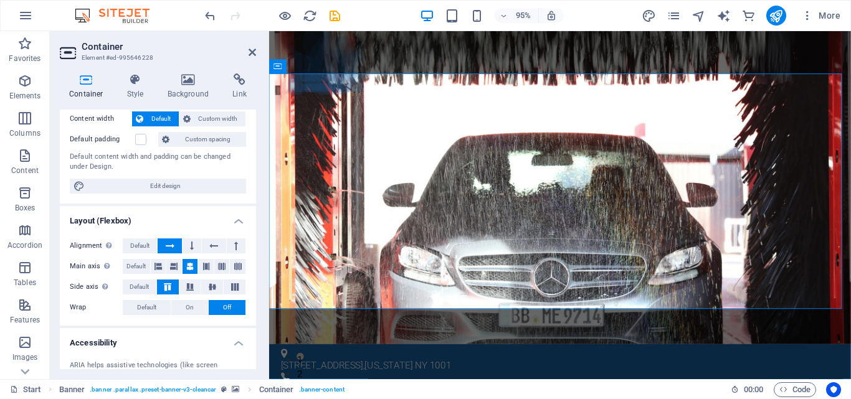
scroll to position [0, 0]
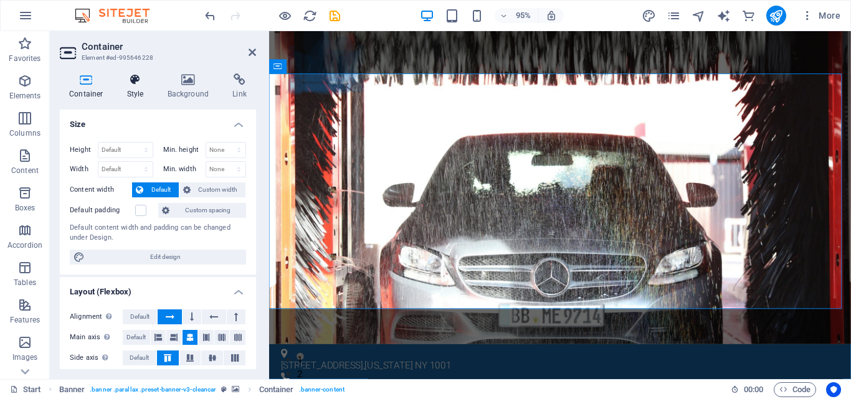
click at [138, 94] on h4 "Style" at bounding box center [138, 86] width 40 height 26
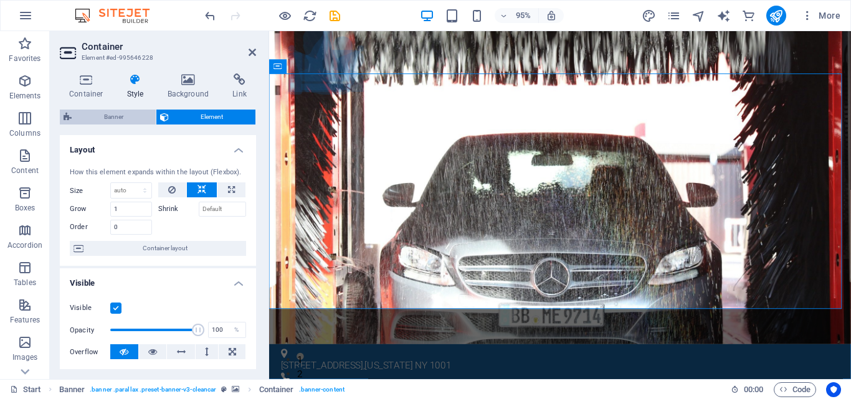
click at [107, 114] on span "Banner" at bounding box center [113, 117] width 77 height 15
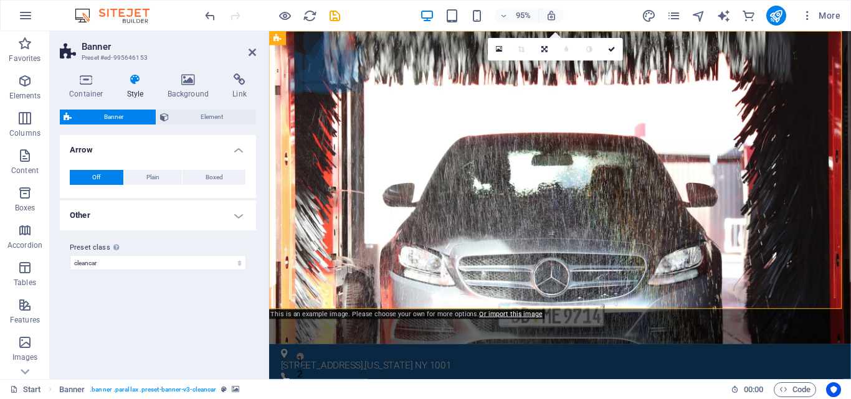
click at [229, 215] on h4 "Other" at bounding box center [158, 216] width 196 height 30
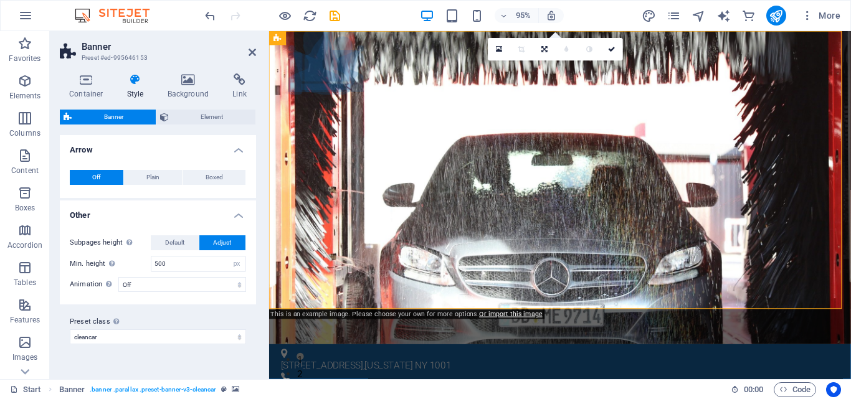
click at [229, 215] on h4 "Other" at bounding box center [158, 212] width 196 height 22
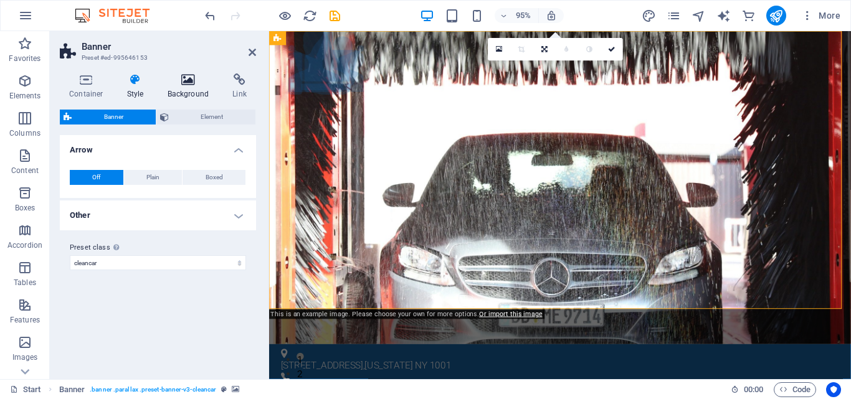
click at [186, 78] on icon at bounding box center [188, 79] width 60 height 12
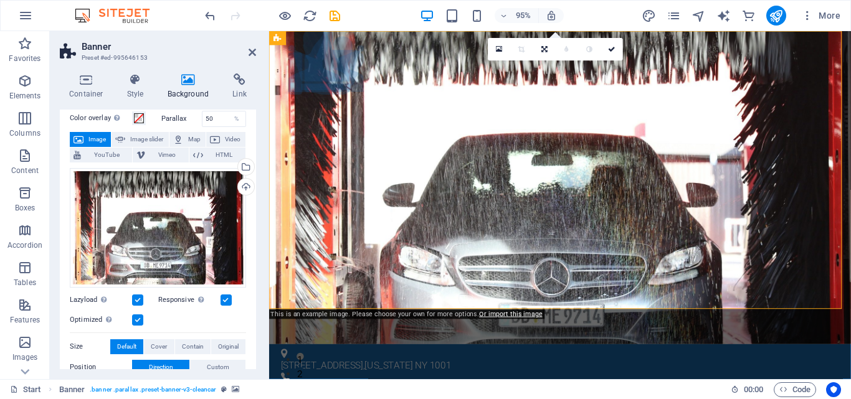
scroll to position [54, 0]
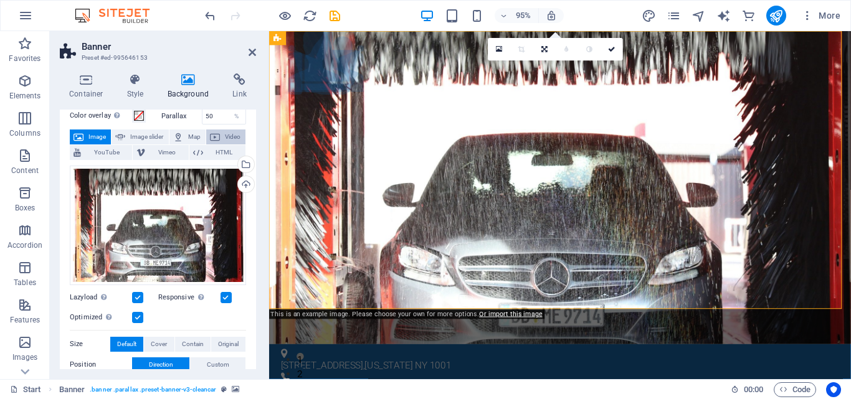
click at [231, 135] on span "Video" at bounding box center [233, 137] width 18 height 15
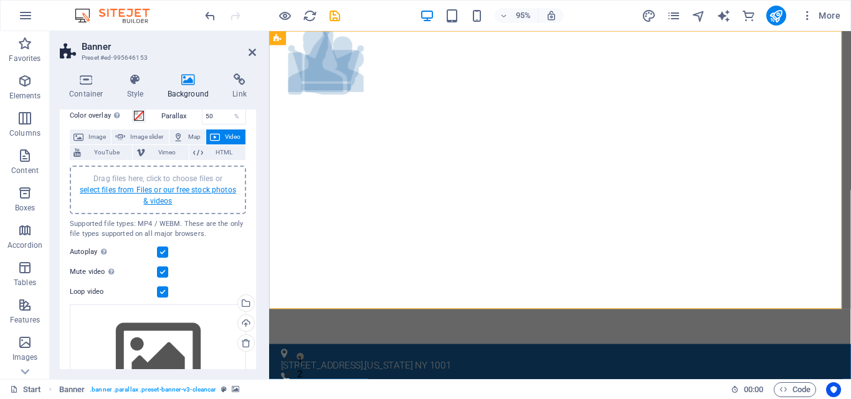
click at [167, 192] on link "select files from Files or our free stock photos & videos" at bounding box center [158, 196] width 156 height 20
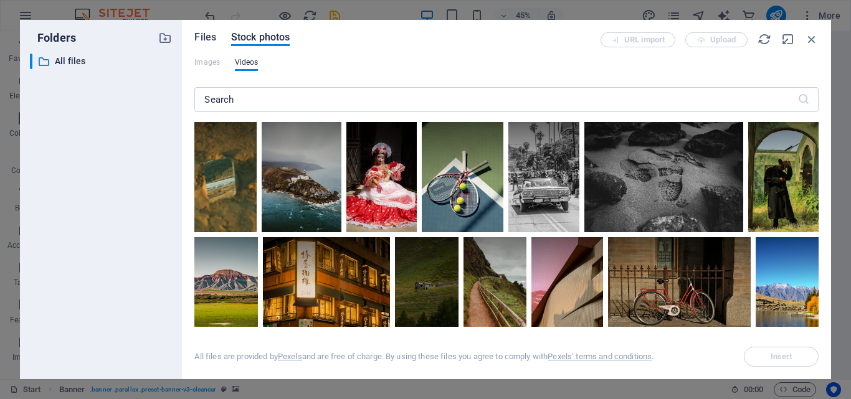
click at [212, 38] on span "Files" at bounding box center [205, 37] width 22 height 15
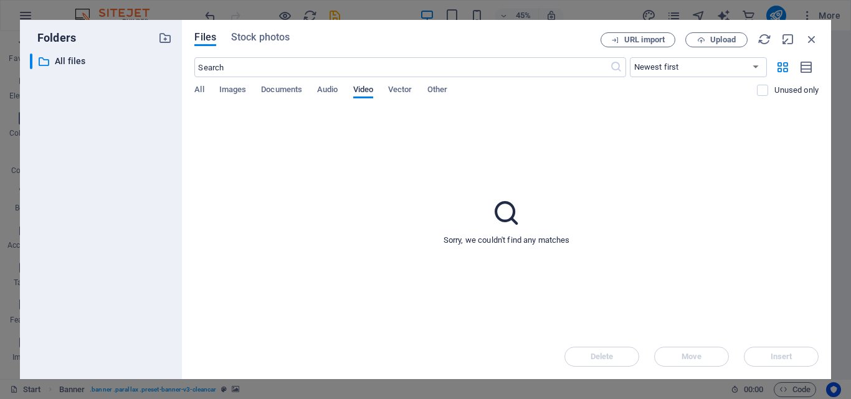
click at [359, 91] on span "Video" at bounding box center [363, 90] width 20 height 17
